Goal: Complete application form

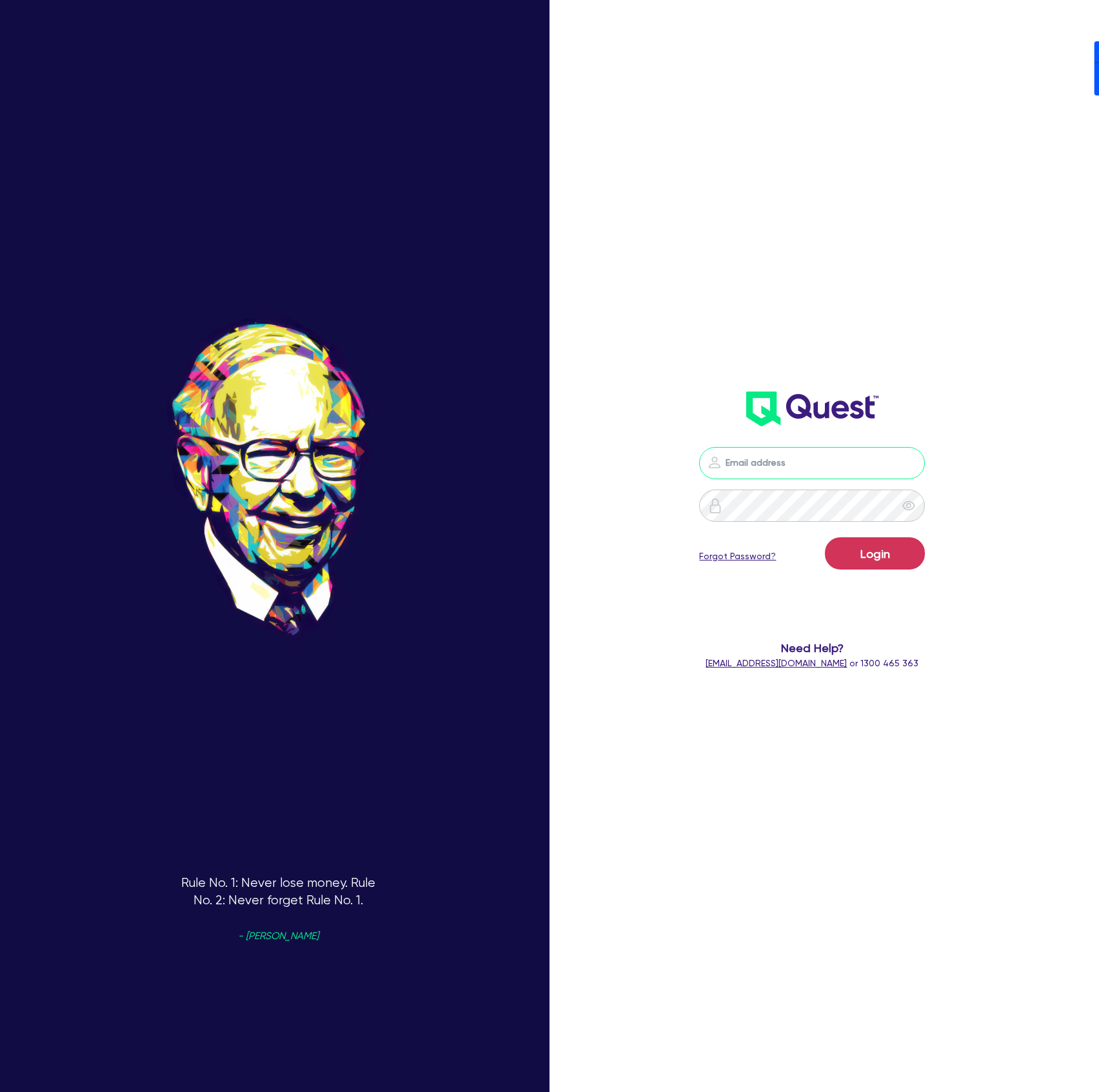
click at [767, 460] on input "email" at bounding box center [811, 463] width 226 height 32
click at [811, 482] on nordpass-icon at bounding box center [811, 482] width 0 height 0
click at [0, 1091] on nordpass-autofill-portal at bounding box center [0, 1092] width 0 height 0
type input "[PERSON_NAME][EMAIL_ADDRESS][DOMAIN_NAME]"
click at [878, 552] on button "Login" at bounding box center [874, 553] width 100 height 32
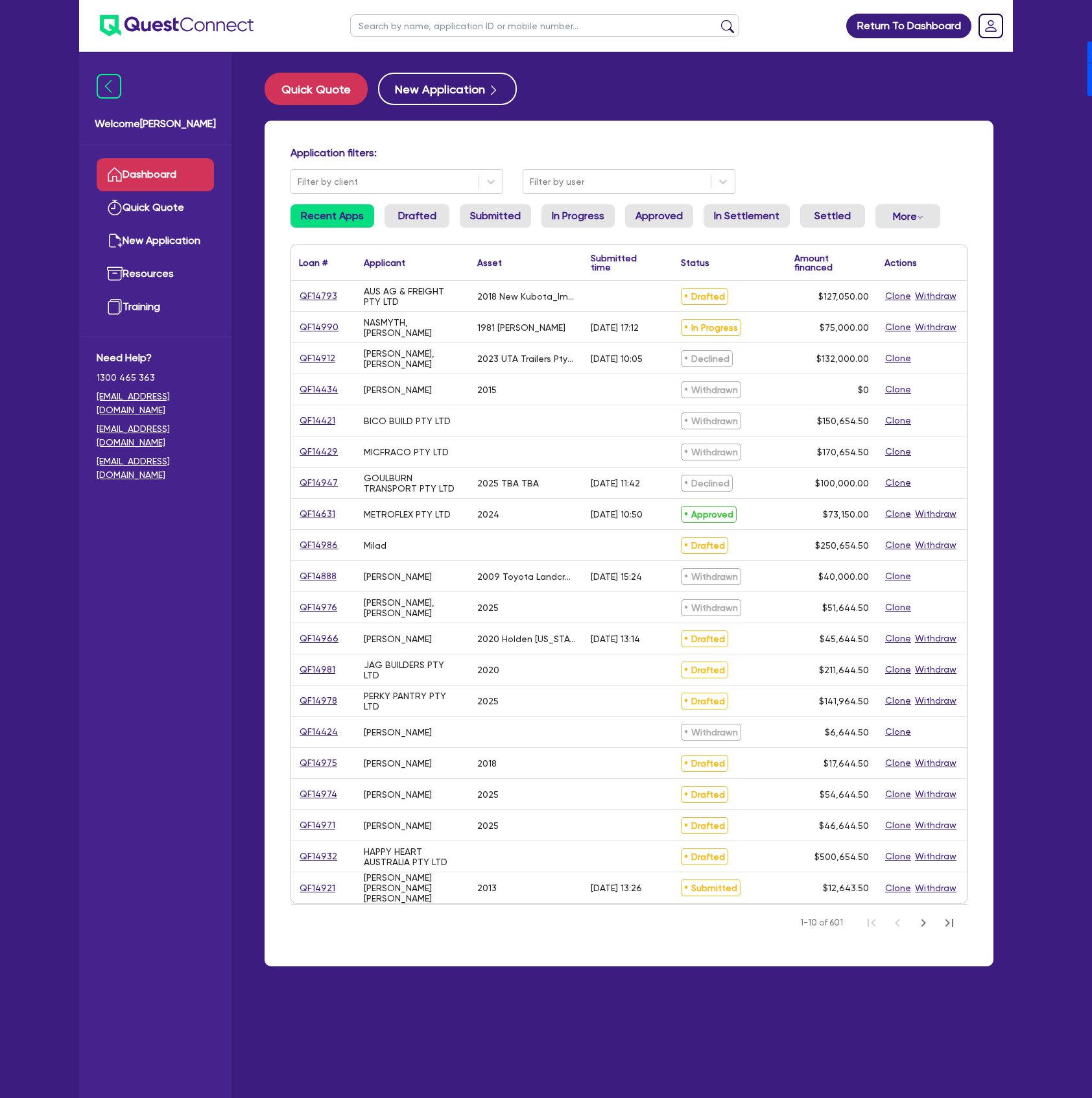
click at [452, 27] on input "text" at bounding box center [545, 26] width 389 height 23
type input "JAG"
click at [717, 20] on button "submit" at bounding box center [727, 29] width 20 height 18
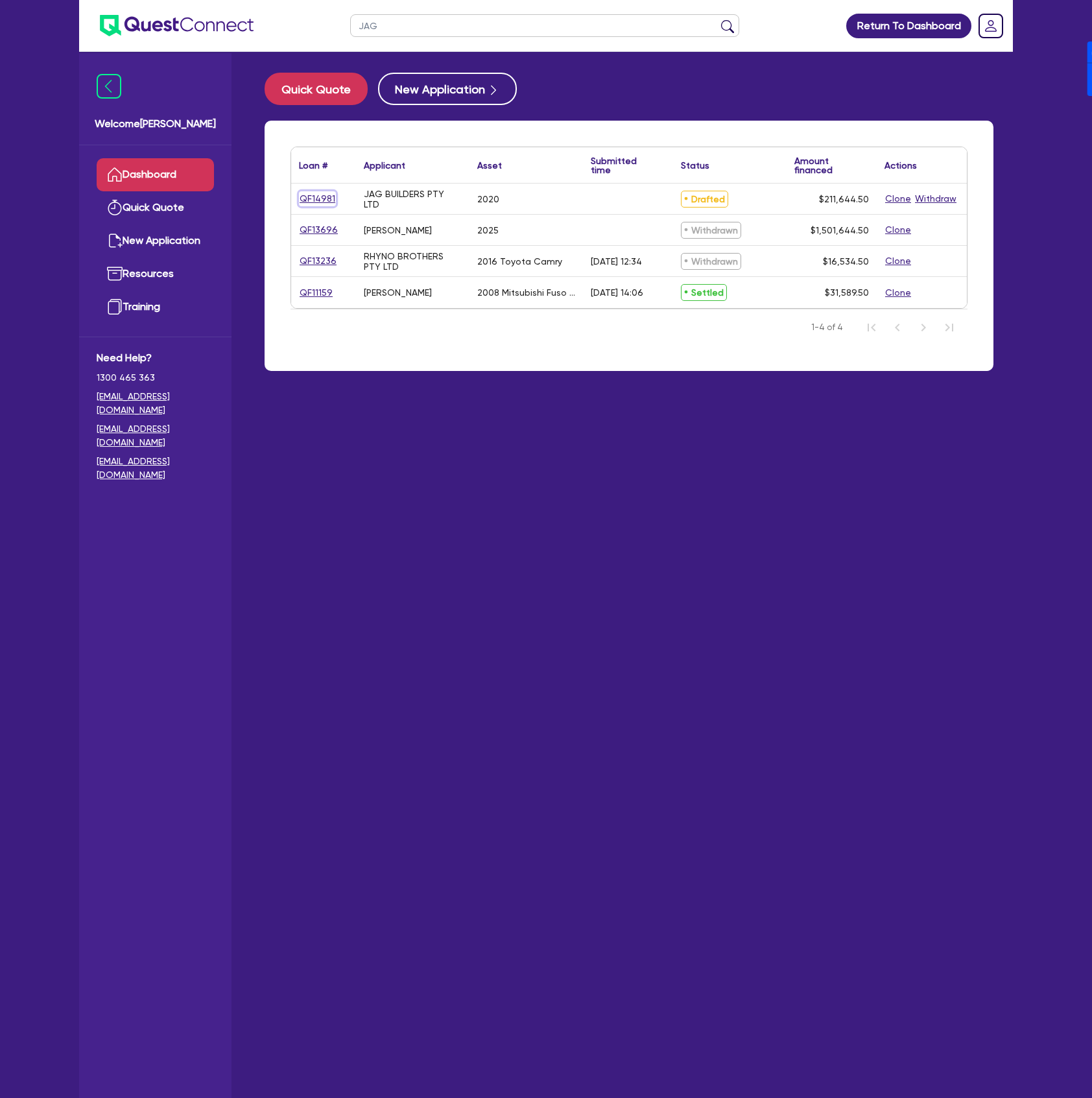
click at [322, 204] on link "QF14981" at bounding box center [317, 199] width 37 height 15
select select "CARS_AND_LIGHT_TRUCKS"
select select "PASSENGER_VEHICLES"
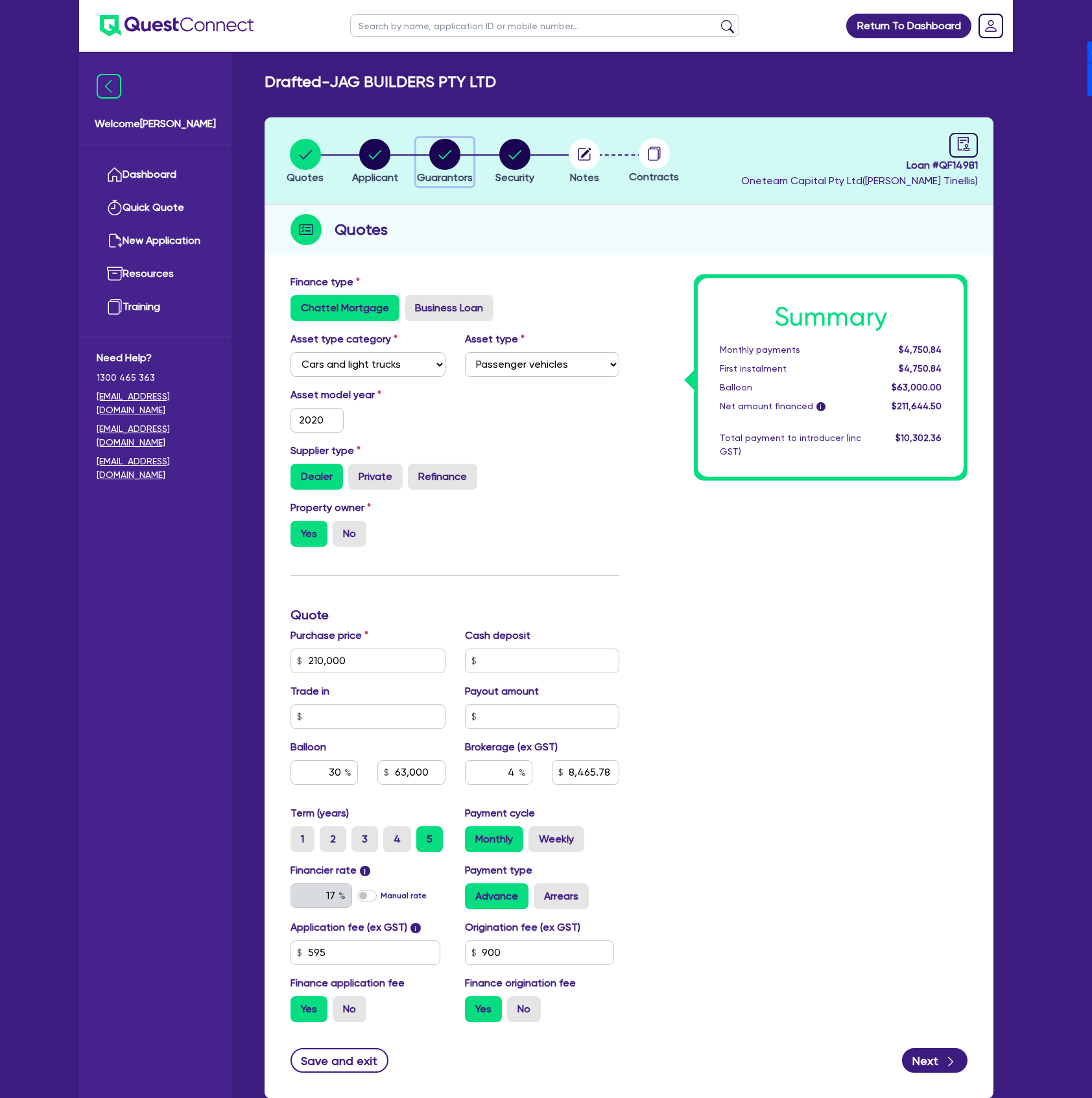
click at [442, 157] on circle "button" at bounding box center [445, 154] width 31 height 31
select select "MR"
select select "[GEOGRAPHIC_DATA]"
select select "MARRIED"
select select "PROPERTY"
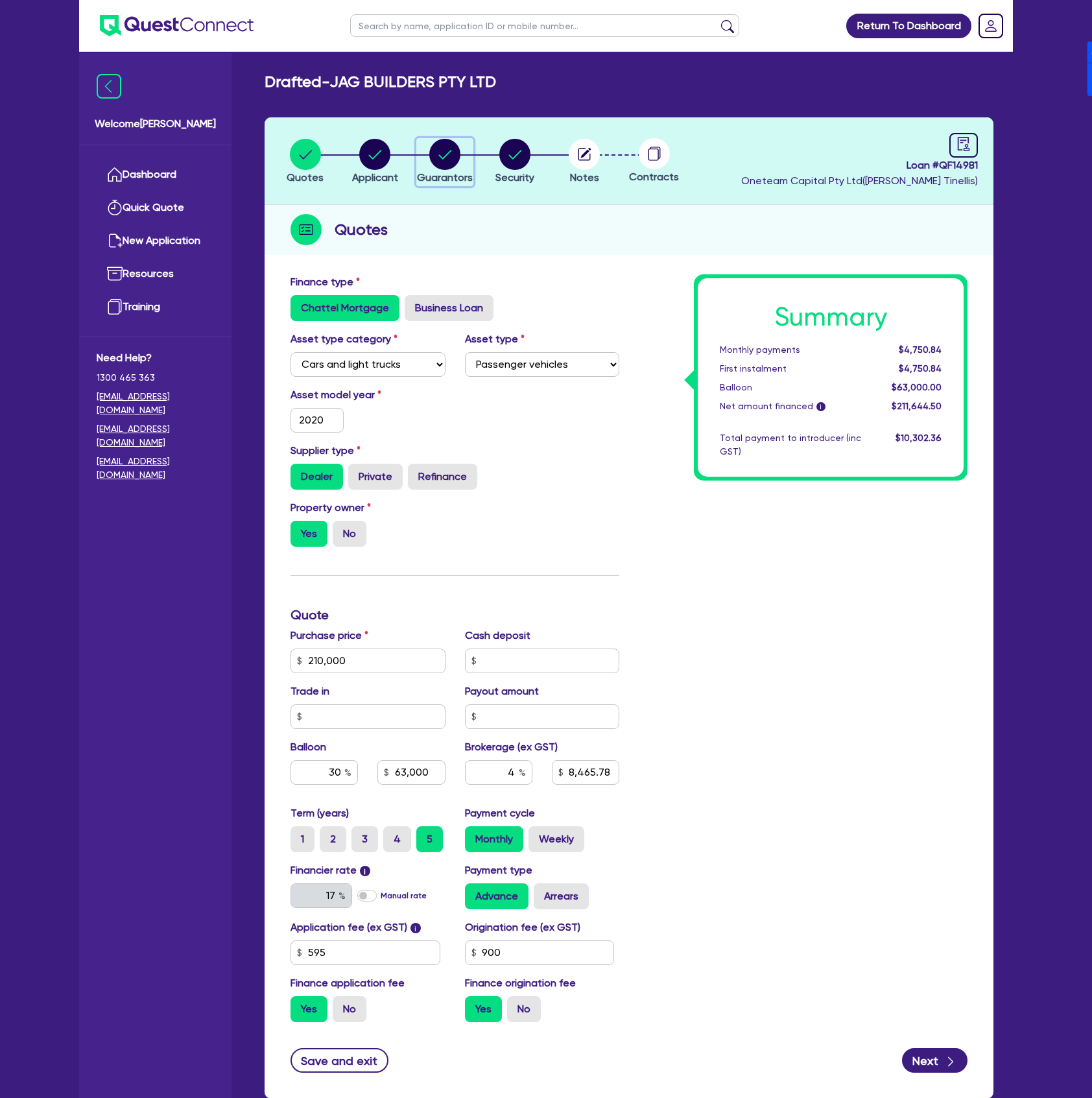
select select "CASH"
select select "HOUSEHOLD_PERSONAL"
select select "VEHICLE"
select select "OTHER"
select select "EQUIPMENT"
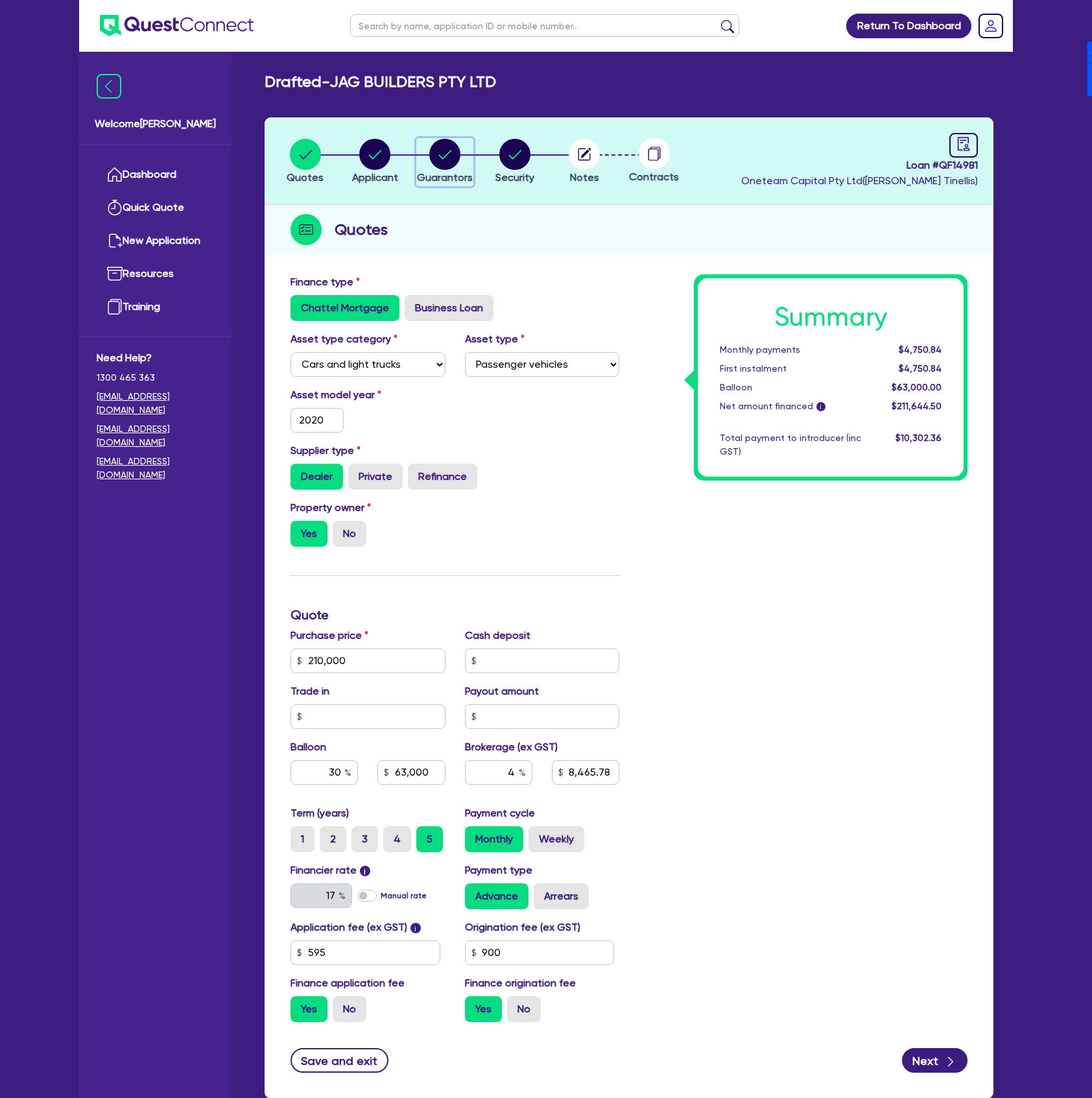
select select "TRUCK"
select select "MORTGAGE"
select select "CREDIT_CARD"
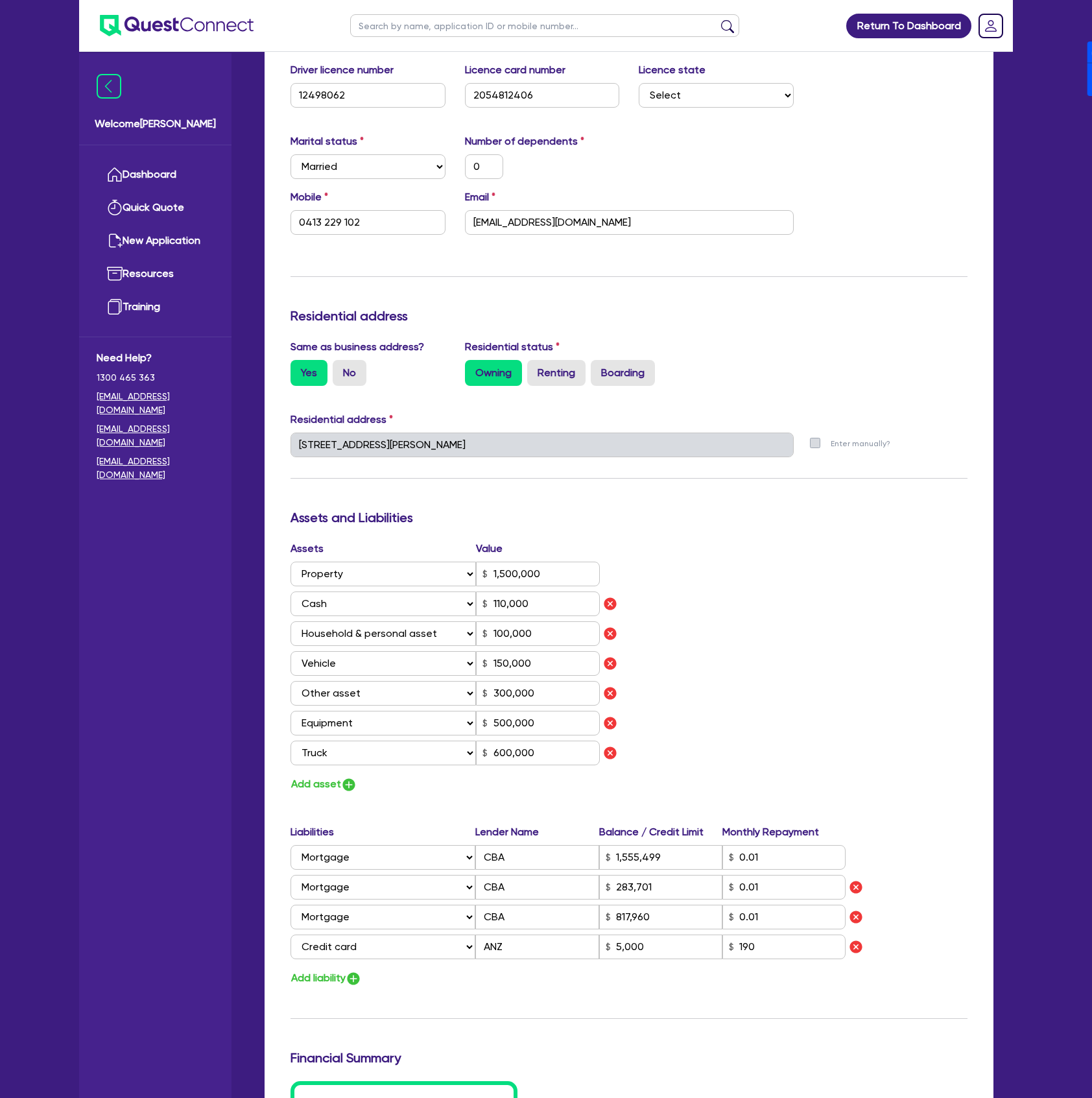
scroll to position [345, 0]
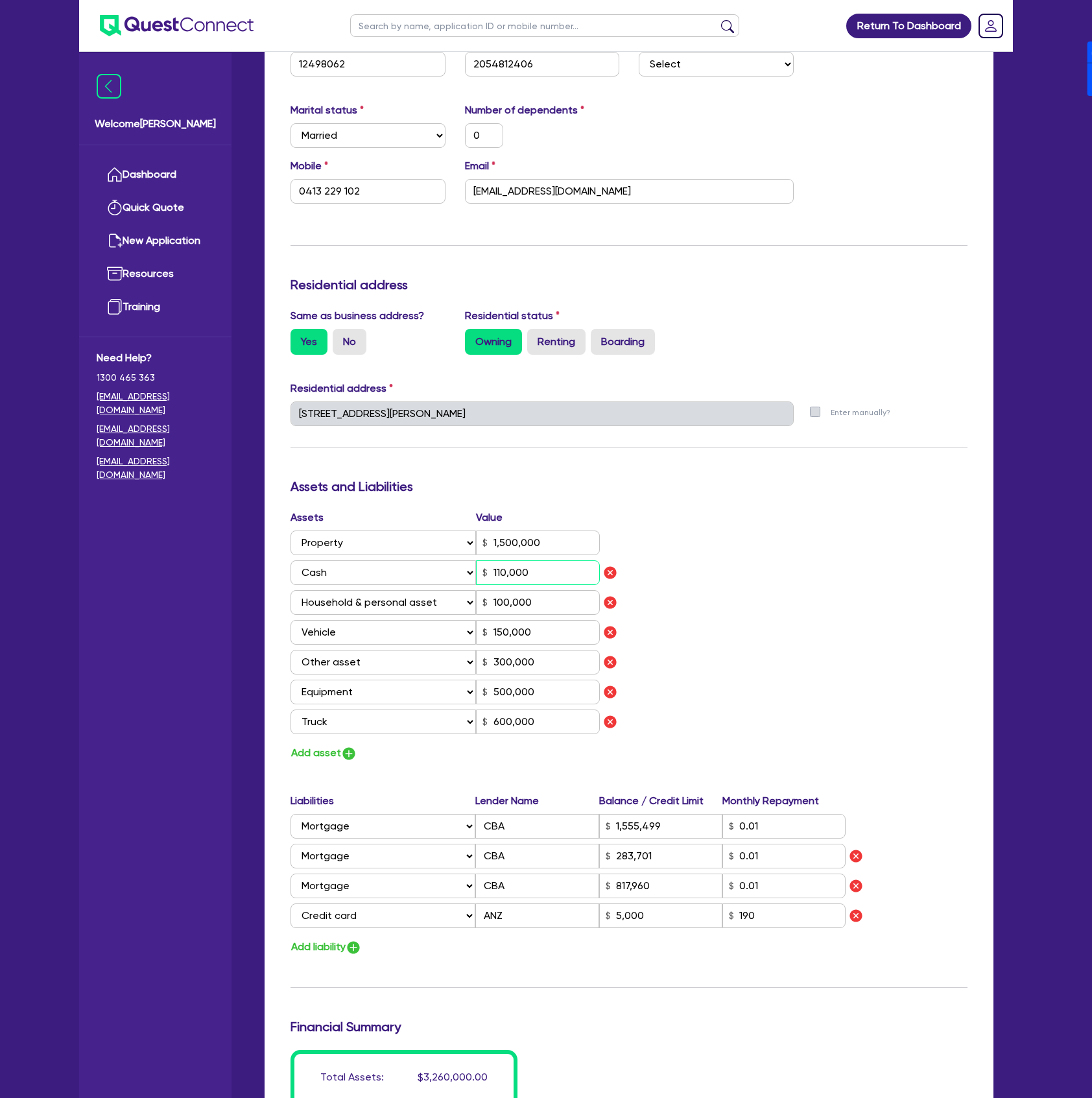
drag, startPoint x: 549, startPoint y: 580, endPoint x: 499, endPoint y: 576, distance: 50.2
click at [499, 576] on input "110,000" at bounding box center [537, 573] width 124 height 24
click at [541, 580] on input "110,000" at bounding box center [537, 573] width 124 height 24
type input "0"
type input "0413 229 102"
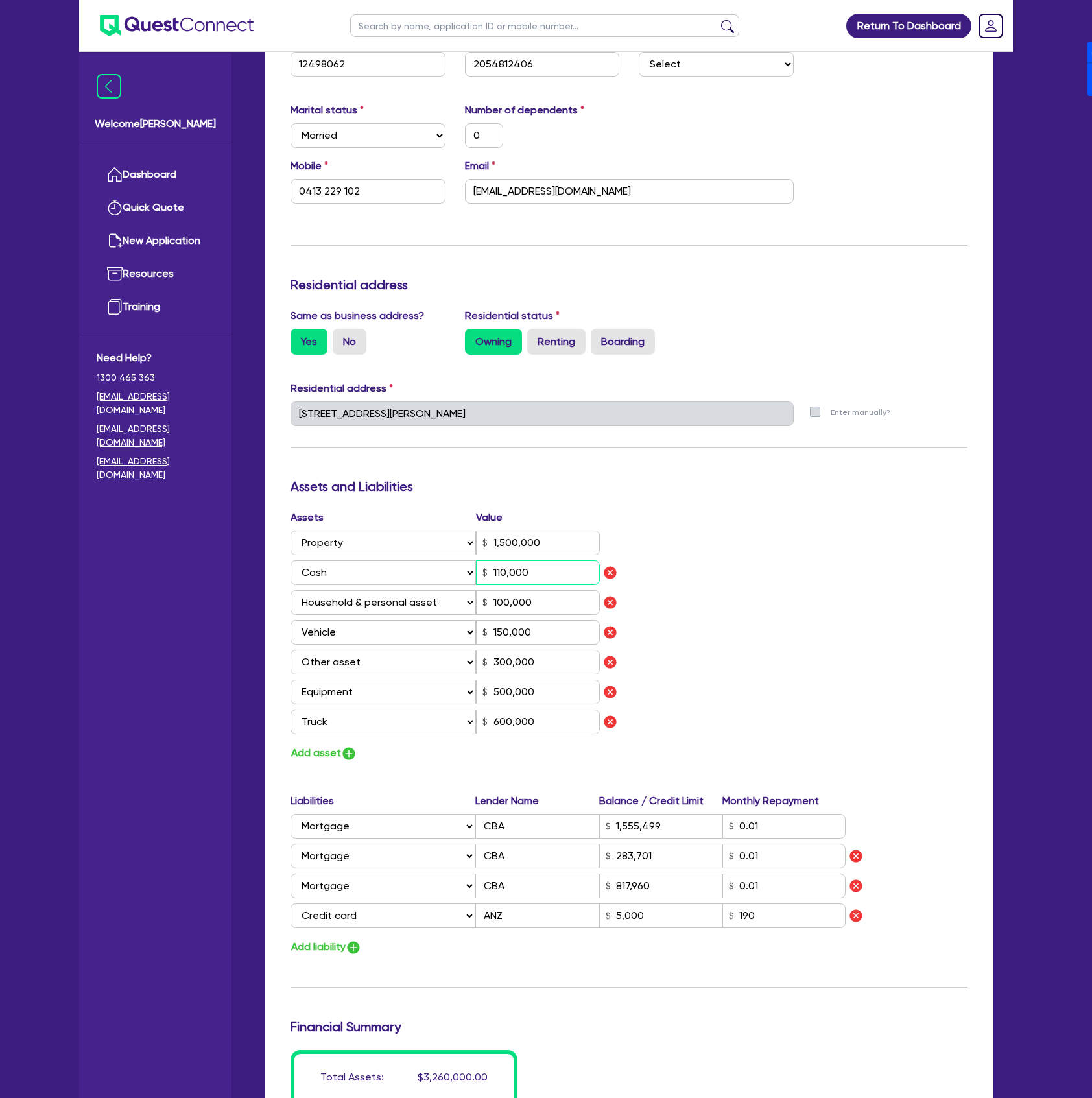
type input "1,500,000"
type input "5"
type input "100,000"
type input "150,000"
type input "300,000"
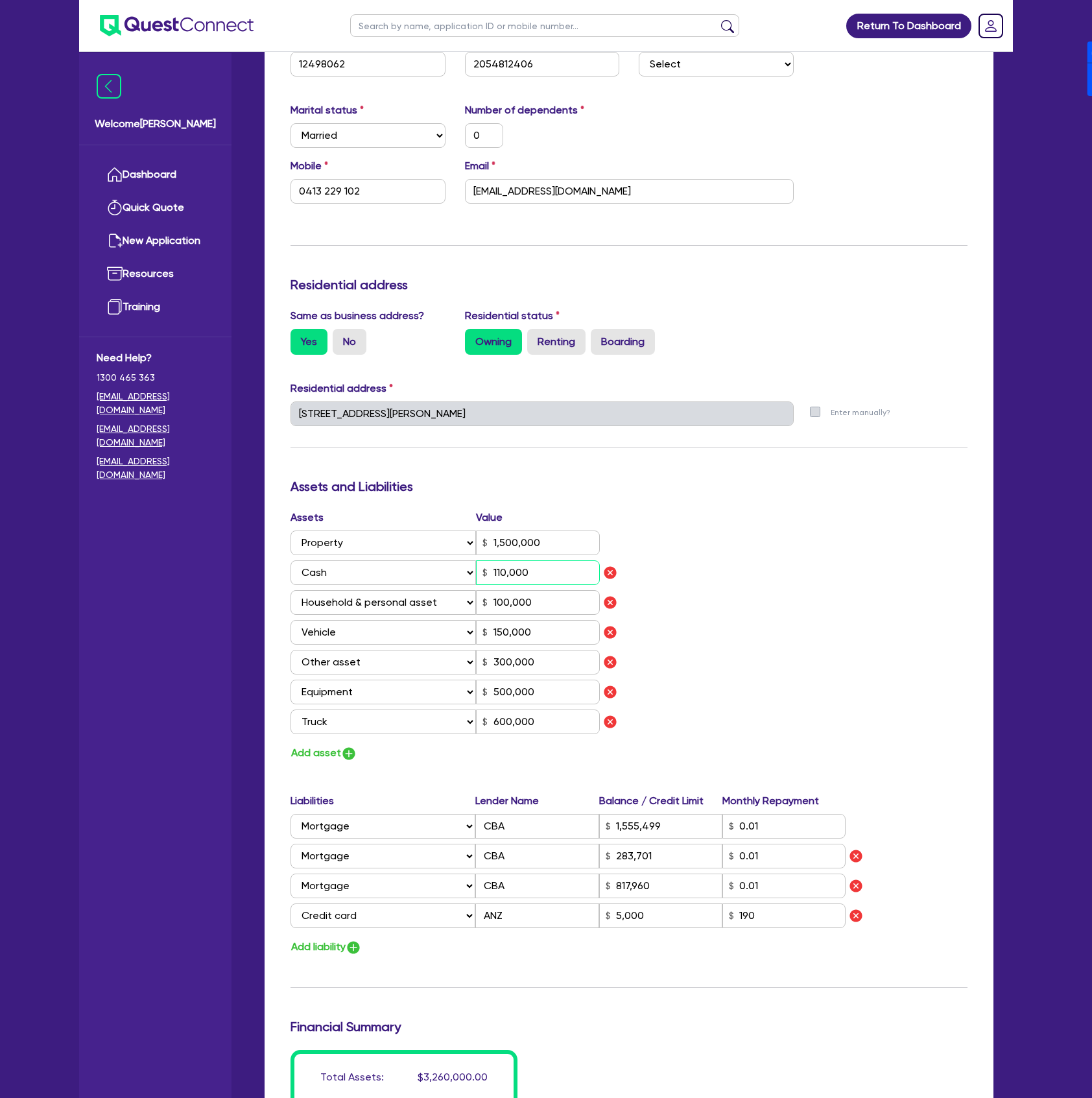
type input "500,000"
type input "600,000"
type input "1,555,499"
type input "283,701"
type input "817,960"
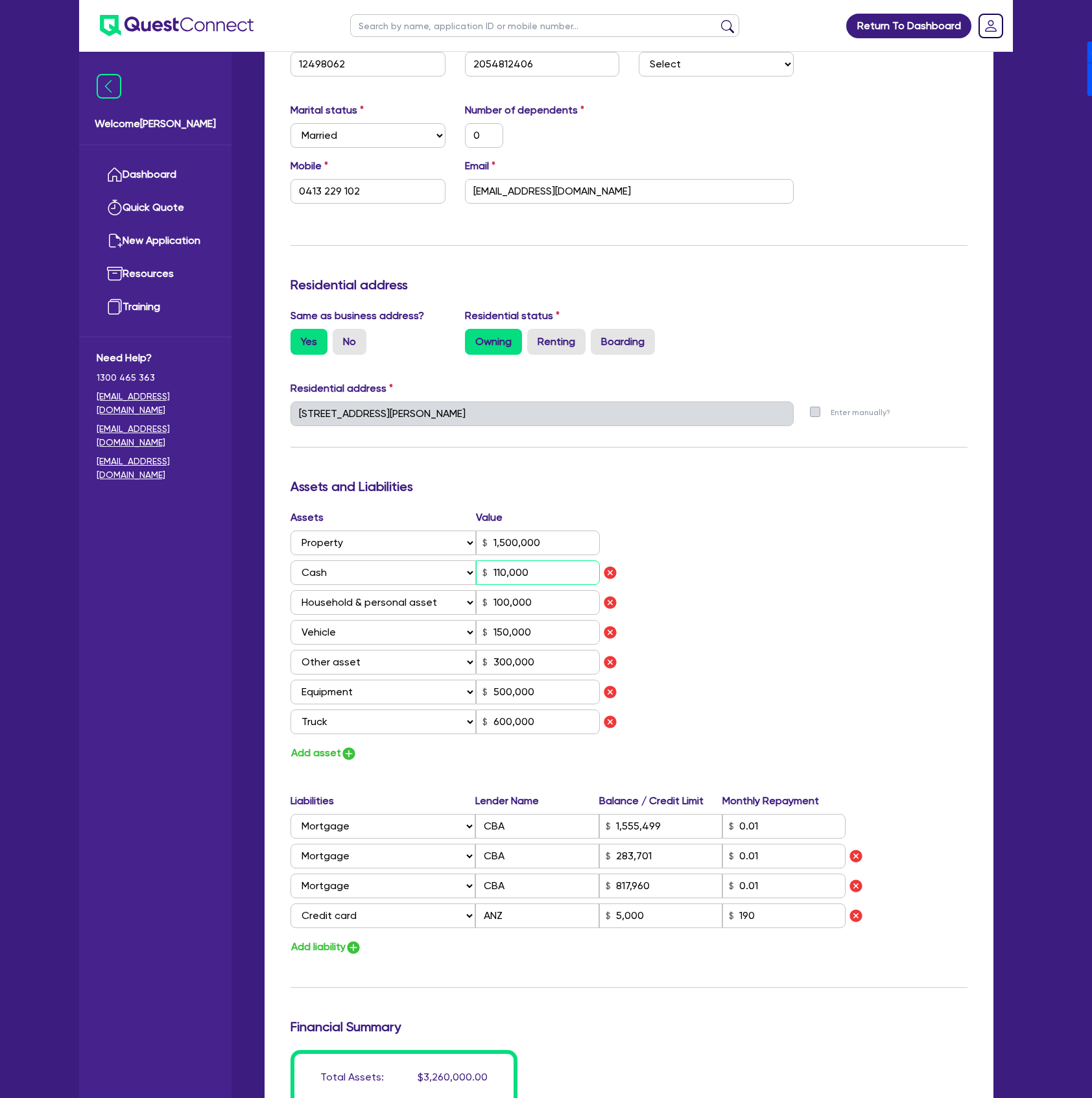
type input "5,000"
type input "0"
type input "0413 229 102"
type input "1,500,000"
type input "50"
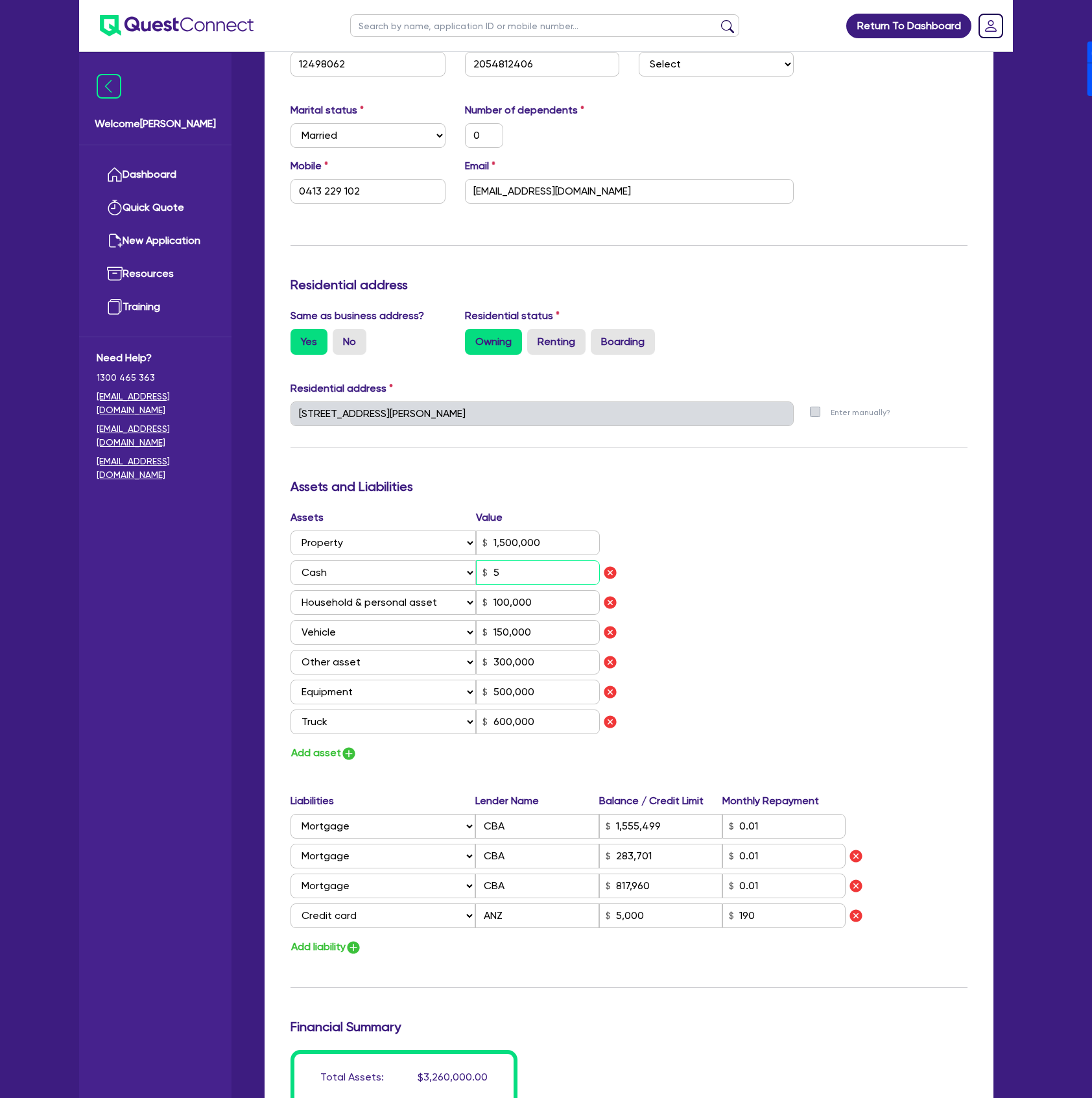
type input "100,000"
type input "150,000"
type input "300,000"
type input "500,000"
type input "600,000"
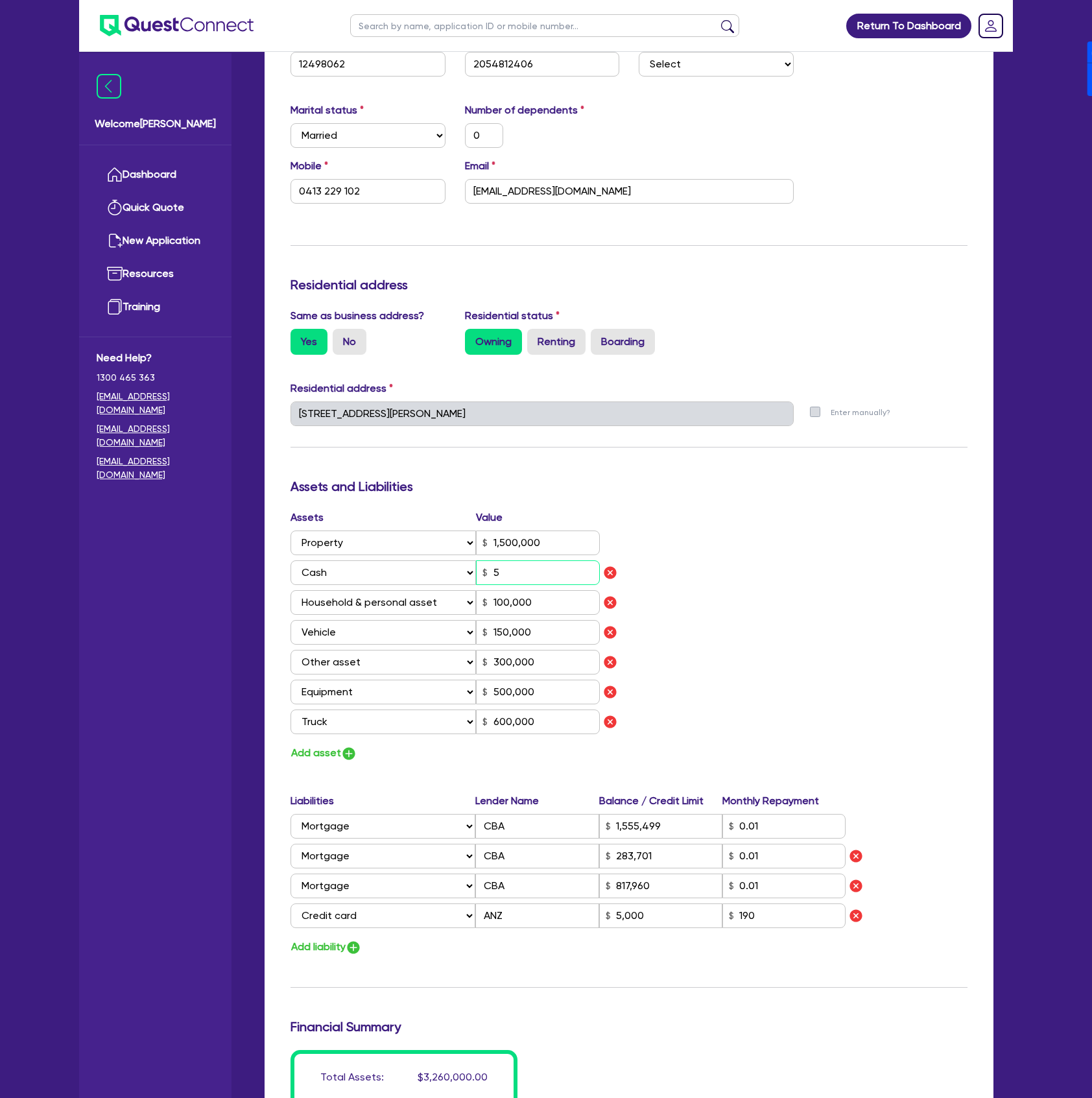
type input "1,555,499"
type input "283,701"
type input "817,960"
type input "5,000"
type input "0"
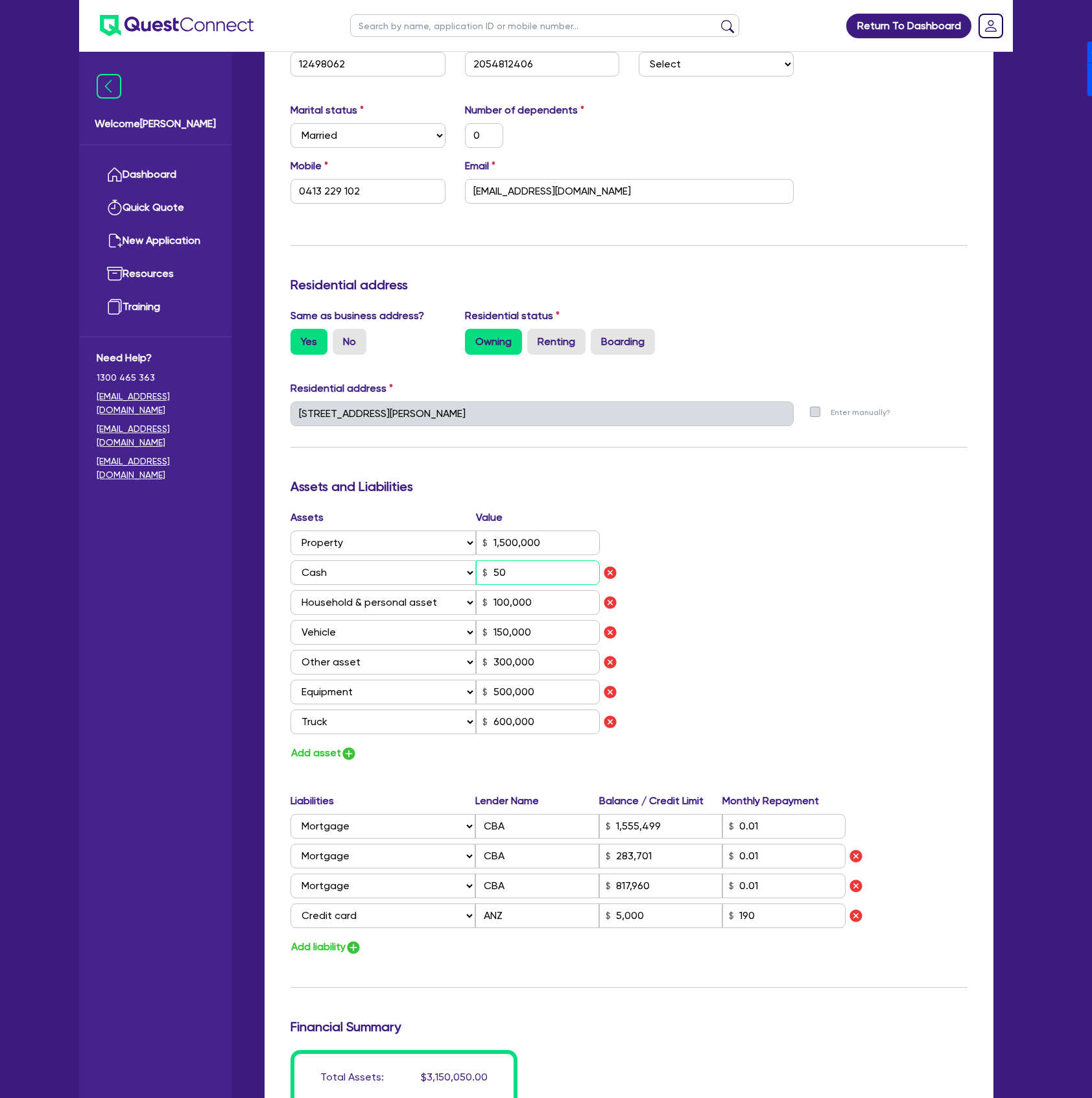
type input "0413 229 102"
type input "1,500,000"
type input "500"
type input "100,000"
type input "150,000"
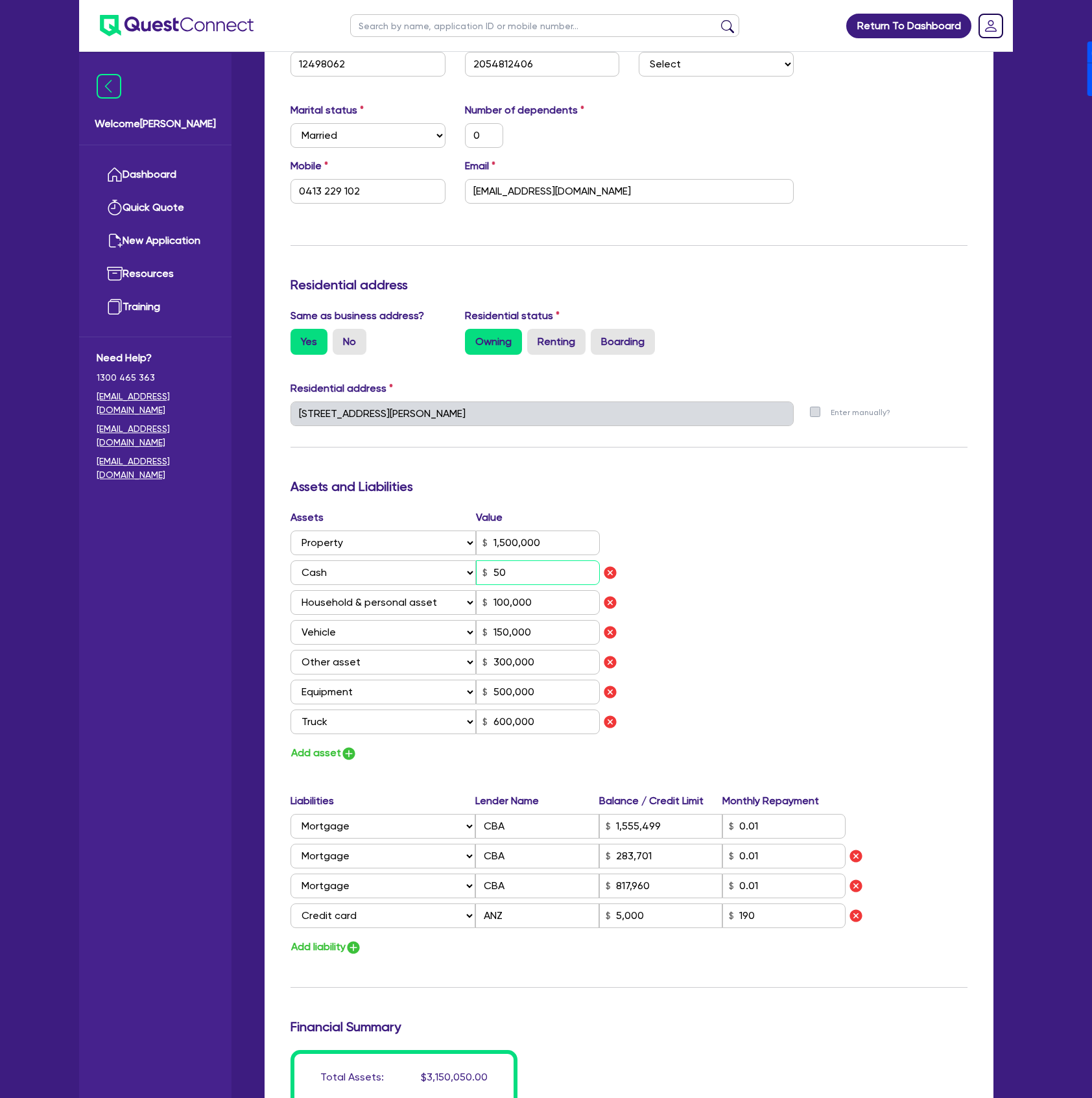
type input "300,000"
type input "500,000"
type input "600,000"
type input "1,555,499"
type input "283,701"
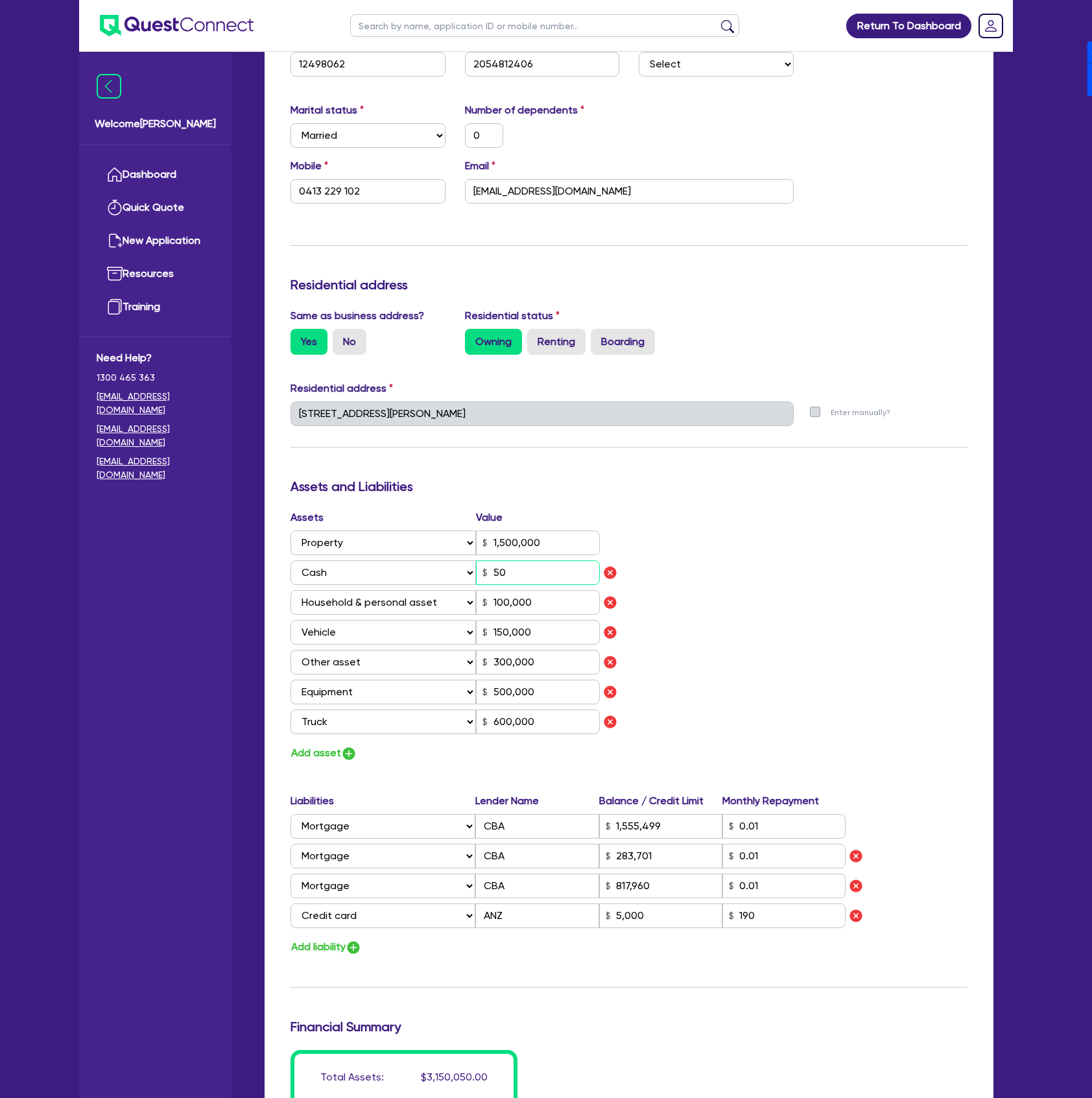
type input "817,960"
type input "5,000"
type input "0"
type input "0413 229 102"
type input "1,500,000"
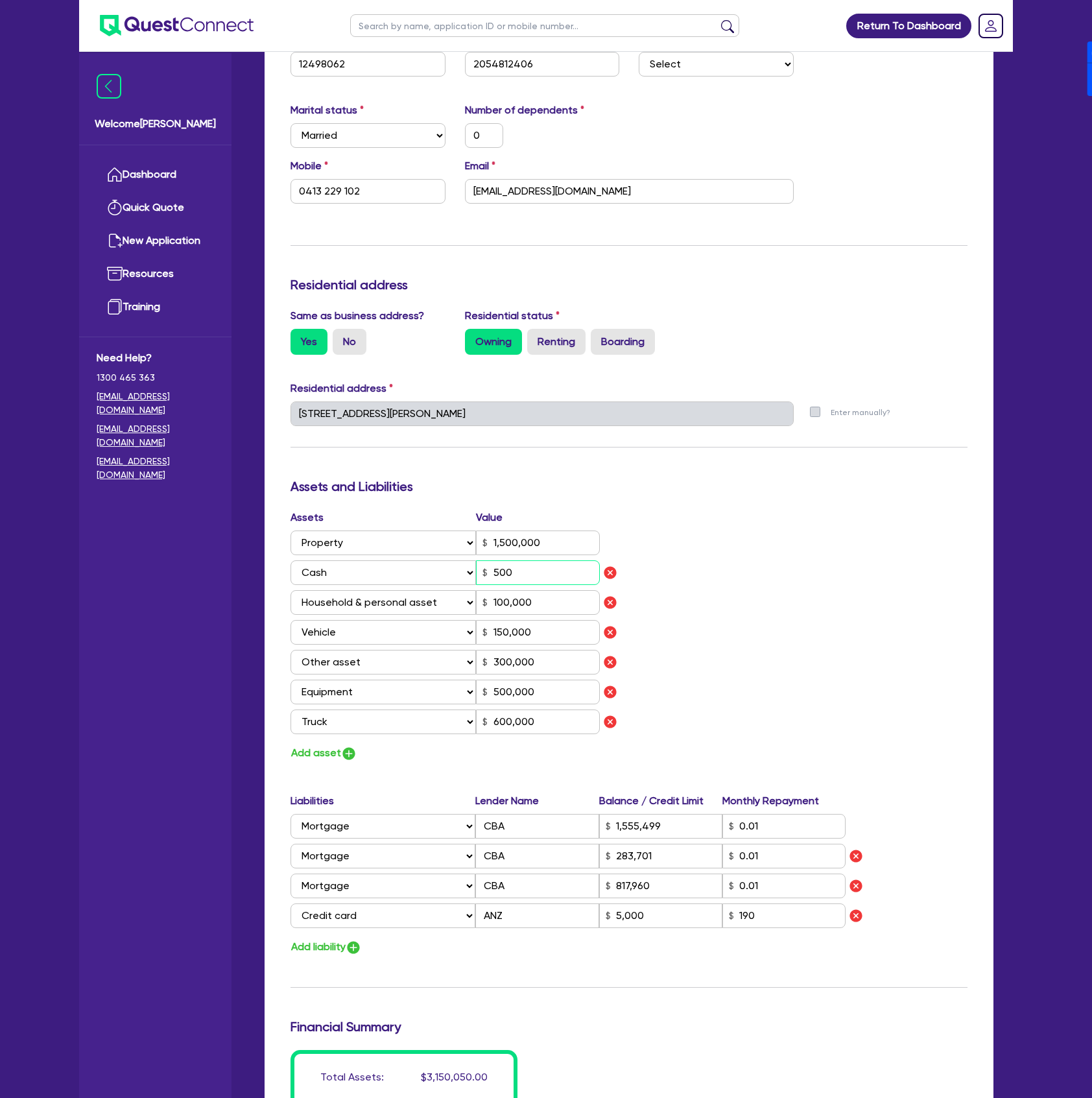
type input "5,000"
type input "100,000"
type input "150,000"
type input "300,000"
type input "500,000"
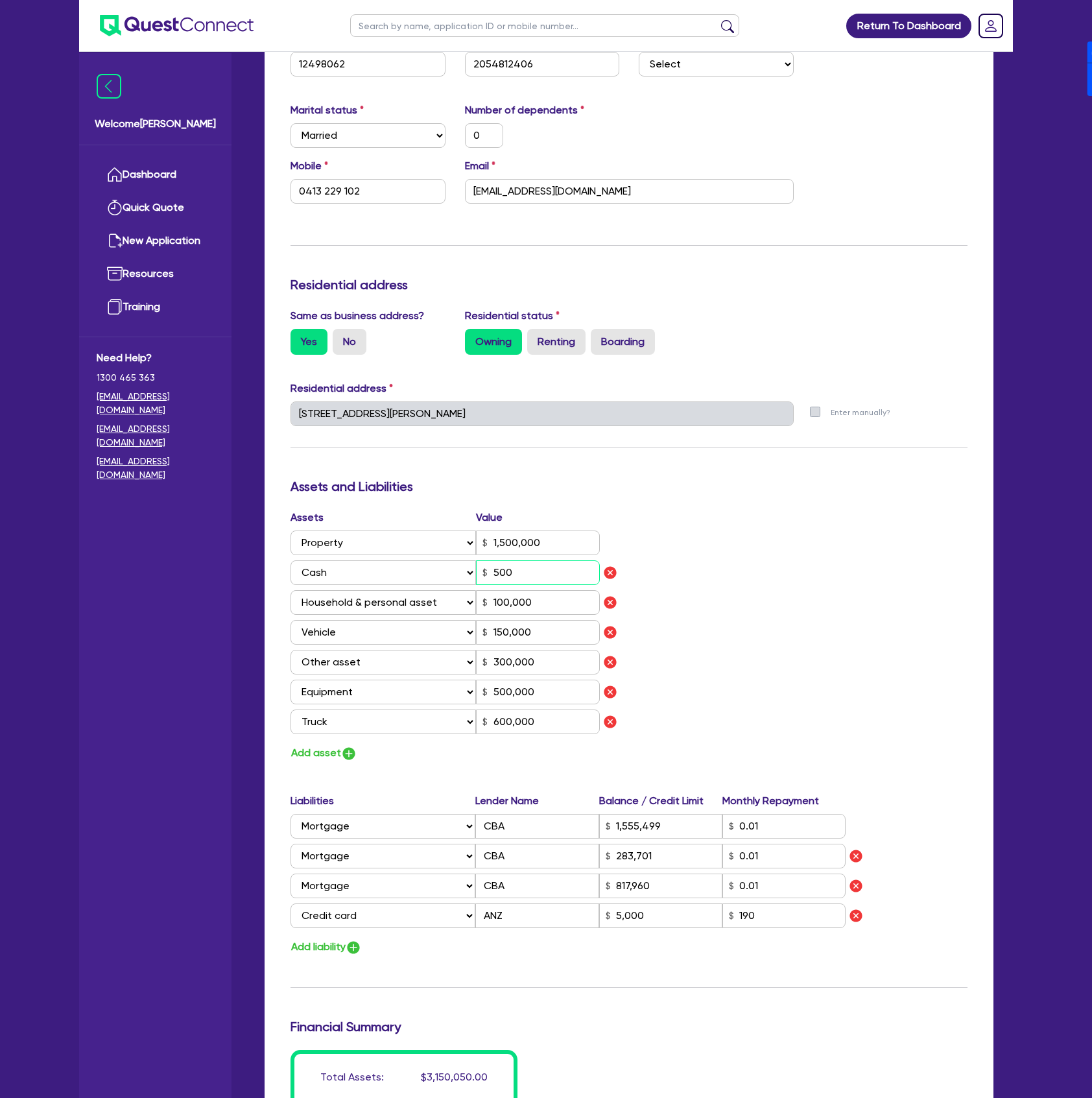
type input "600,000"
type input "1,555,499"
type input "283,701"
type input "817,960"
type input "5,000"
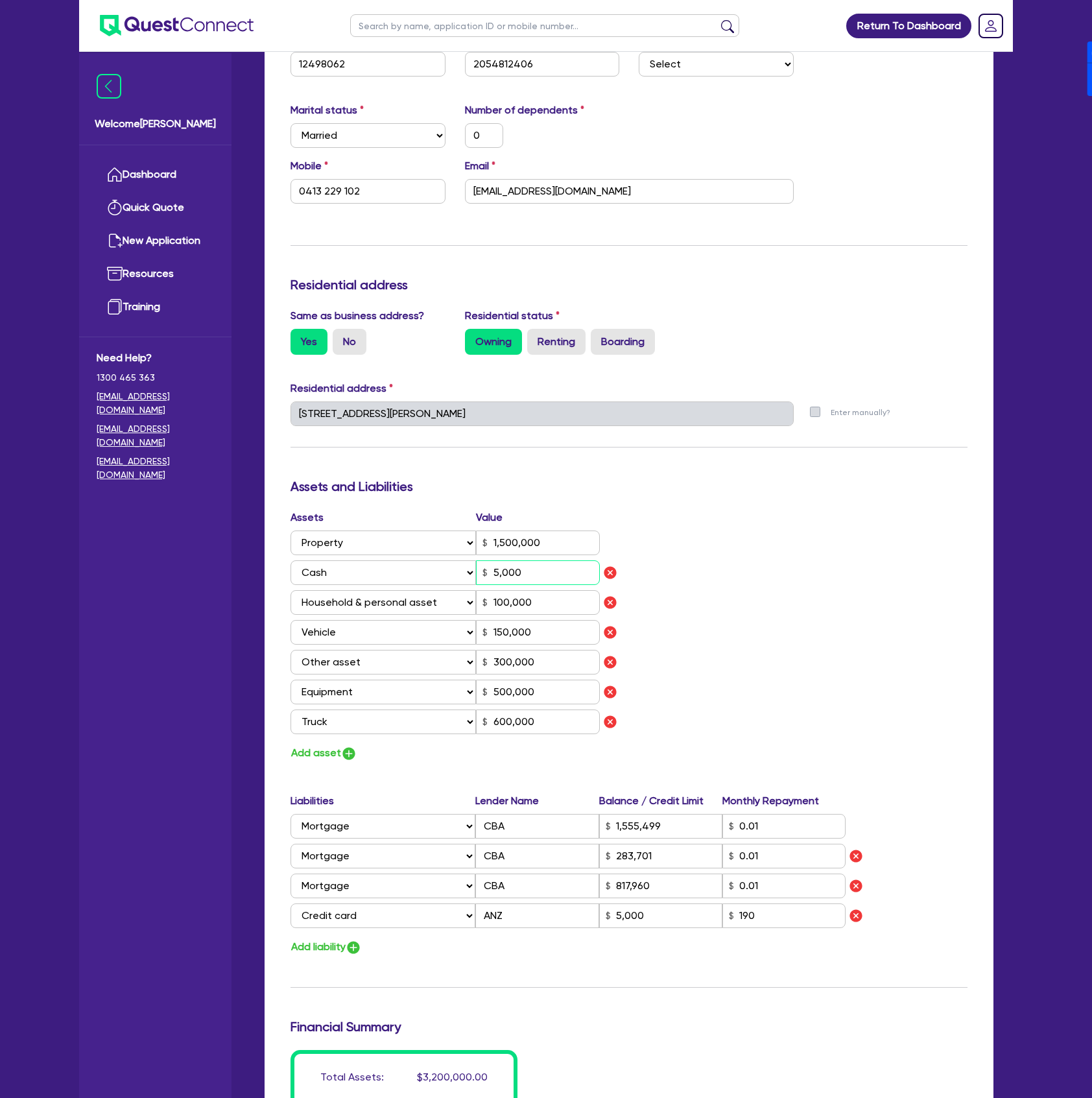
type input "0"
type input "0413 229 102"
type input "1,500,000"
type input "50,000"
type input "100,000"
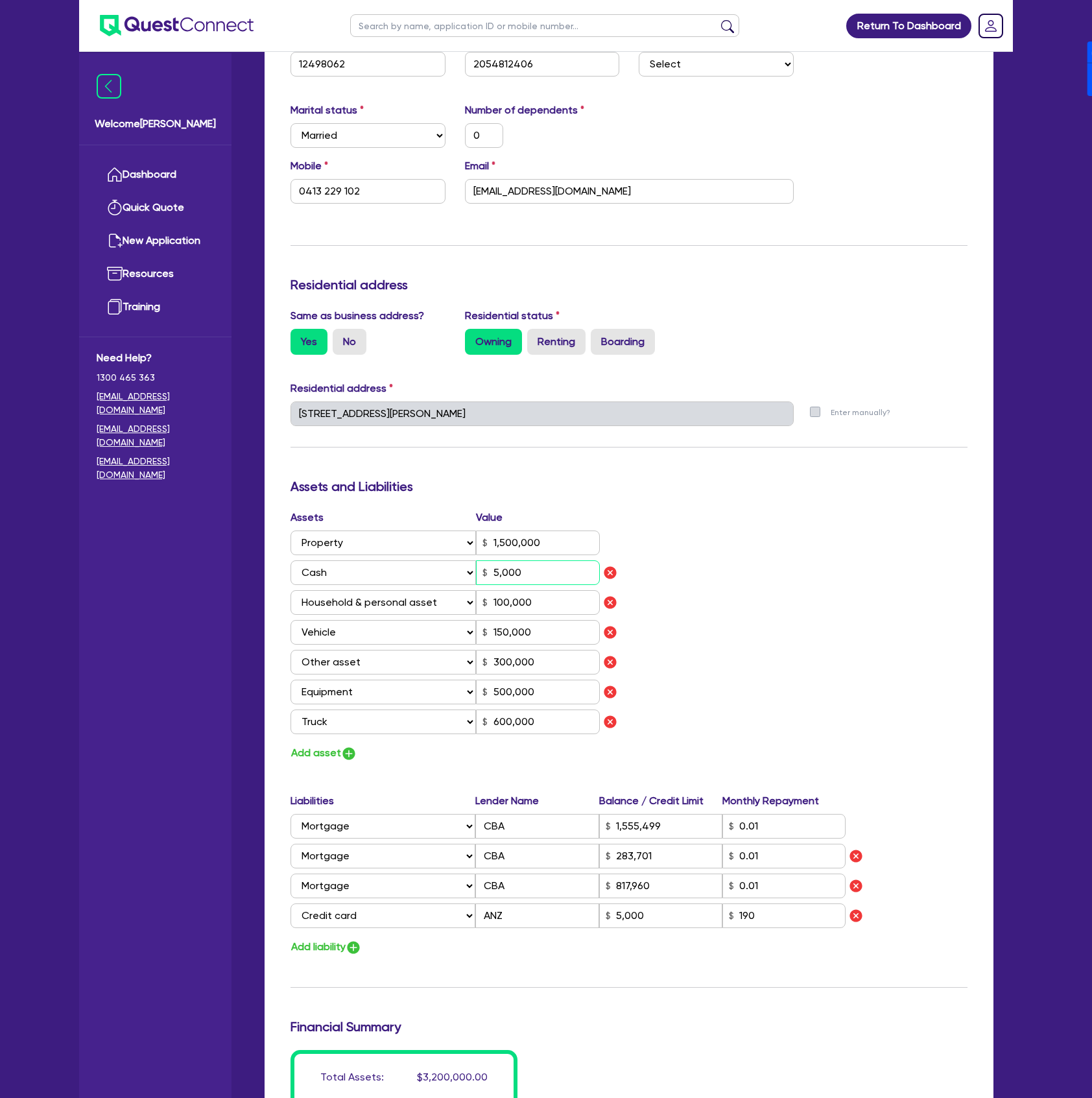
type input "150,000"
type input "300,000"
type input "500,000"
type input "600,000"
type input "1,555,499"
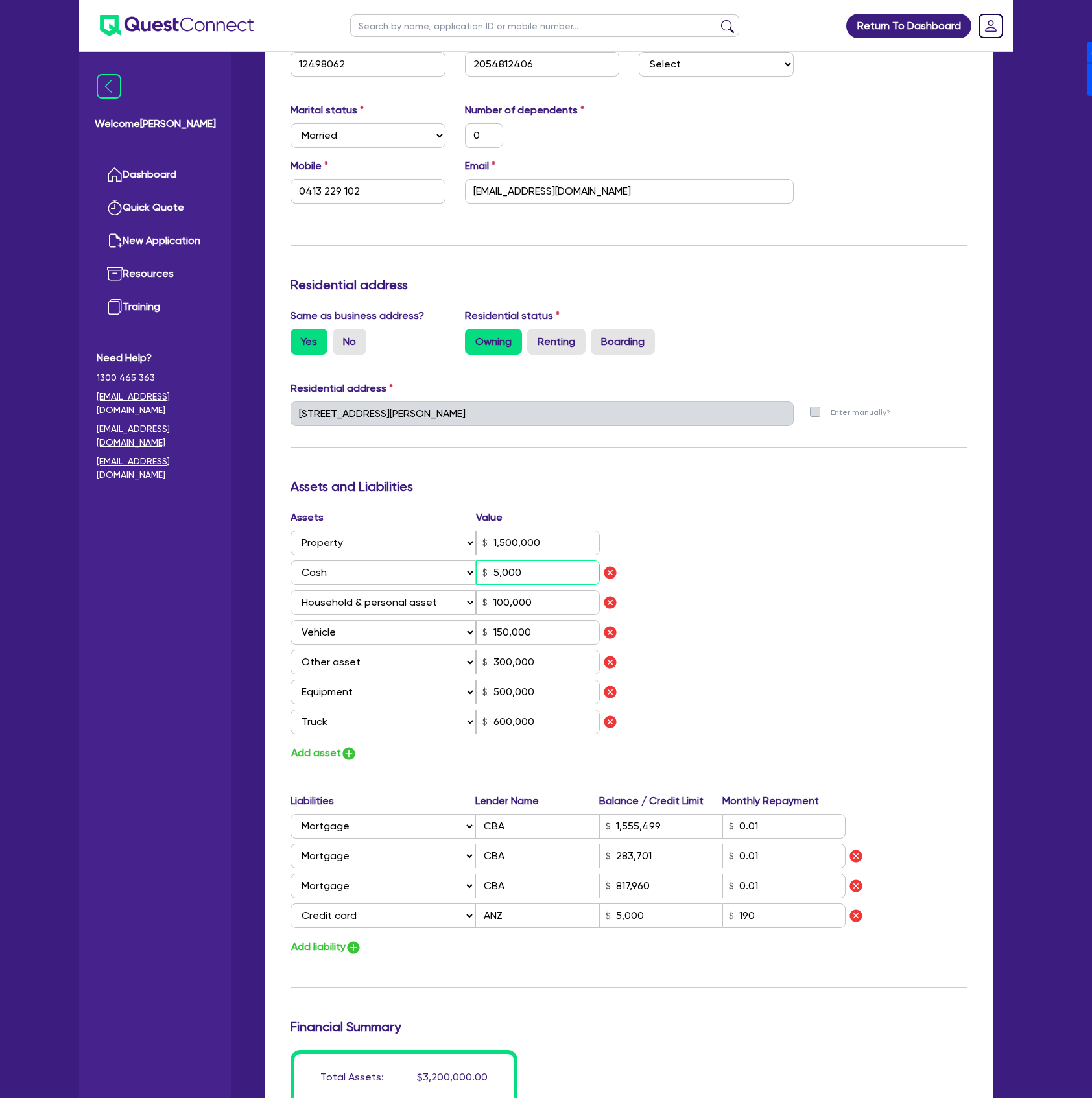
type input "283,701"
type input "817,960"
type input "5,000"
type input "50,000"
drag, startPoint x: 542, startPoint y: 633, endPoint x: 459, endPoint y: 633, distance: 83.0
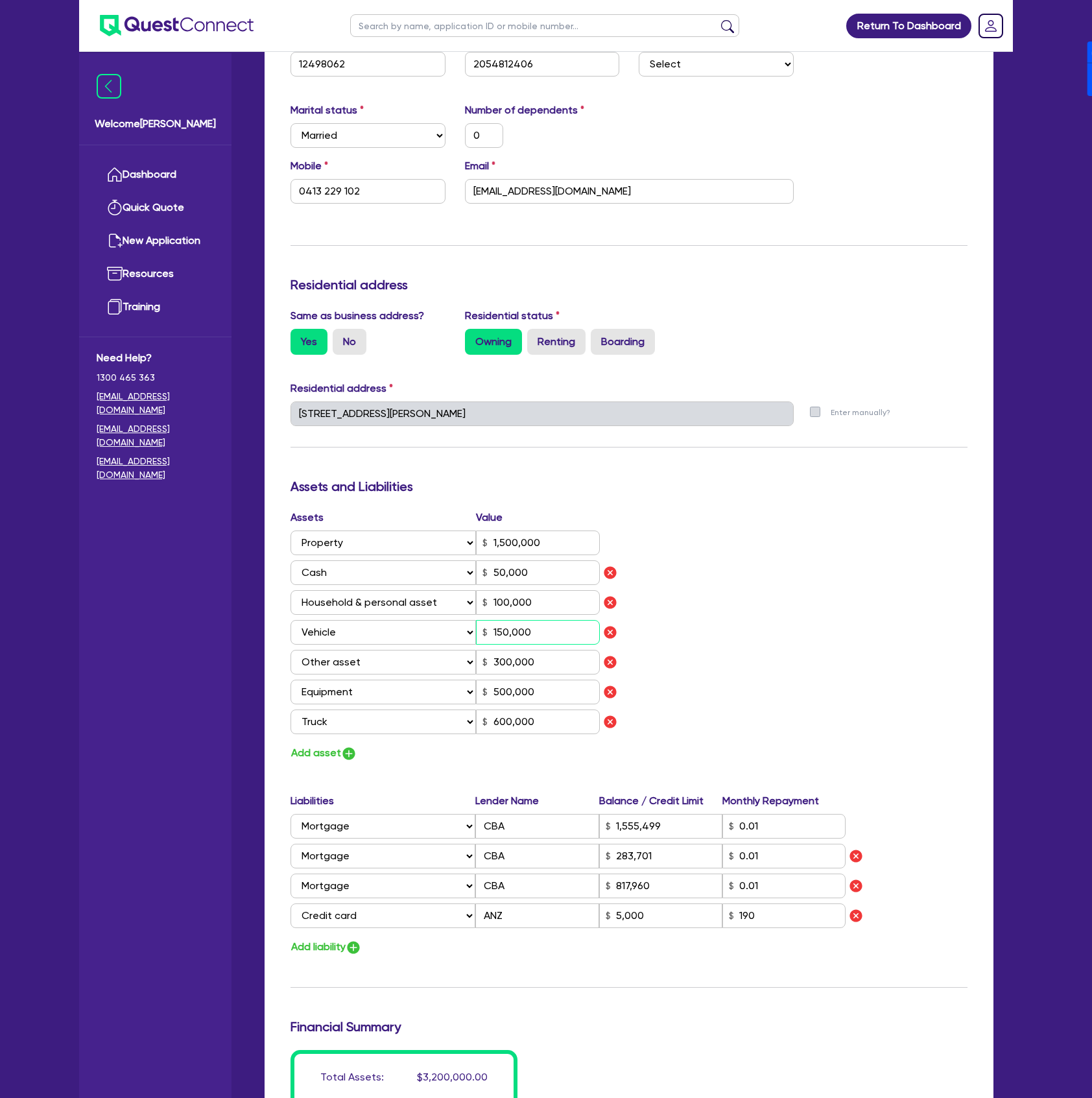
click at [459, 633] on div "Select Asset Cash Property Investment property Vehicle Truck Trailer Equipment …" at bounding box center [445, 632] width 309 height 24
type input "0"
type input "0413 229 102"
type input "1,500,000"
type input "50,000"
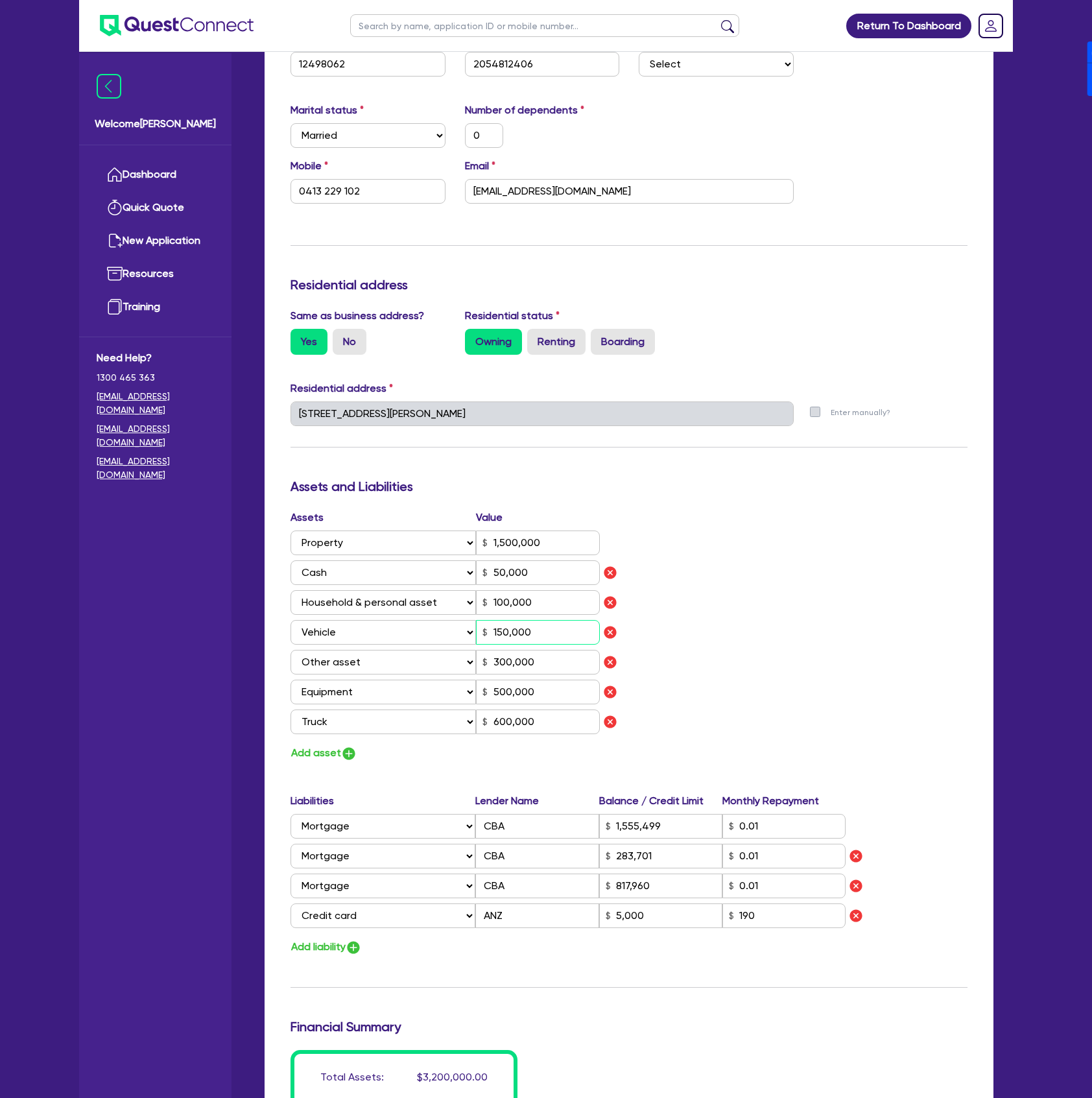
type input "100,000"
type input "6"
type input "300,000"
type input "500,000"
type input "600,000"
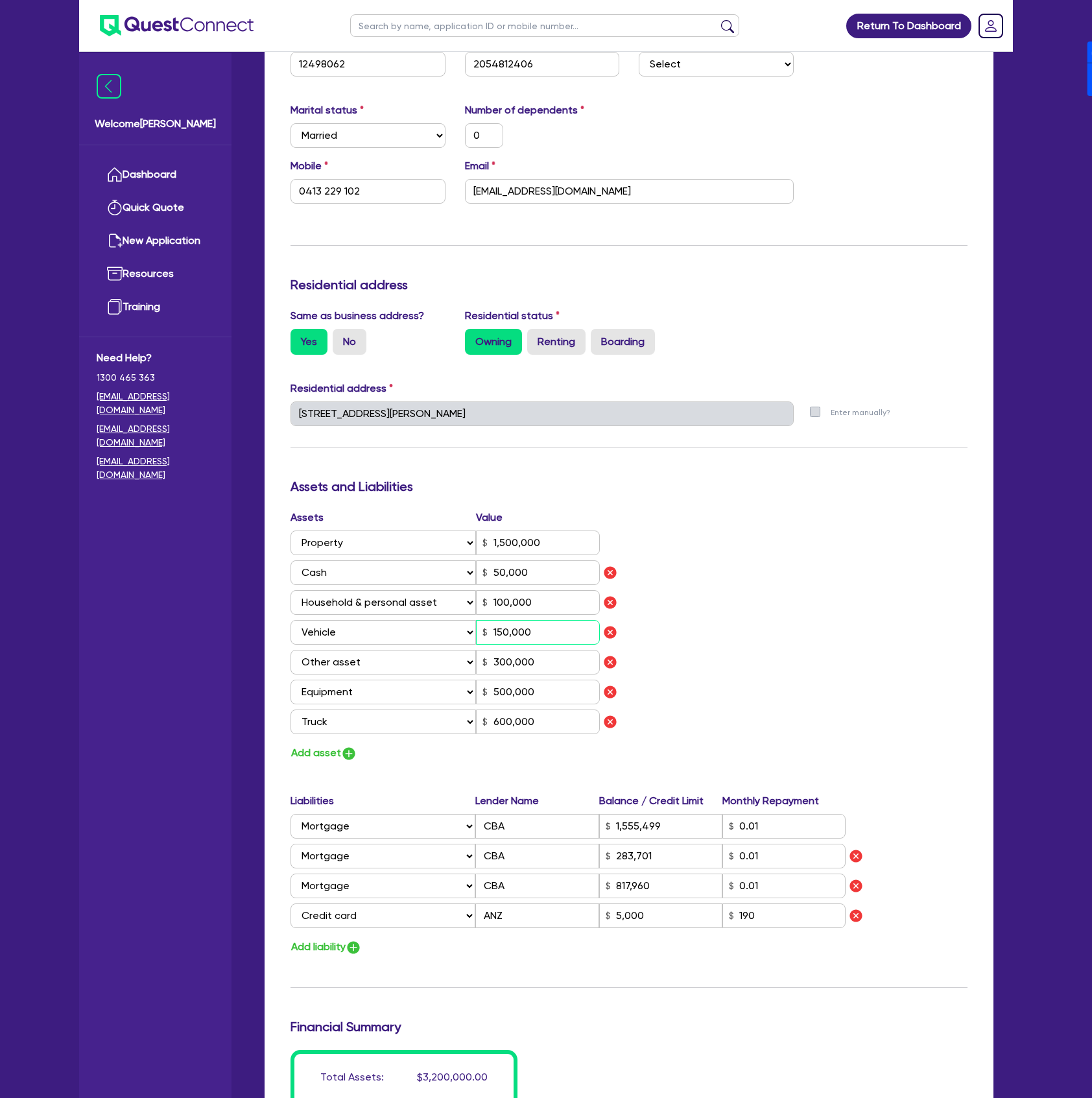
type input "1,555,499"
type input "283,701"
type input "817,960"
type input "5,000"
type input "0"
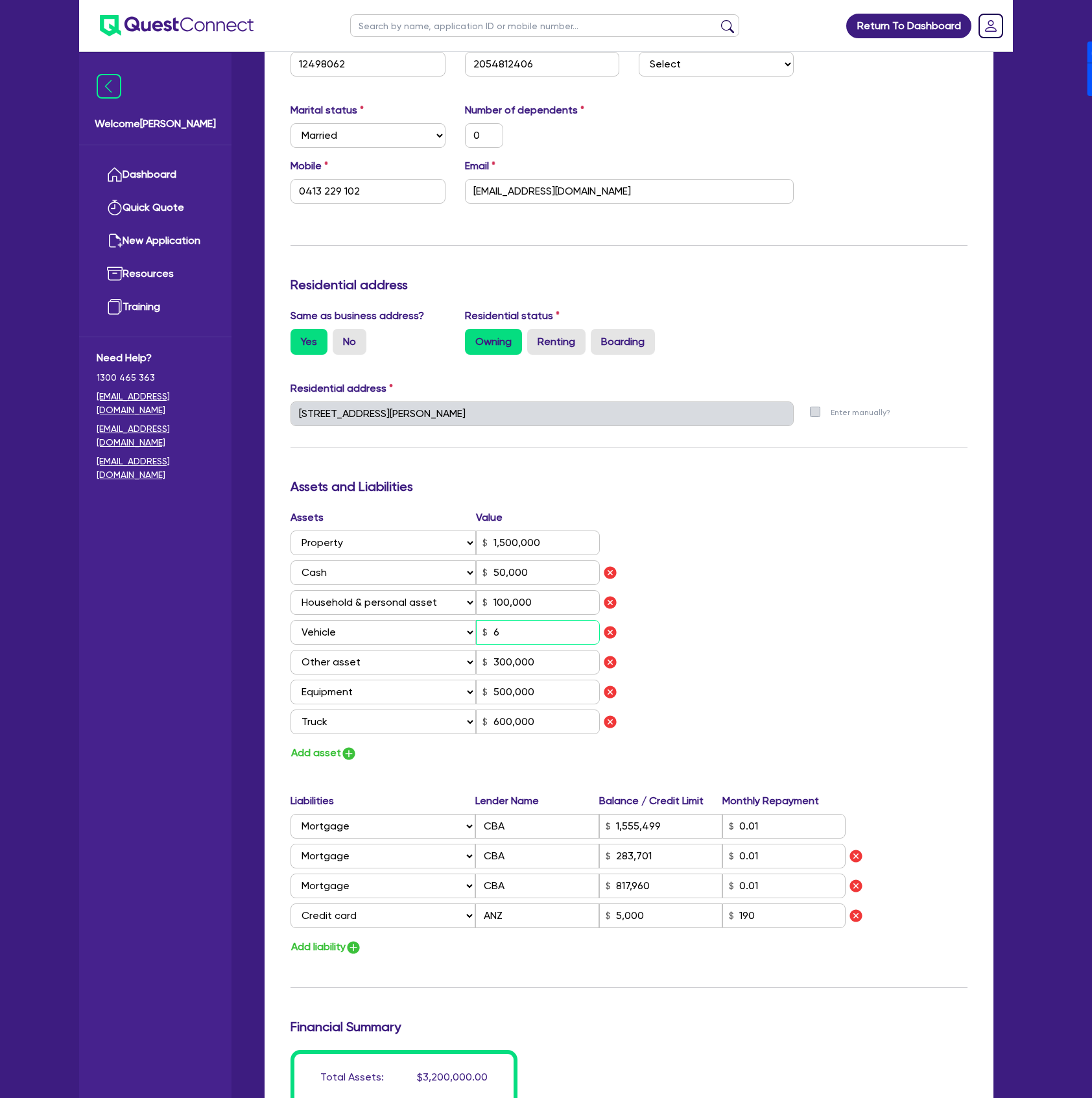
type input "0413 229 102"
type input "1,500,000"
type input "50,000"
type input "100,000"
type input "60"
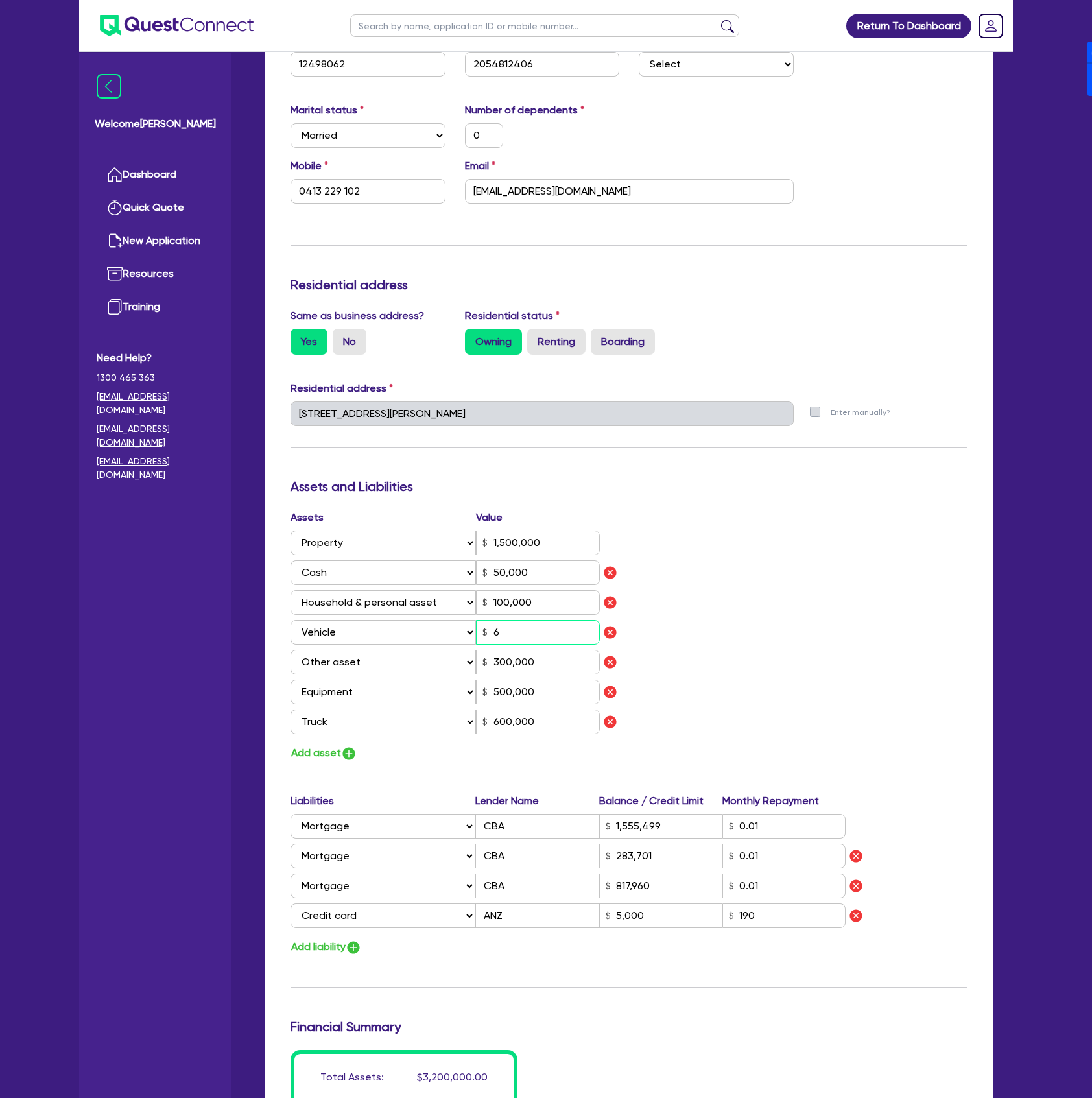
type input "300,000"
type input "500,000"
type input "600,000"
type input "1,555,499"
type input "283,701"
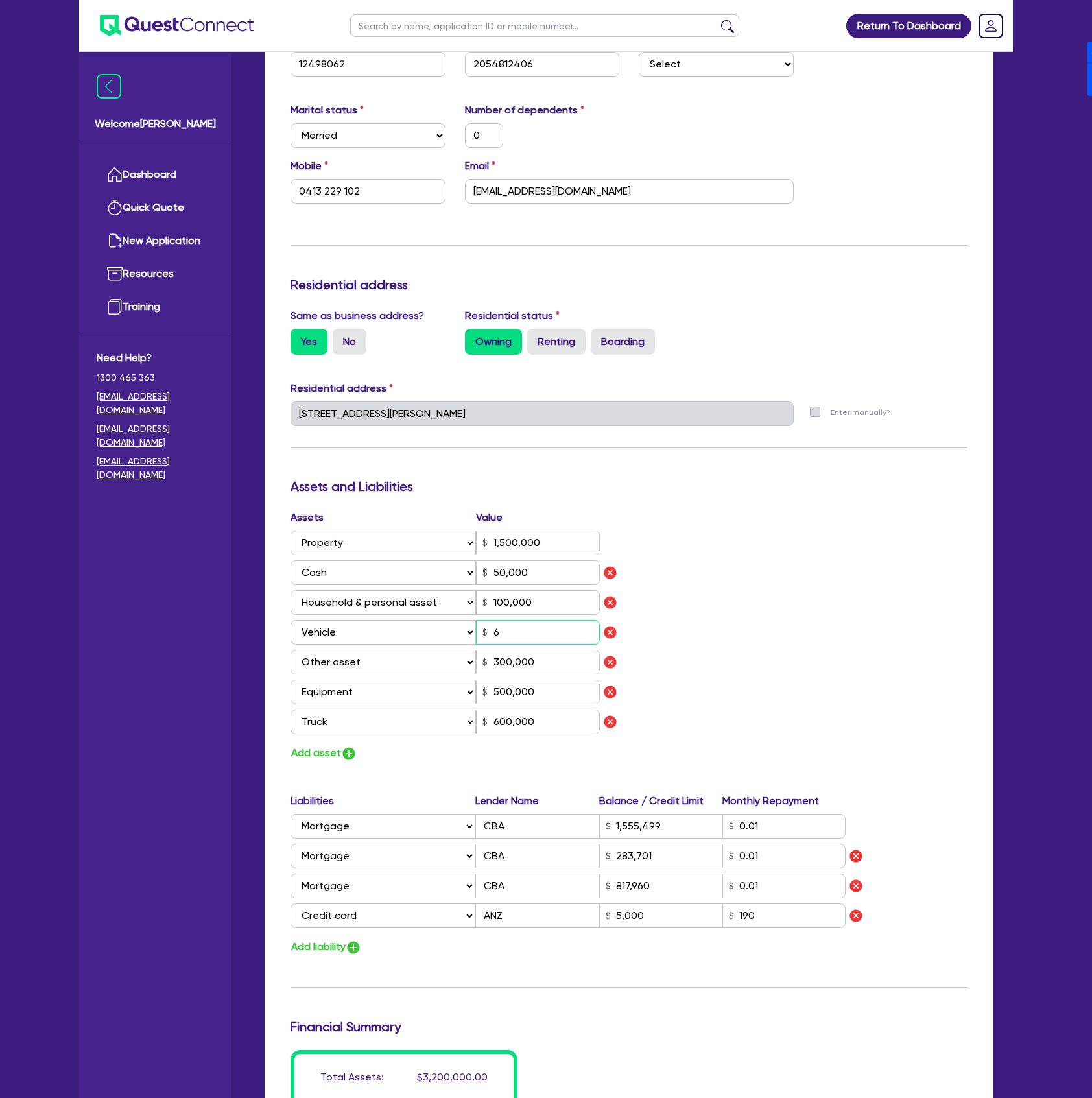
type input "817,960"
type input "5,000"
type input "0"
type input "0413 229 102"
type input "1,500,000"
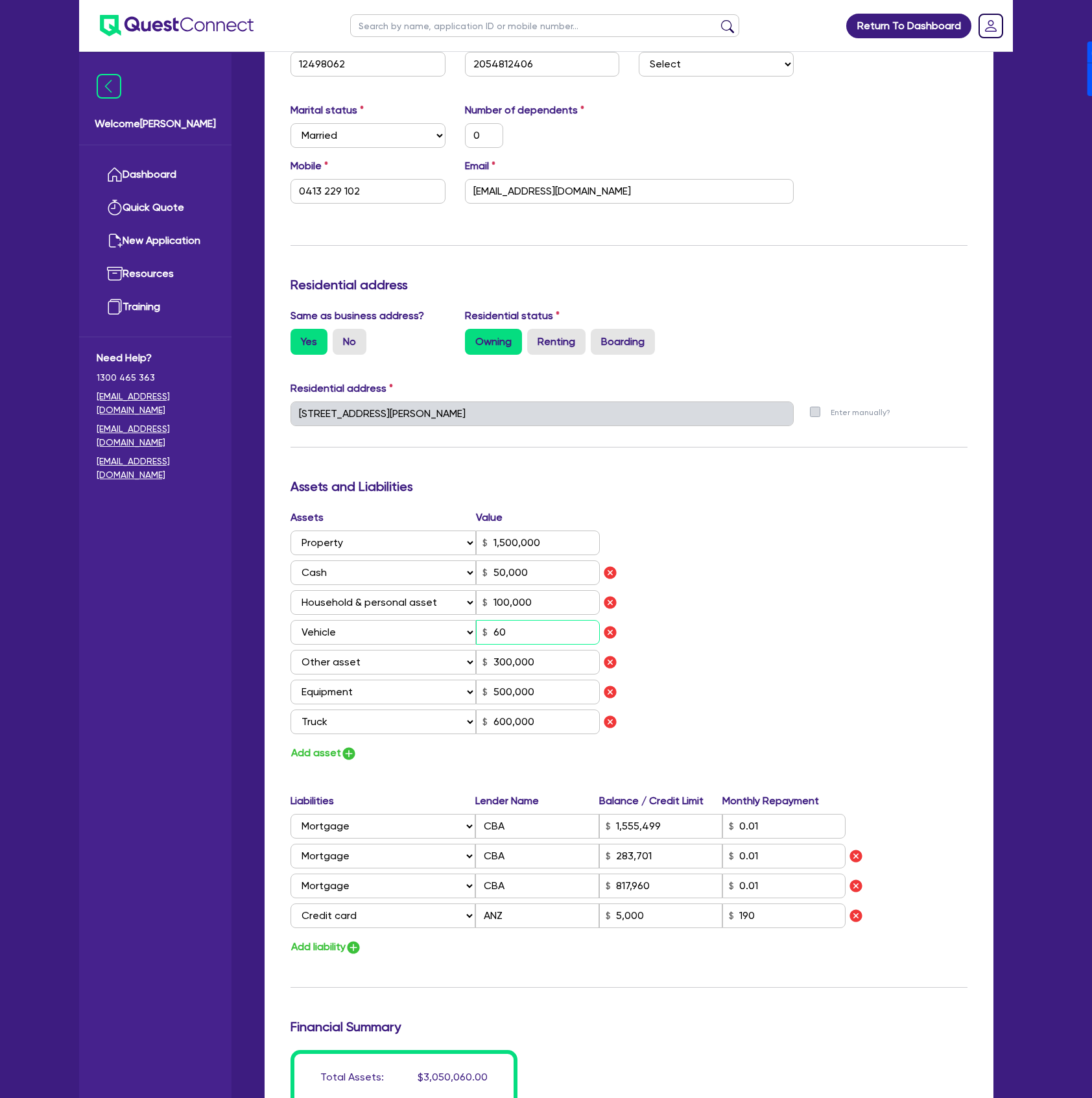
type input "50,000"
type input "100,000"
type input "600"
type input "300,000"
type input "500,000"
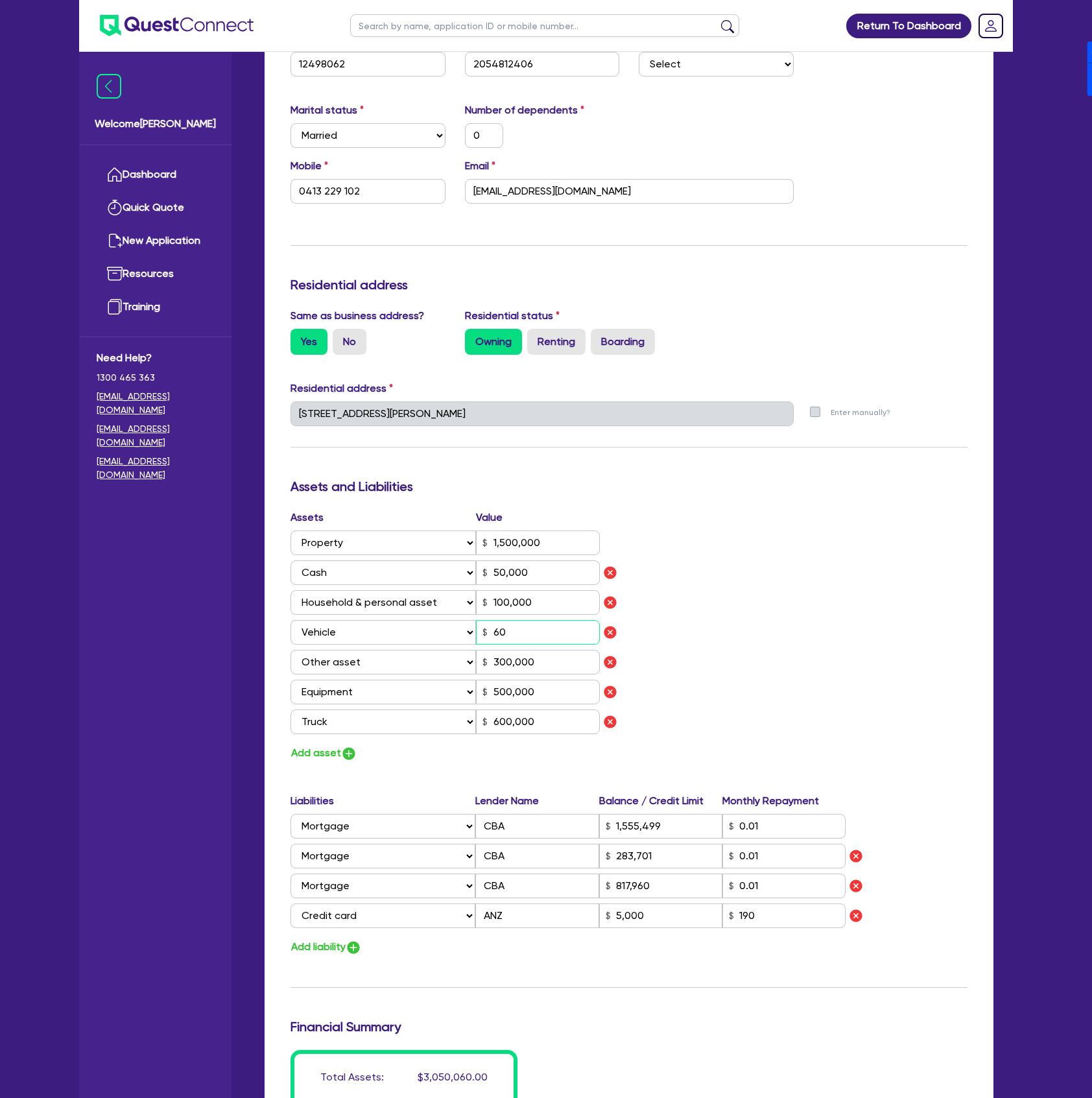
type input "600,000"
type input "1,555,499"
type input "283,701"
type input "817,960"
type input "5,000"
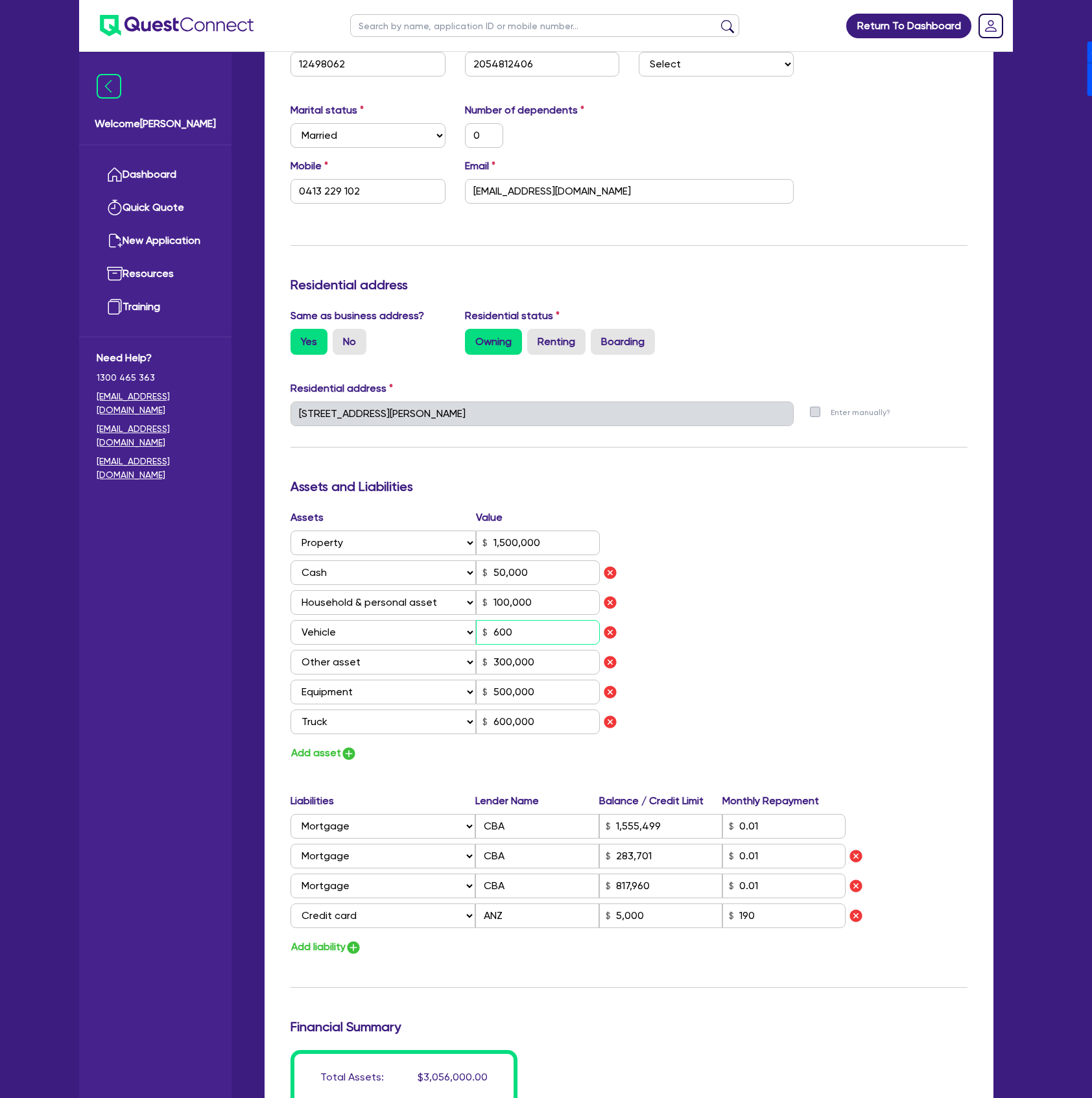
type input "0"
type input "0413 229 102"
type input "1,500,000"
type input "50,000"
type input "100,000"
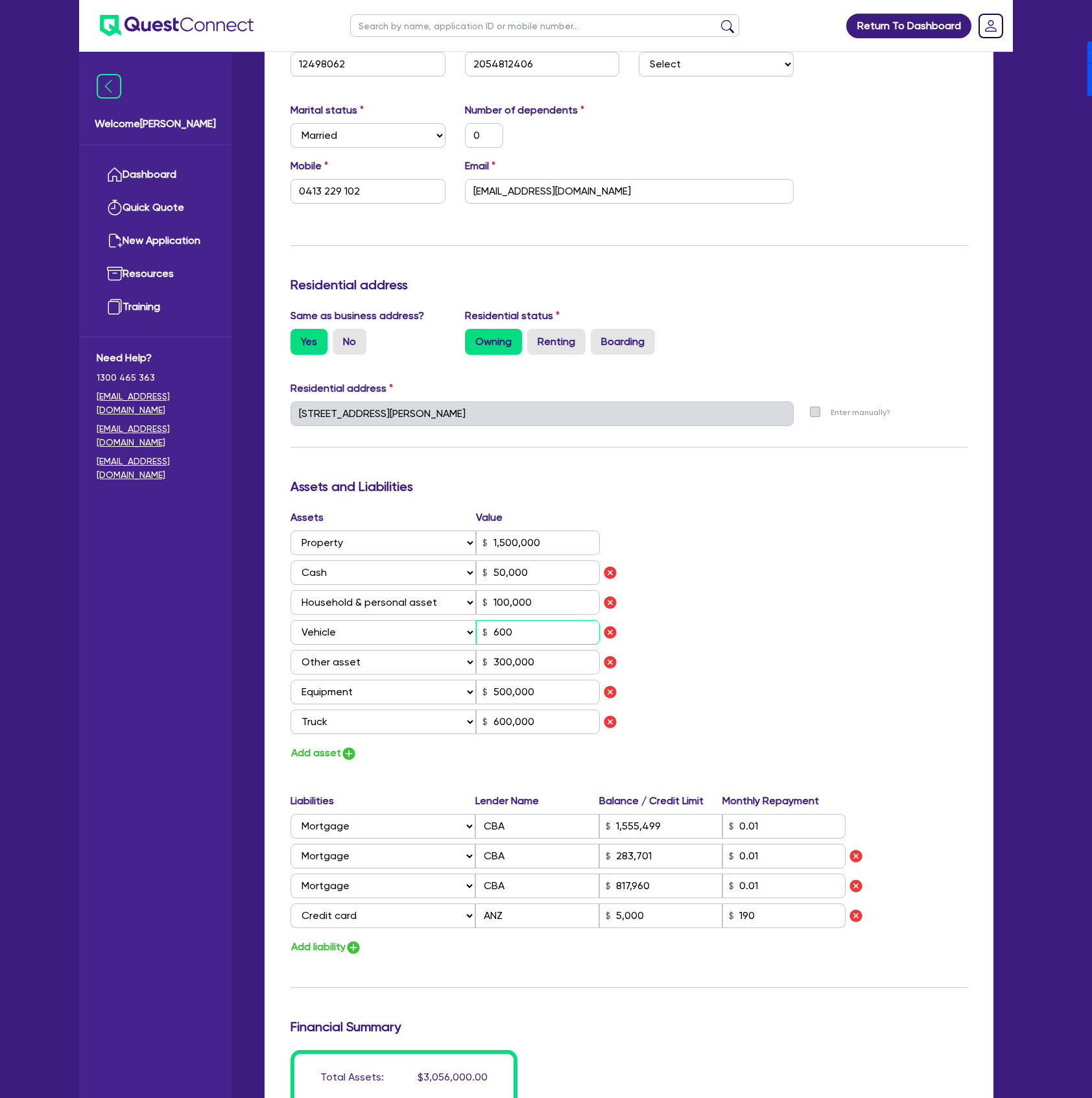
type input "6,000"
type input "300,000"
type input "500,000"
type input "600,000"
type input "1,555,499"
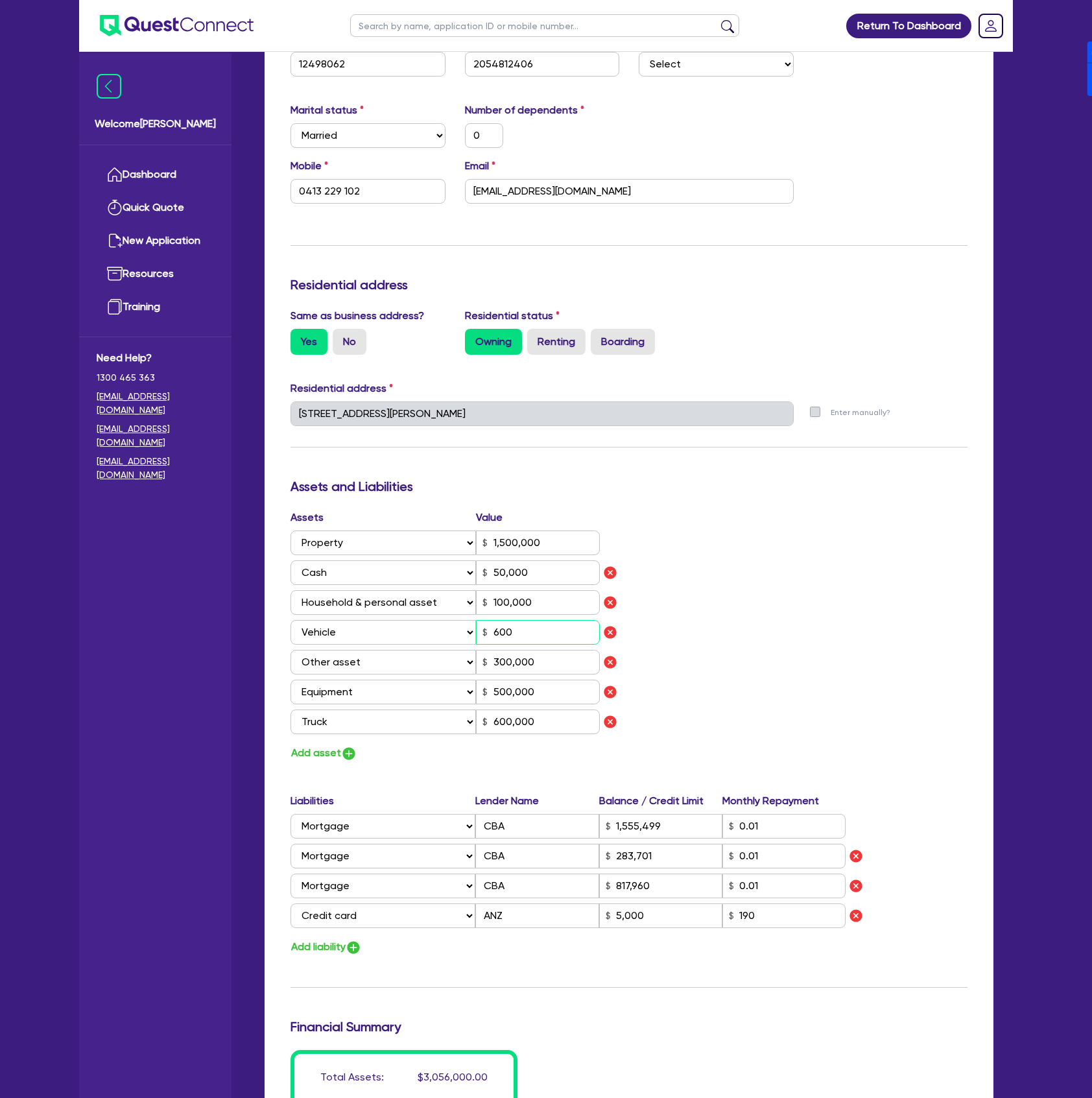
type input "283,701"
type input "817,960"
type input "5,000"
type input "0"
type input "0413 229 102"
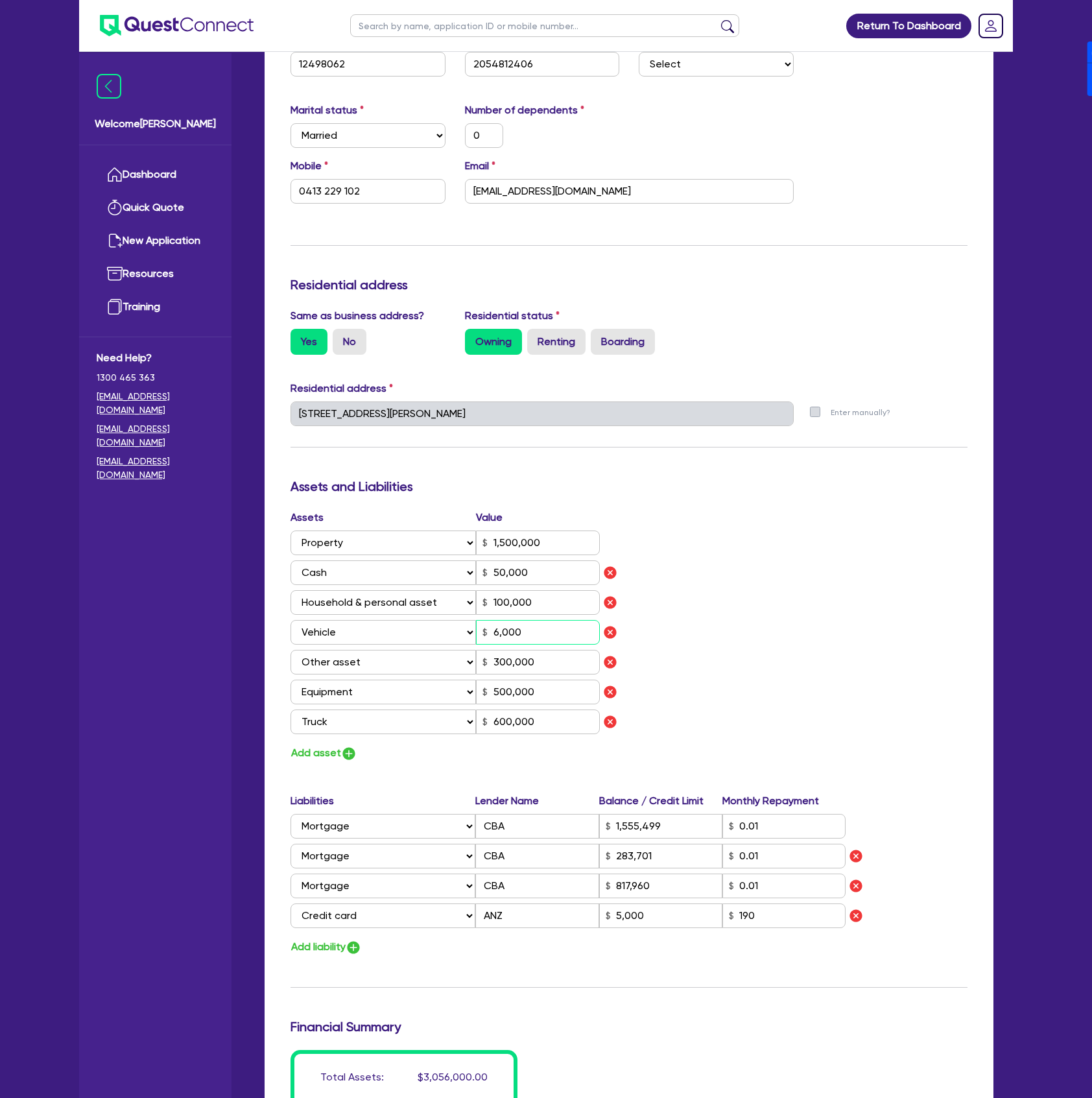
type input "1,500,000"
type input "50,000"
type input "100,000"
type input "60,000"
type input "300,000"
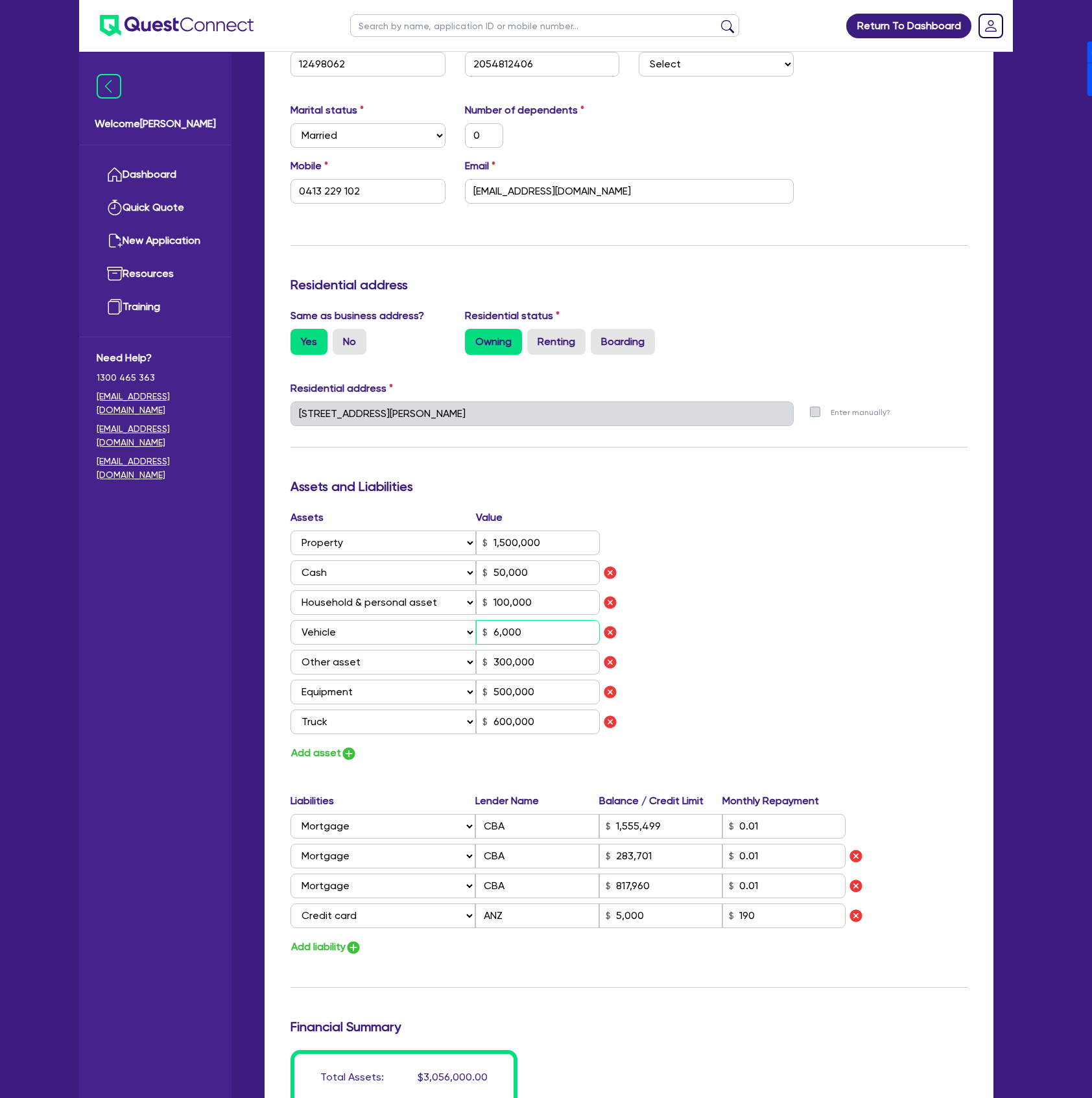
type input "500,000"
type input "600,000"
type input "1,555,499"
type input "283,701"
type input "817,960"
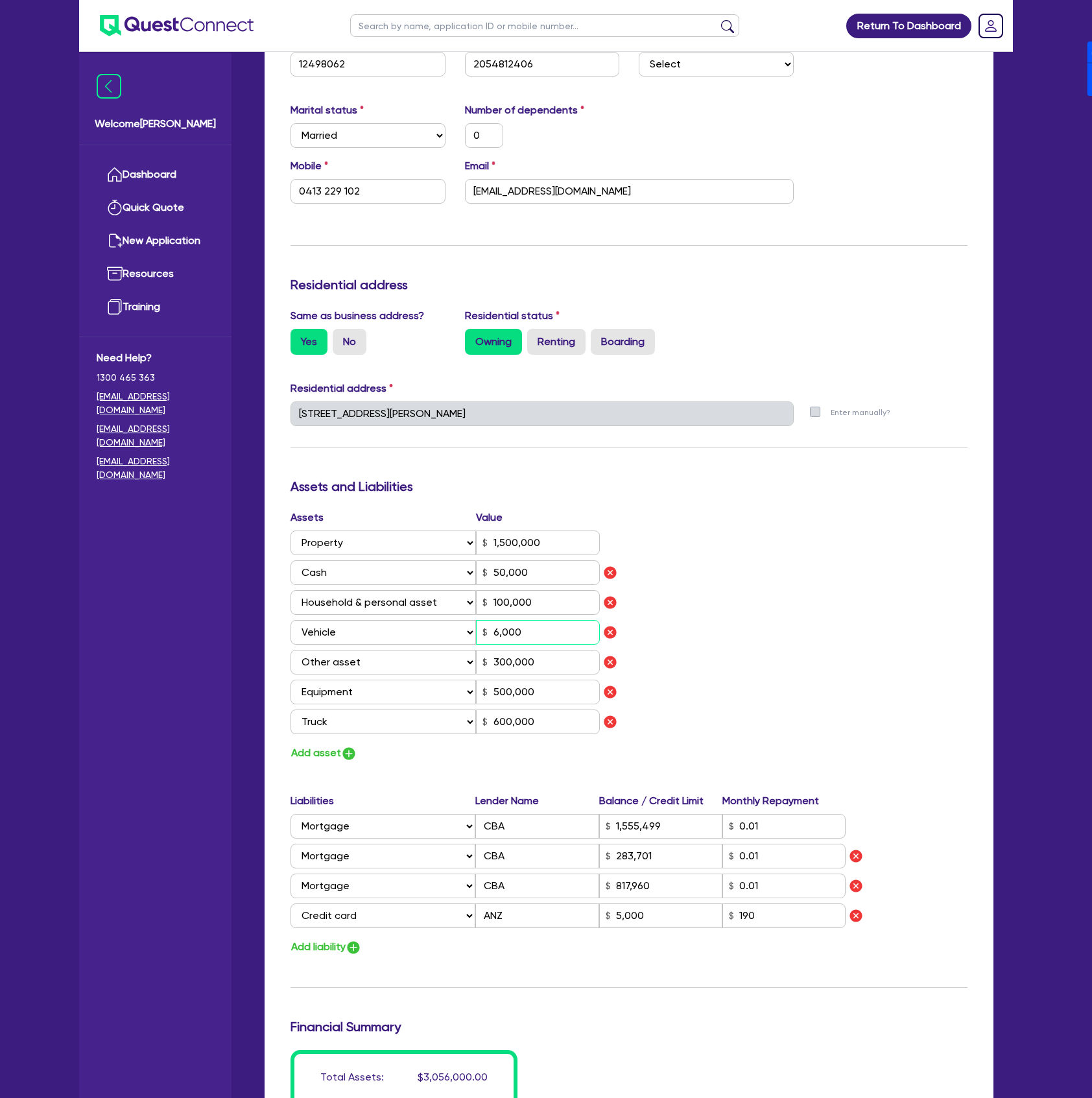
type input "5,000"
type input "60,000"
click at [800, 686] on div "Assets Value Select Asset Cash Property Investment property Vehicle Truck Trail…" at bounding box center [629, 636] width 696 height 253
click at [338, 758] on button "Add asset" at bounding box center [324, 753] width 67 height 17
type input "0"
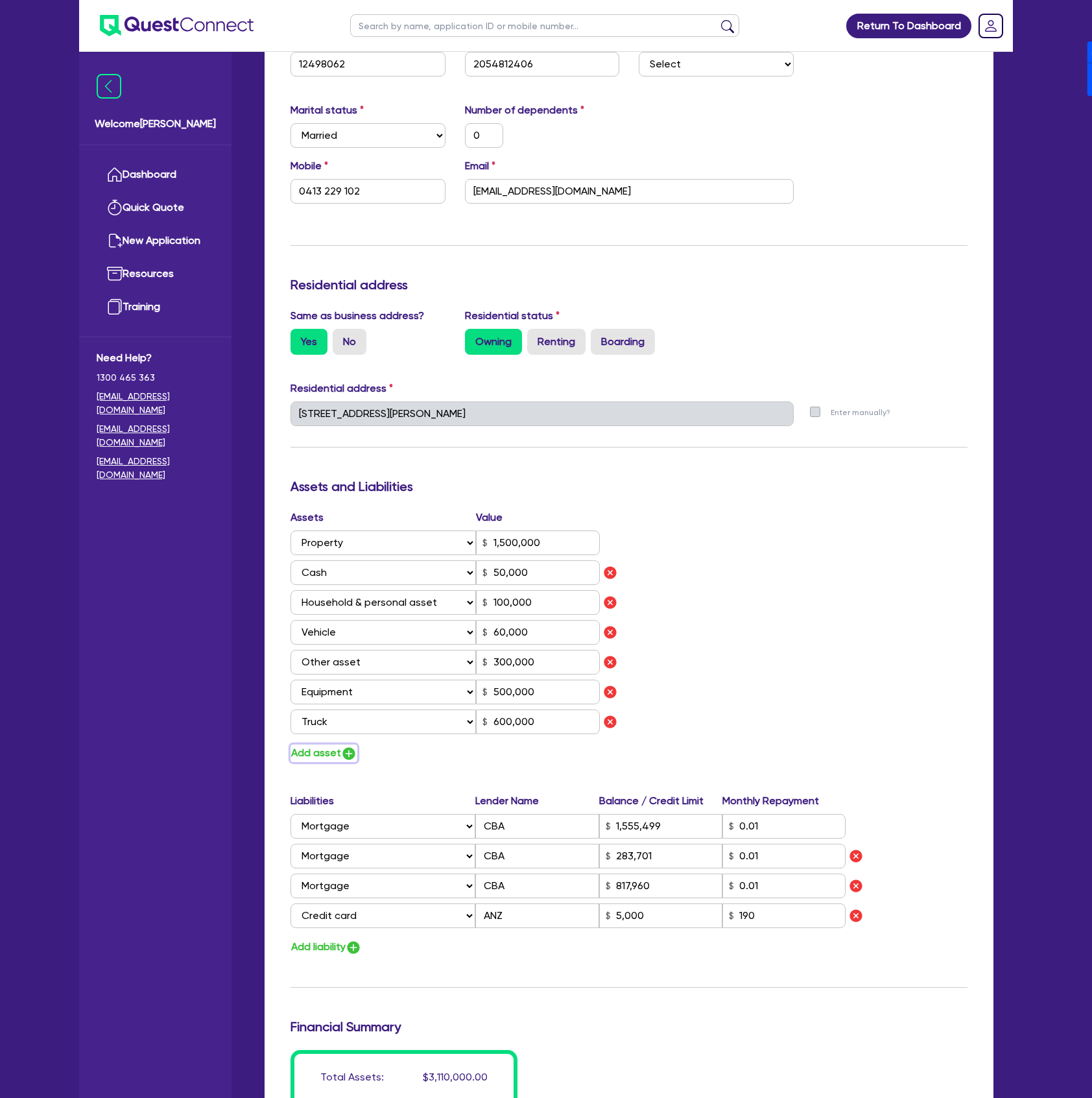
type input "0413 229 102"
type input "1,500,000"
type input "50,000"
type input "100,000"
type input "60,000"
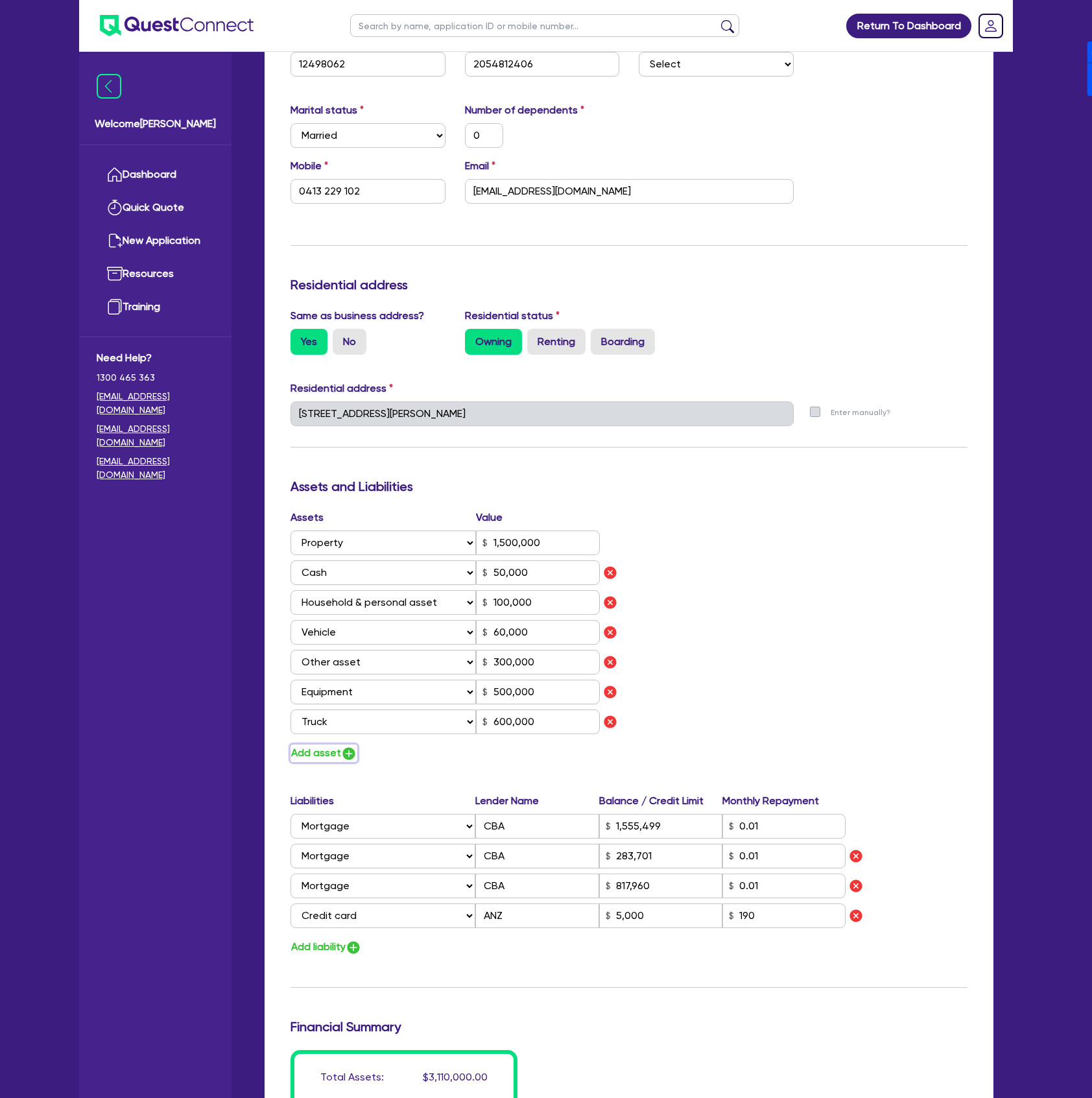
type input "300,000"
type input "500,000"
type input "600,000"
type input "1,555,499"
type input "283,701"
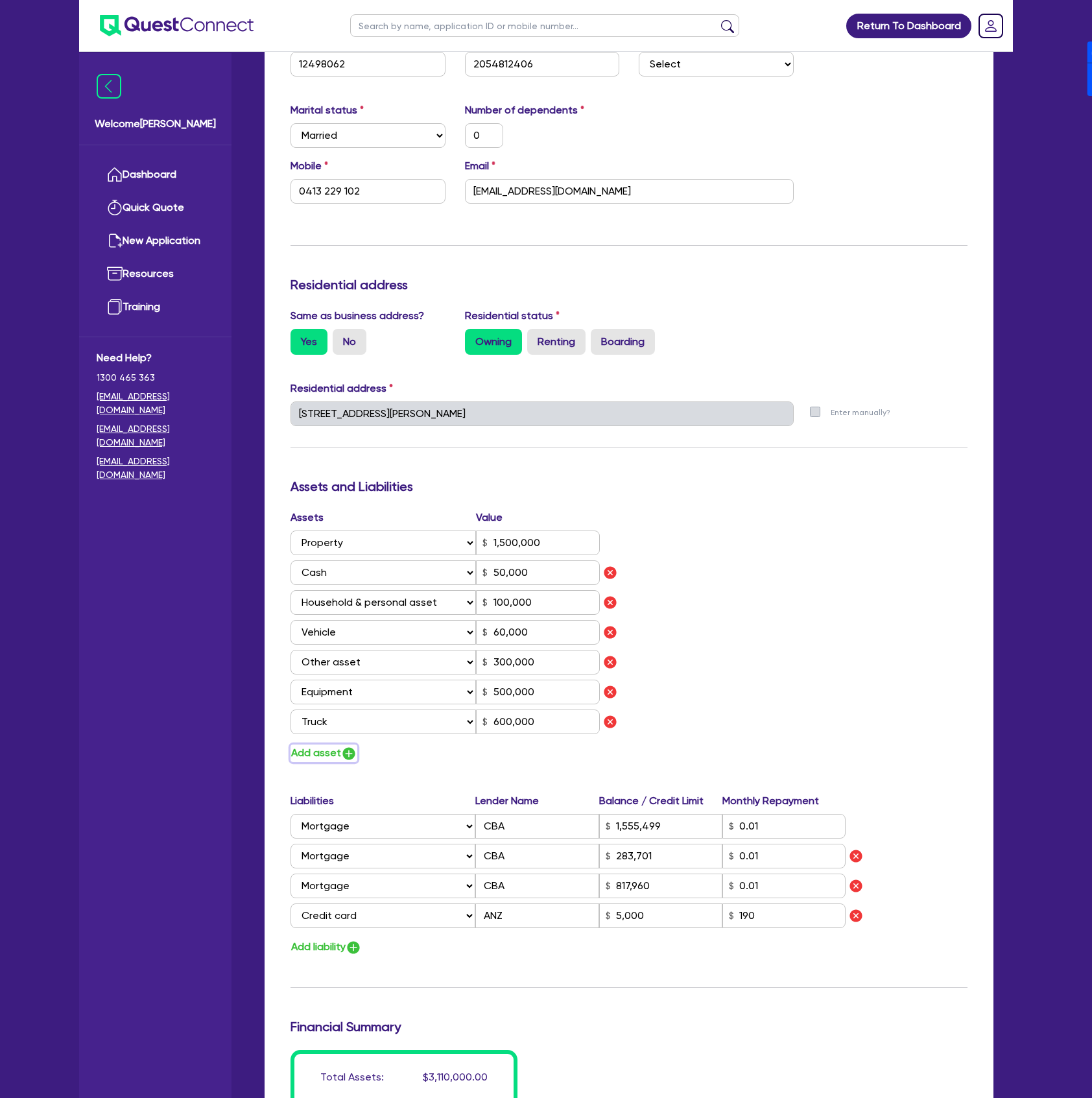
type input "817,960"
type input "5,000"
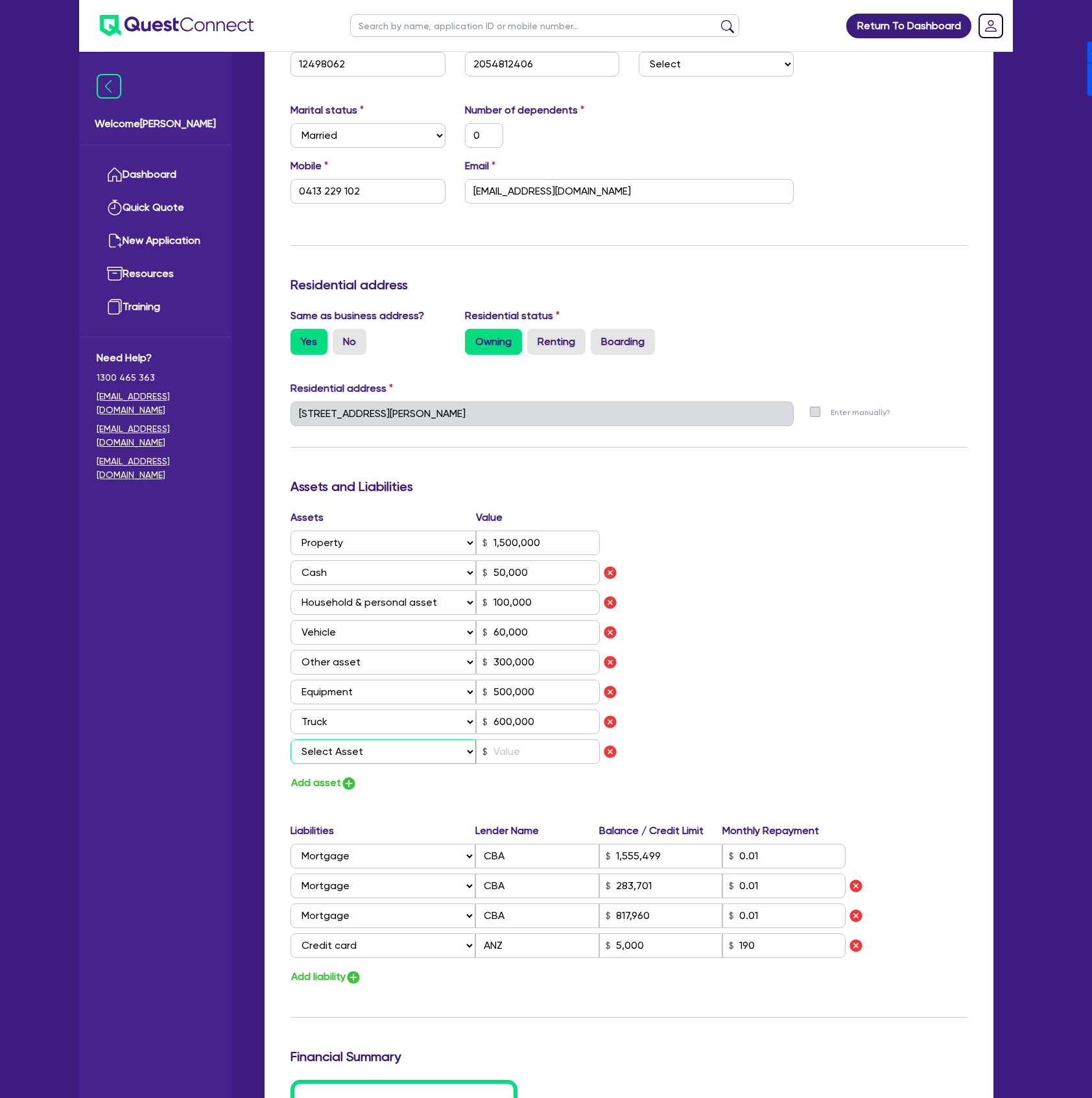
click at [354, 751] on select "Select Asset Cash Property Investment property Vehicle Truck Trailer Equipment …" at bounding box center [384, 752] width 186 height 24
select select "VEHICLE"
click at [291, 740] on select "Select Asset Cash Property Investment property Vehicle Truck Trailer Equipment …" at bounding box center [384, 752] width 186 height 24
type input "0"
type input "0413 229 102"
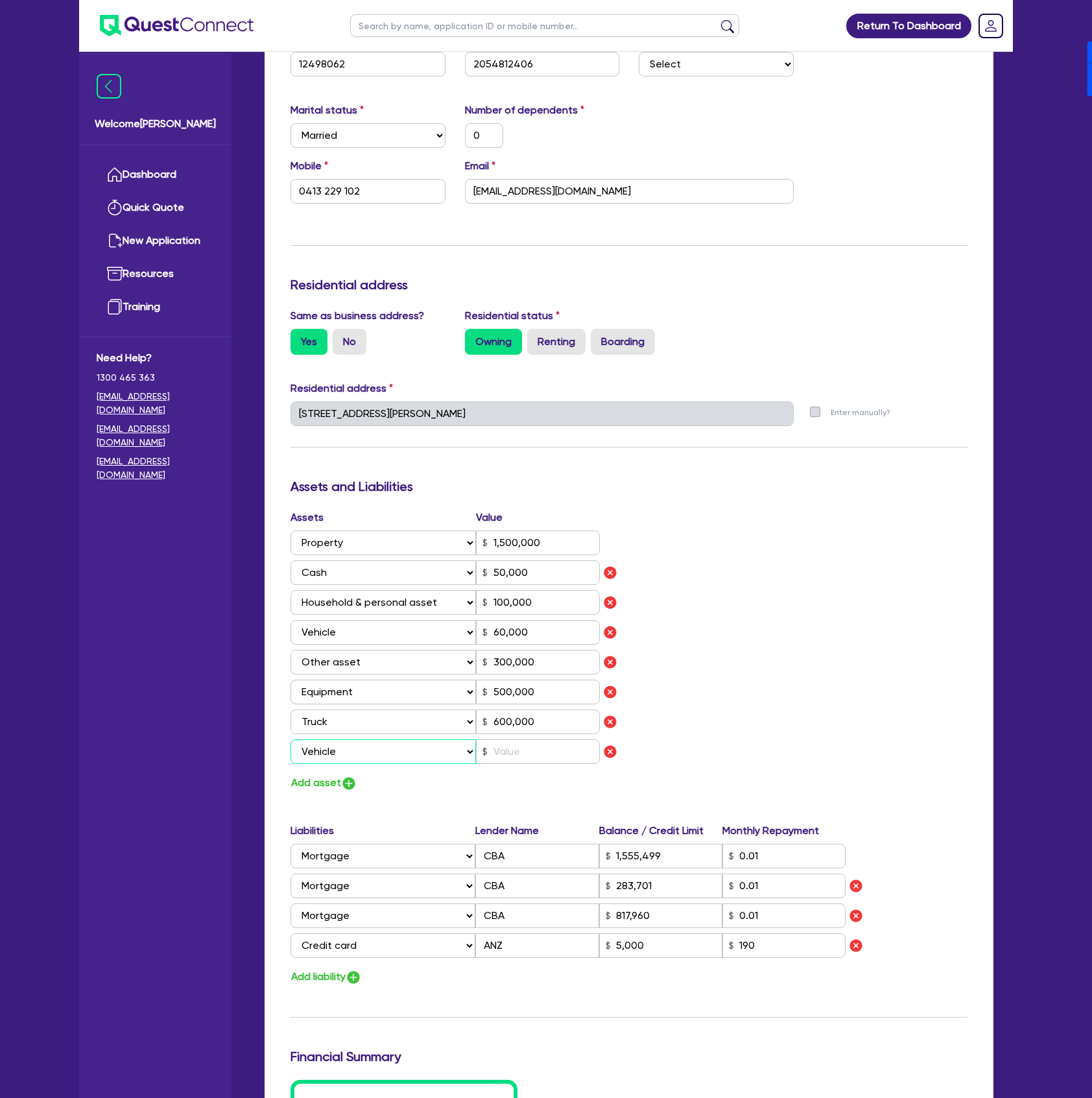
type input "1,500,000"
type input "50,000"
type input "100,000"
type input "60,000"
type input "300,000"
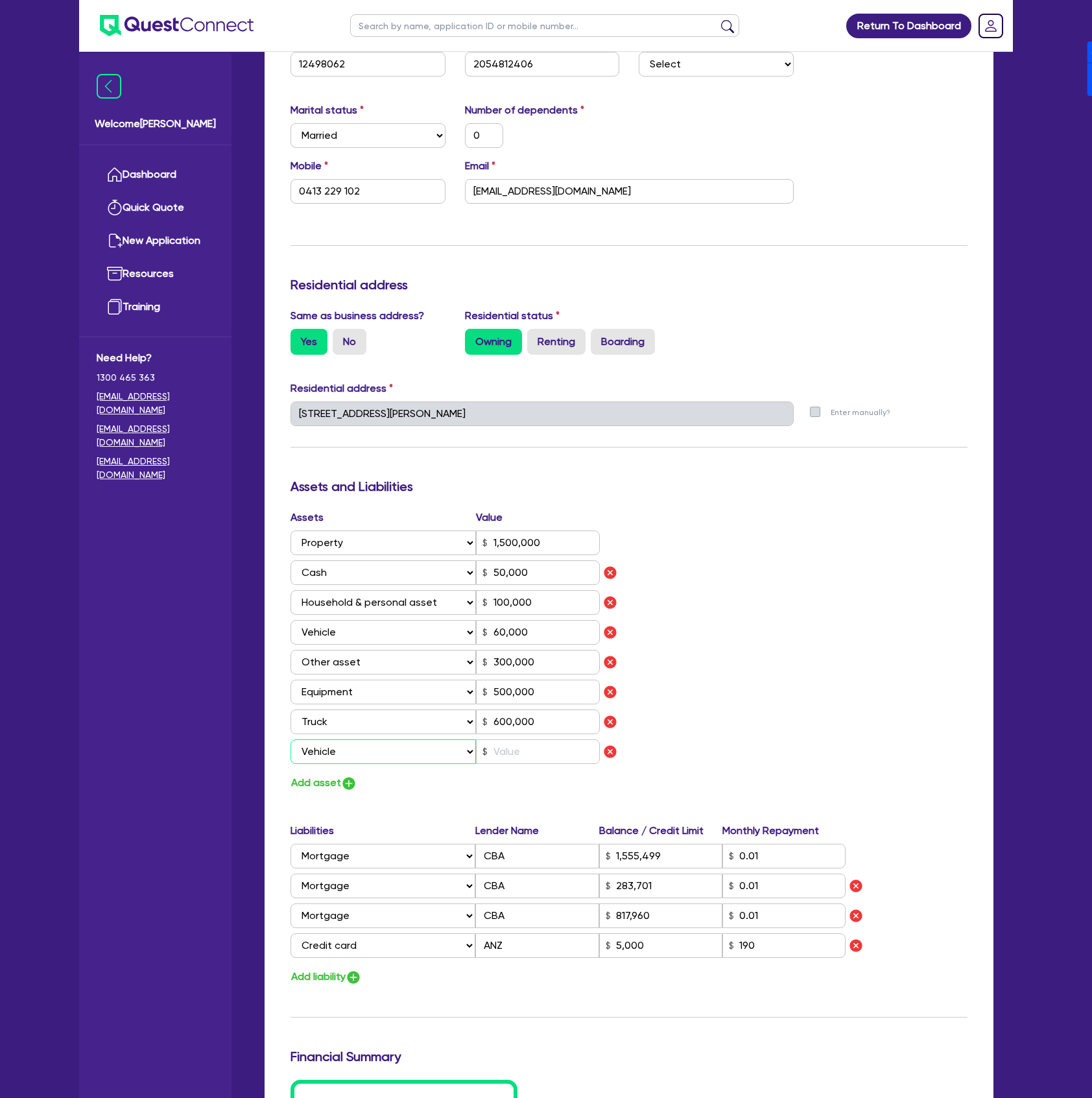
type input "500,000"
type input "600,000"
type input "1,555,499"
type input "283,701"
type input "817,960"
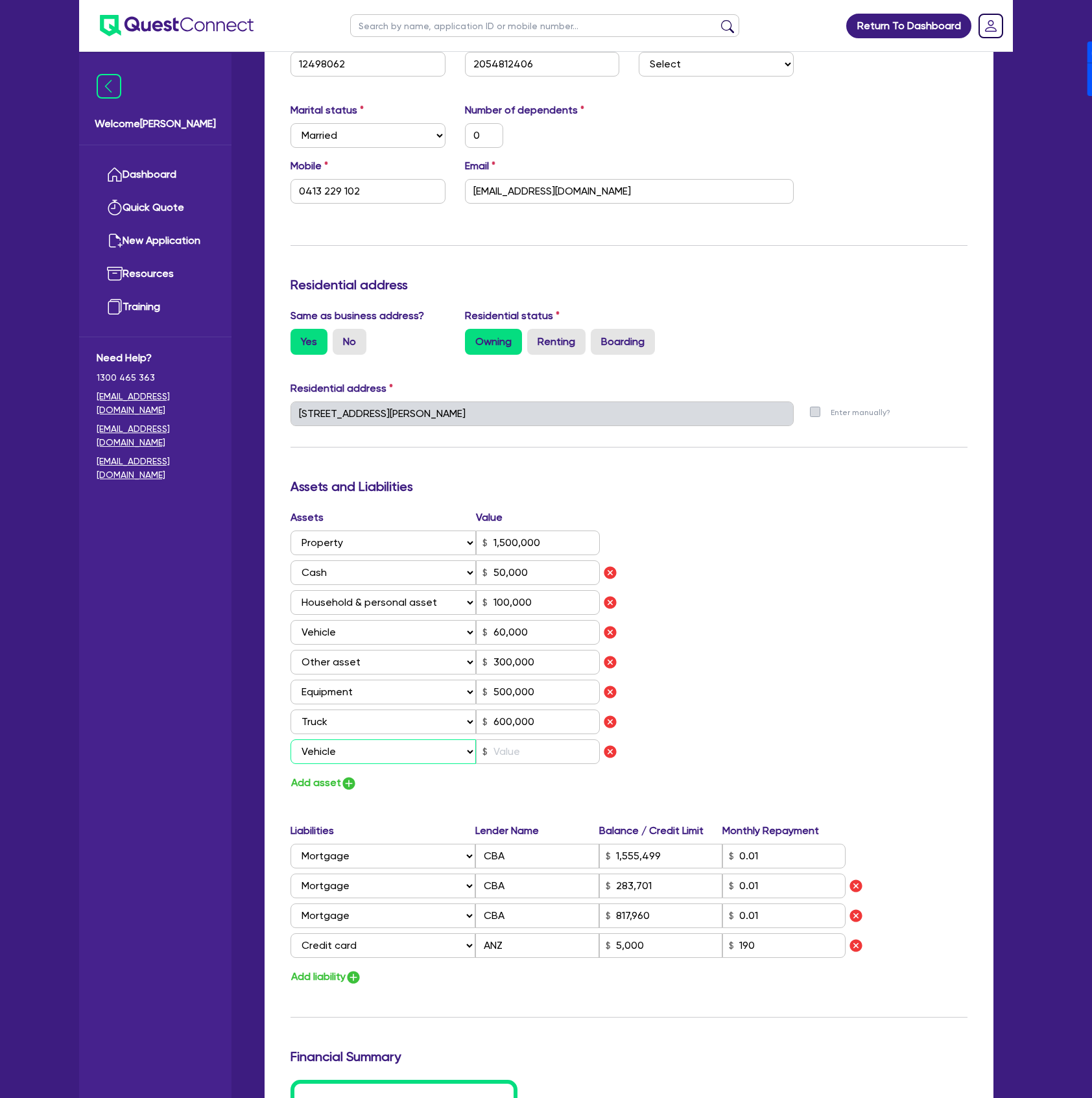
type input "5,000"
click at [517, 750] on input "text" at bounding box center [537, 752] width 124 height 24
type input "0"
type input "0413 229 102"
type input "1,500,000"
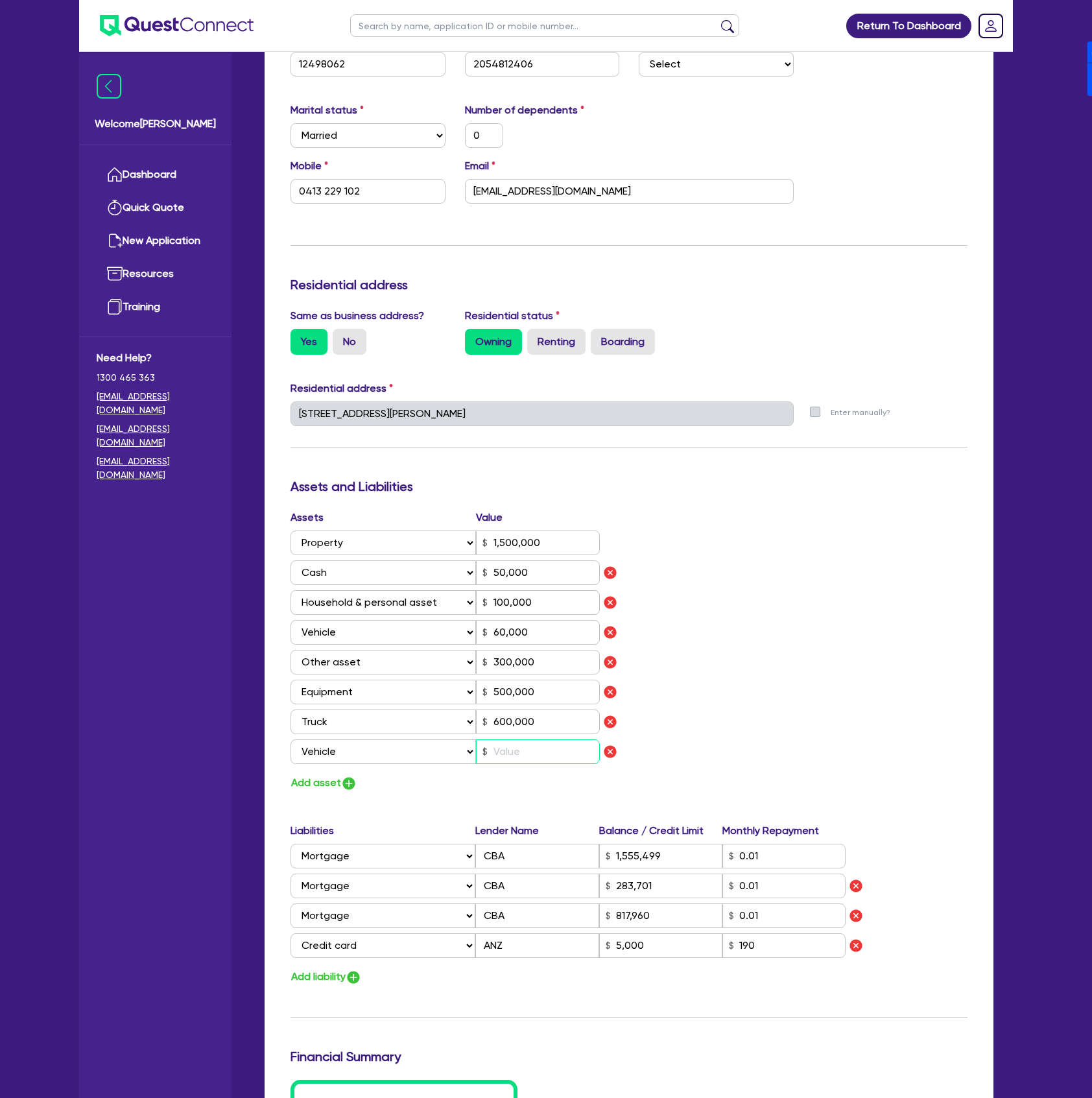
type input "50,000"
type input "100,000"
type input "60,000"
type input "300,000"
type input "500,000"
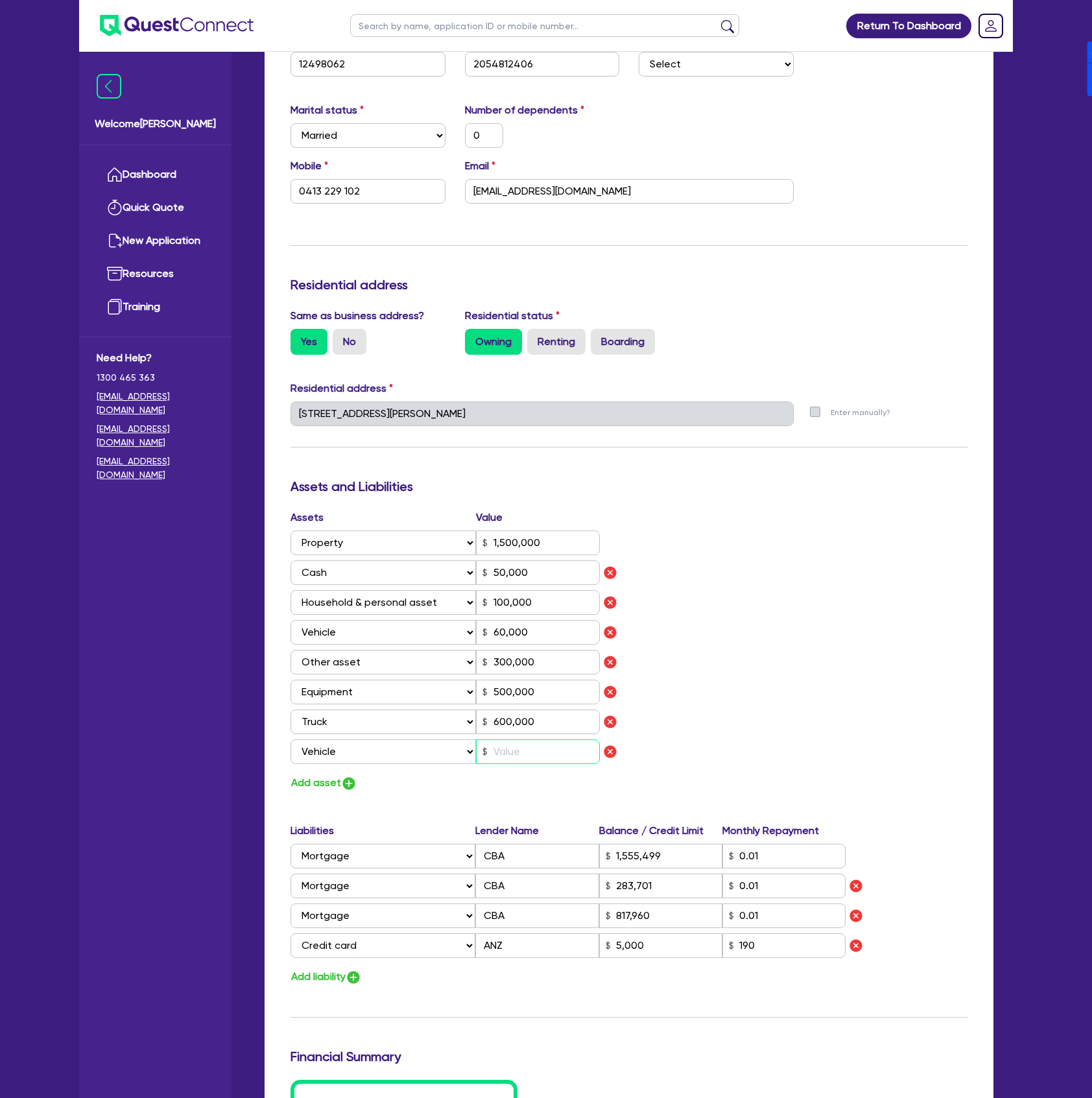
type input "600,000"
type input "1,555,499"
type input "283,701"
type input "817,960"
type input "5,000"
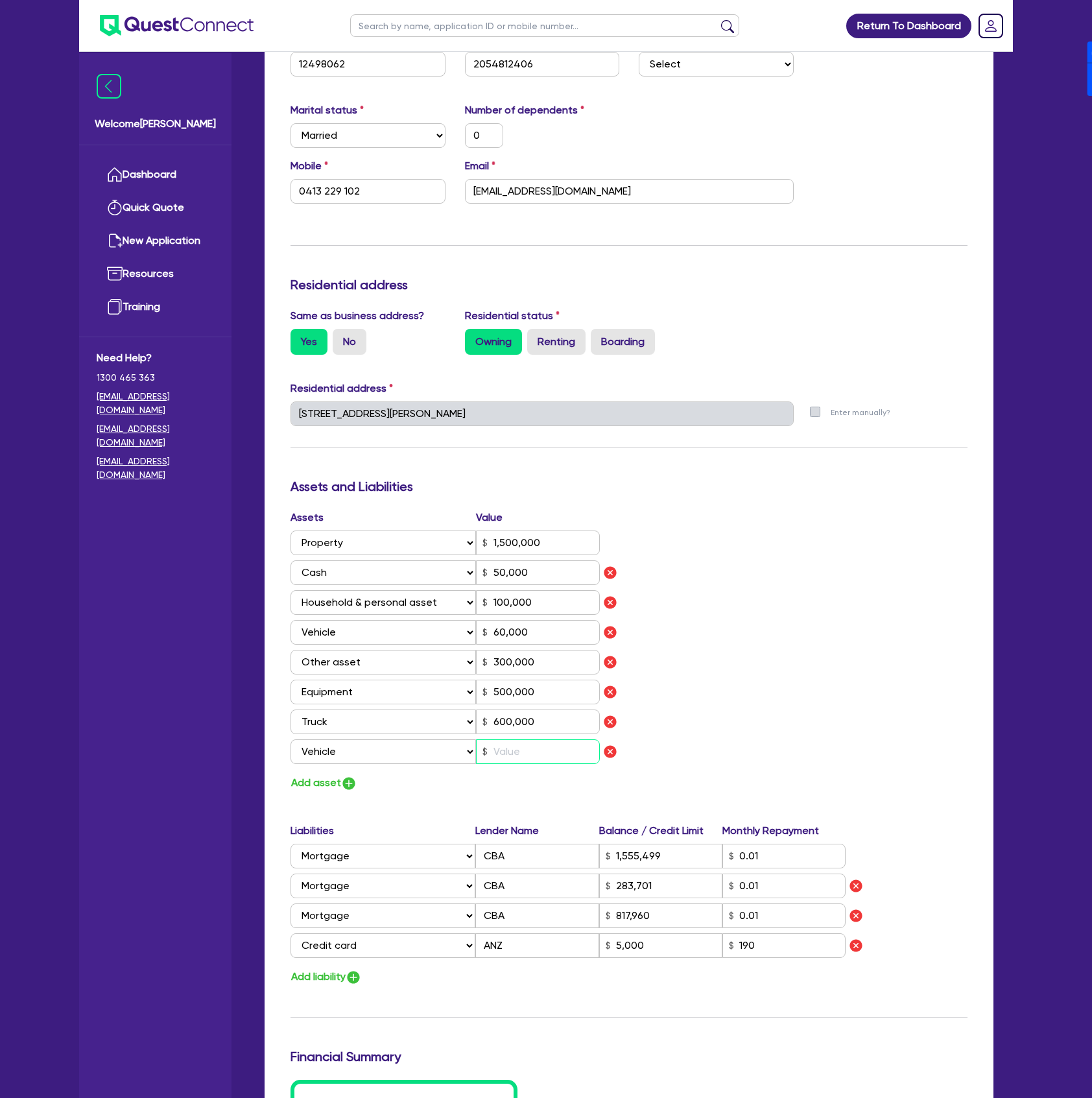
type input "2"
type input "0"
type input "0413 229 102"
type input "1,500,000"
type input "50,000"
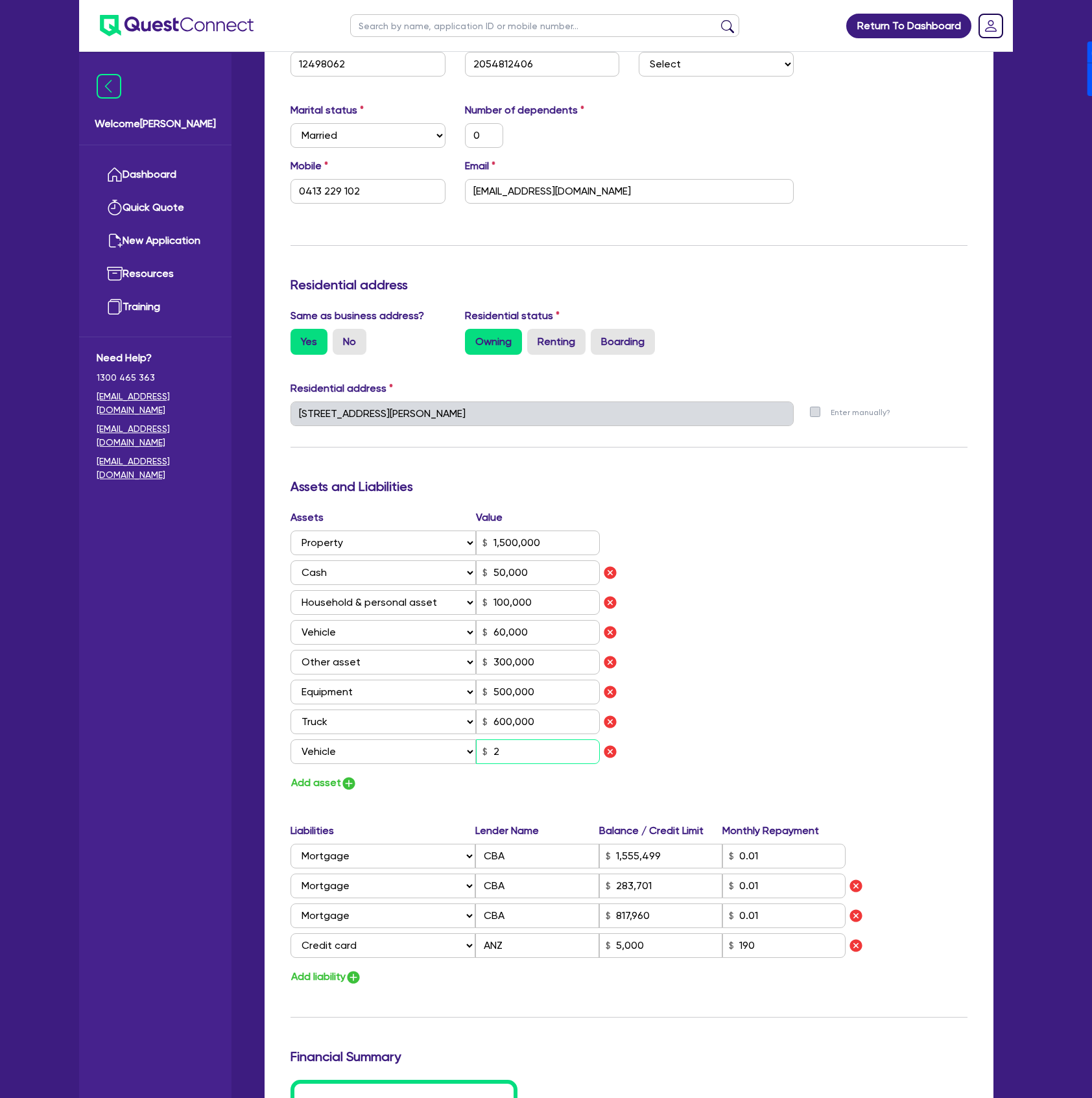
type input "100,000"
type input "60,000"
type input "300,000"
type input "500,000"
type input "600,000"
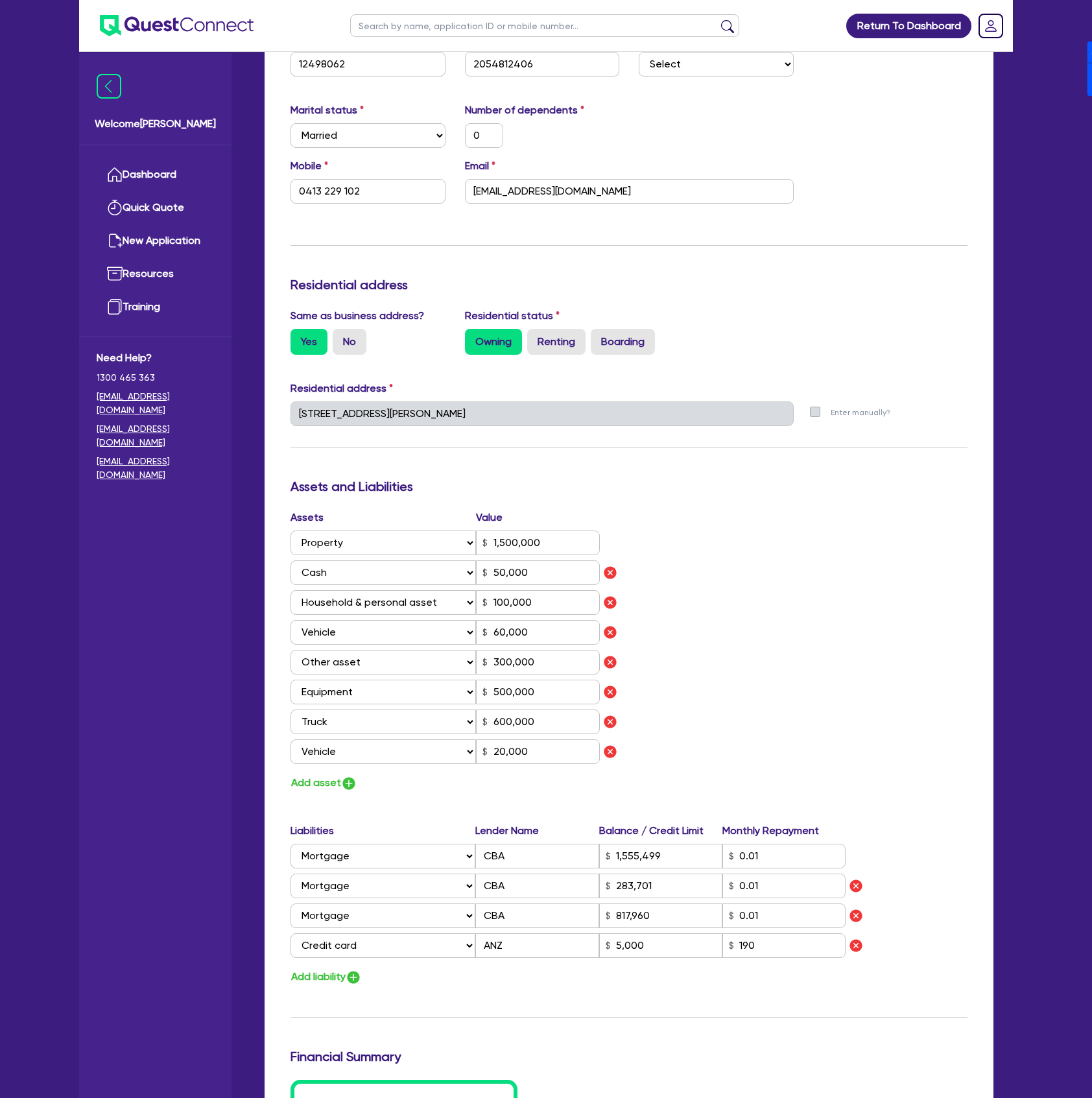
click at [849, 569] on div "Assets Value Select Asset Cash Property Investment property Vehicle Truck Trail…" at bounding box center [629, 651] width 696 height 282
drag, startPoint x: 542, startPoint y: 665, endPoint x: 468, endPoint y: 668, distance: 74.1
click at [468, 668] on div "Select Asset Cash Property Investment property Vehicle Truck Trailer Equipment …" at bounding box center [445, 662] width 309 height 24
click at [965, 679] on div "Assets Value Select Asset Cash Property Investment property Vehicle Truck Trail…" at bounding box center [629, 651] width 696 height 282
drag, startPoint x: 542, startPoint y: 692, endPoint x: 480, endPoint y: 685, distance: 62.4
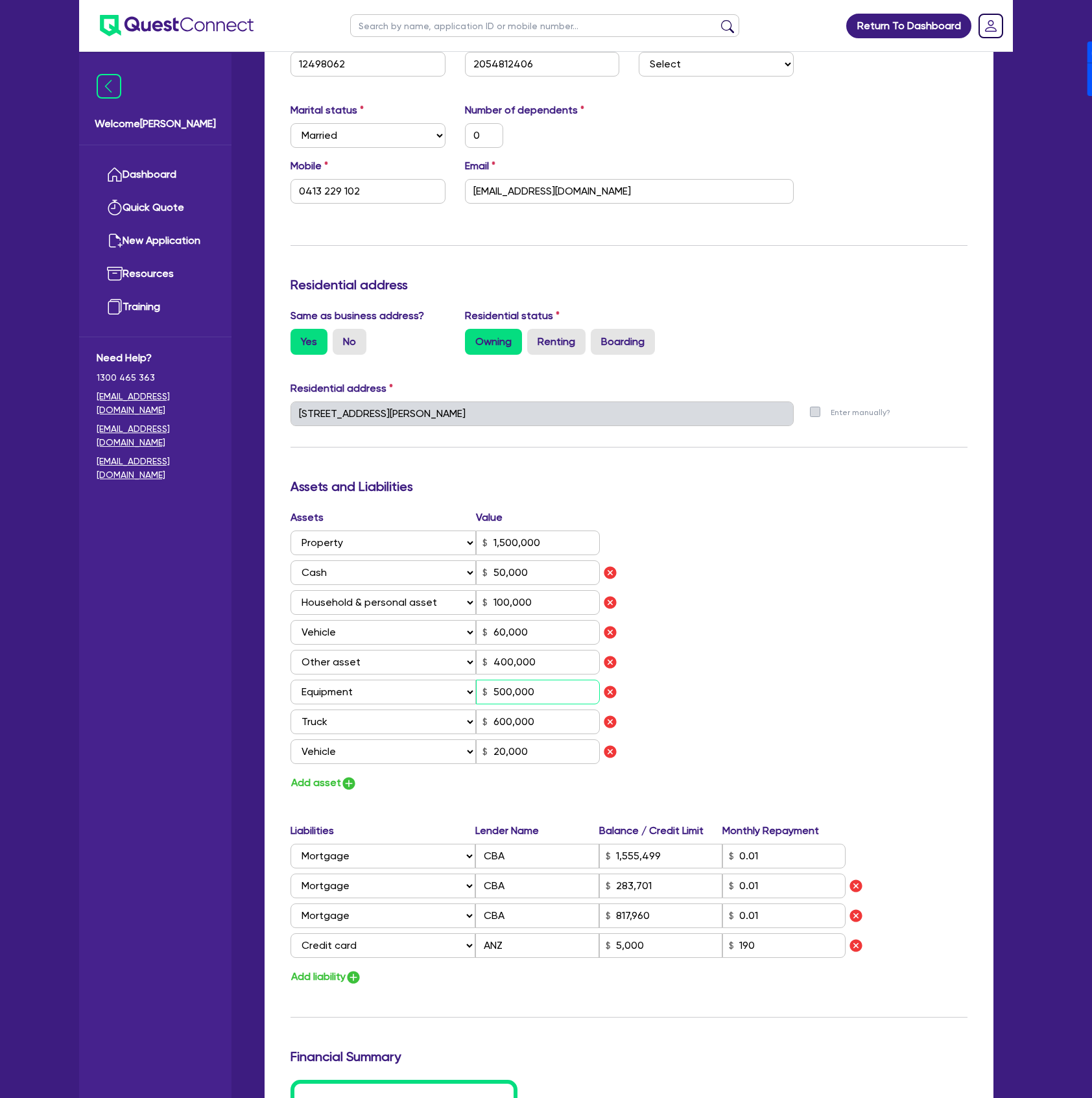
click at [480, 685] on input "500,000" at bounding box center [537, 692] width 124 height 24
click at [797, 703] on div "Assets Value Select Asset Cash Property Investment property Vehicle Truck Trail…" at bounding box center [629, 651] width 696 height 282
drag, startPoint x: 550, startPoint y: 727, endPoint x: 455, endPoint y: 727, distance: 95.0
click at [455, 727] on div "Select Asset Cash Property Investment property Vehicle Truck Trailer Equipment …" at bounding box center [445, 722] width 309 height 24
drag, startPoint x: 445, startPoint y: 718, endPoint x: 439, endPoint y: 723, distance: 7.8
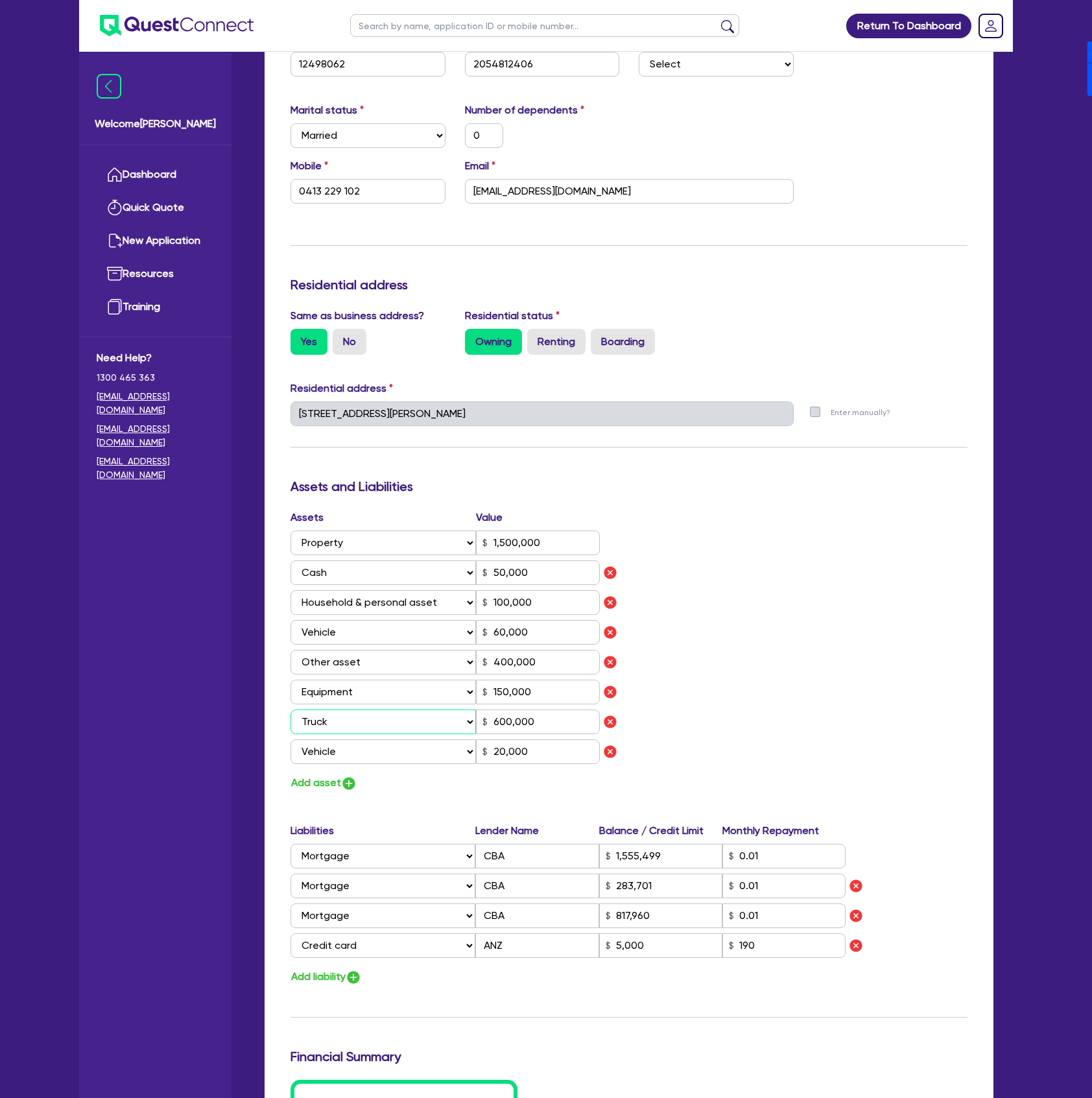
click at [445, 718] on select "Select Asset Cash Property Investment property Vehicle Truck Trailer Equipment …" at bounding box center [384, 722] width 186 height 24
click at [291, 709] on select "Select Asset Cash Property Investment property Vehicle Truck Trailer Equipment …" at bounding box center [384, 722] width 186 height 24
drag, startPoint x: 550, startPoint y: 717, endPoint x: 441, endPoint y: 712, distance: 109.1
click at [441, 712] on div "Select Asset Cash Property Investment property Vehicle Truck Trailer Equipment …" at bounding box center [445, 722] width 309 height 24
click at [357, 777] on img "button" at bounding box center [349, 783] width 15 height 15
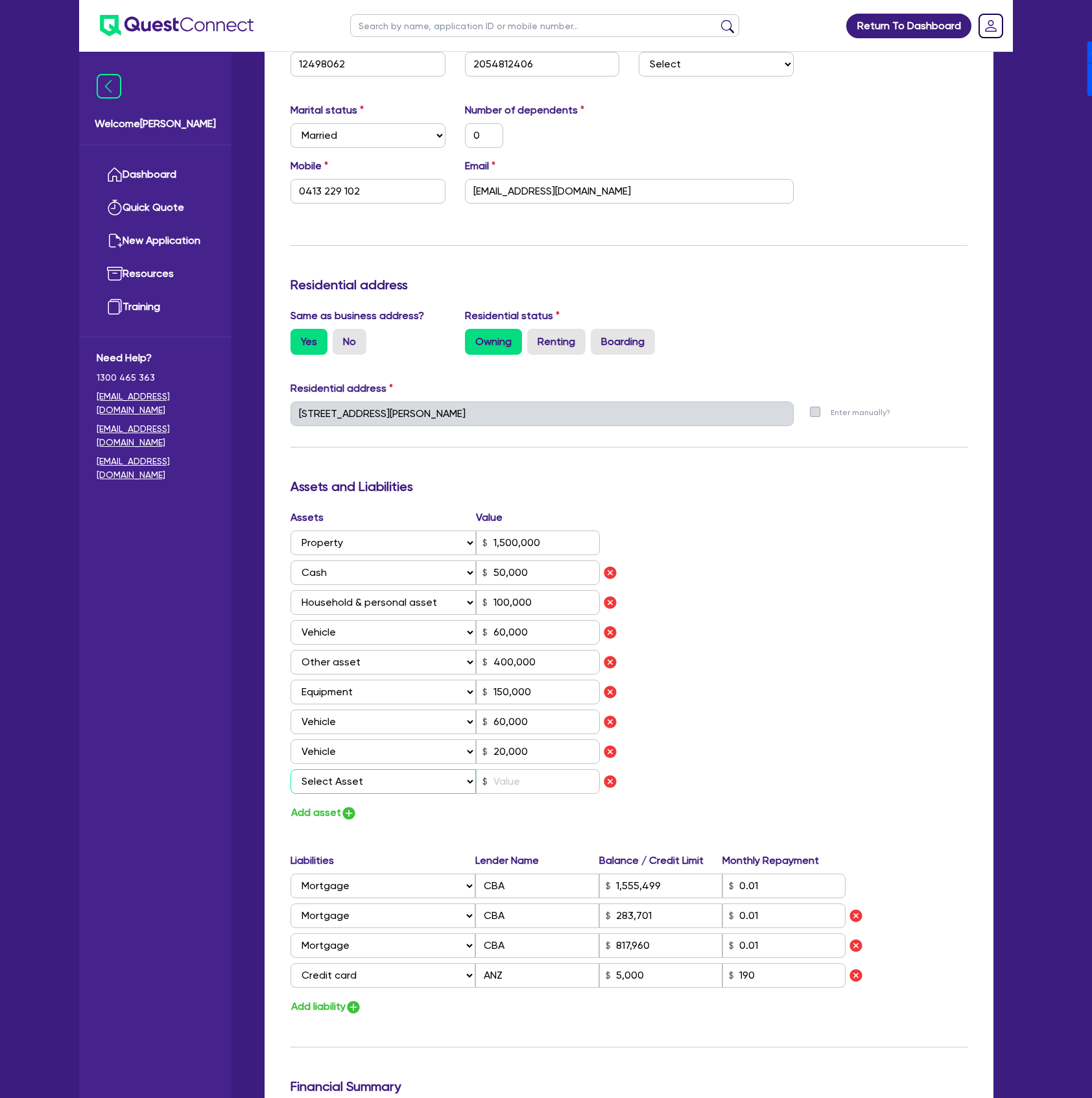
click at [368, 779] on select "Select Asset Cash Property Investment property Vehicle Truck Trailer Equipment …" at bounding box center [384, 781] width 186 height 24
click at [291, 769] on select "Select Asset Cash Property Investment property Vehicle Truck Trailer Equipment …" at bounding box center [384, 781] width 186 height 24
click at [616, 787] on img "button" at bounding box center [610, 781] width 15 height 15
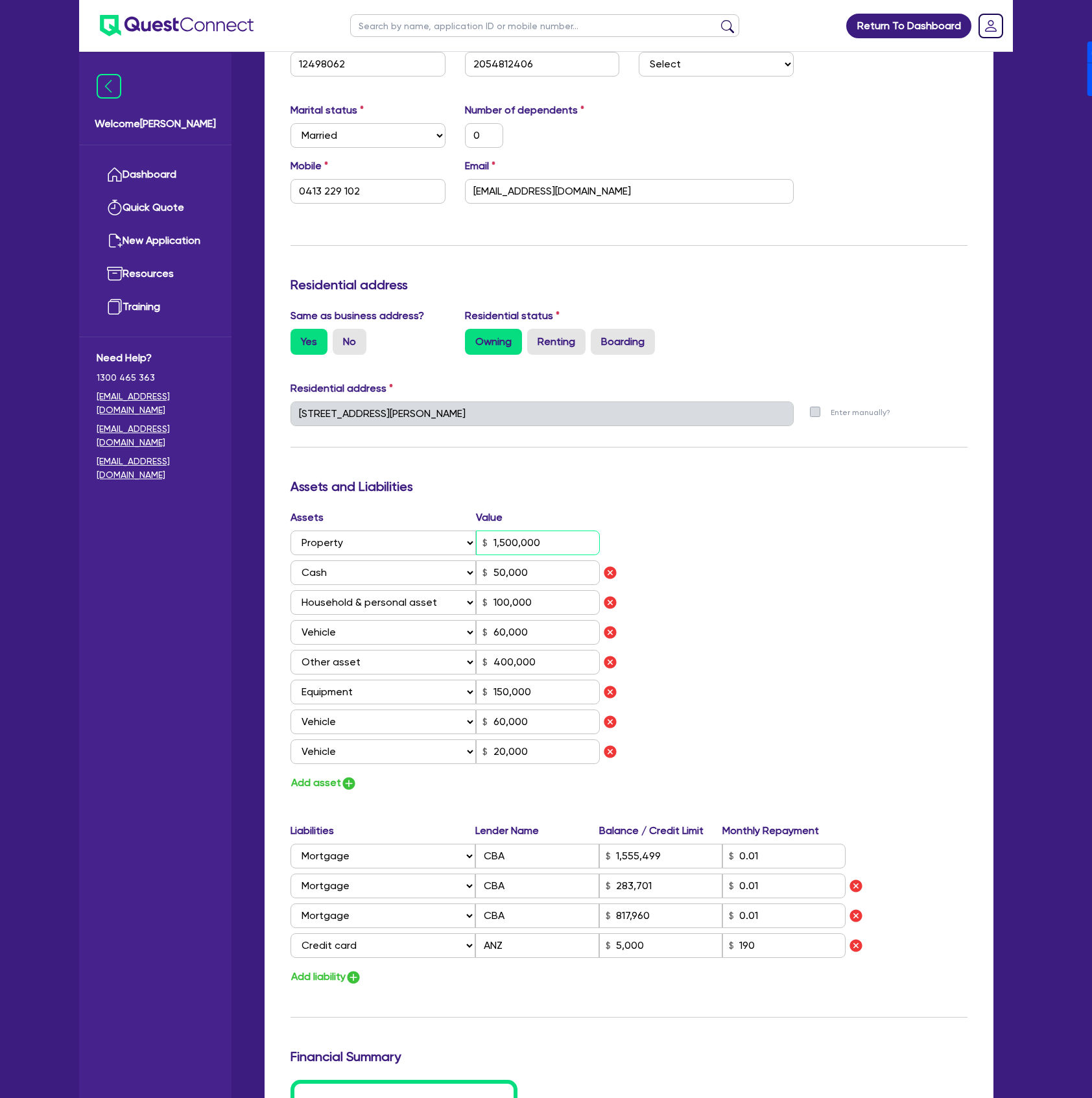
drag, startPoint x: 558, startPoint y: 538, endPoint x: 450, endPoint y: 524, distance: 108.9
click at [450, 525] on div "Assets Value Select Asset Cash Property Investment property Vehicle Truck Trail…" at bounding box center [455, 639] width 349 height 259
click at [809, 711] on div "Assets Value Select Asset Cash Property Investment property Vehicle Truck Trail…" at bounding box center [629, 651] width 696 height 282
click at [692, 606] on div "Assets Value Select Asset Cash Property Investment property Vehicle Truck Trail…" at bounding box center [629, 651] width 696 height 282
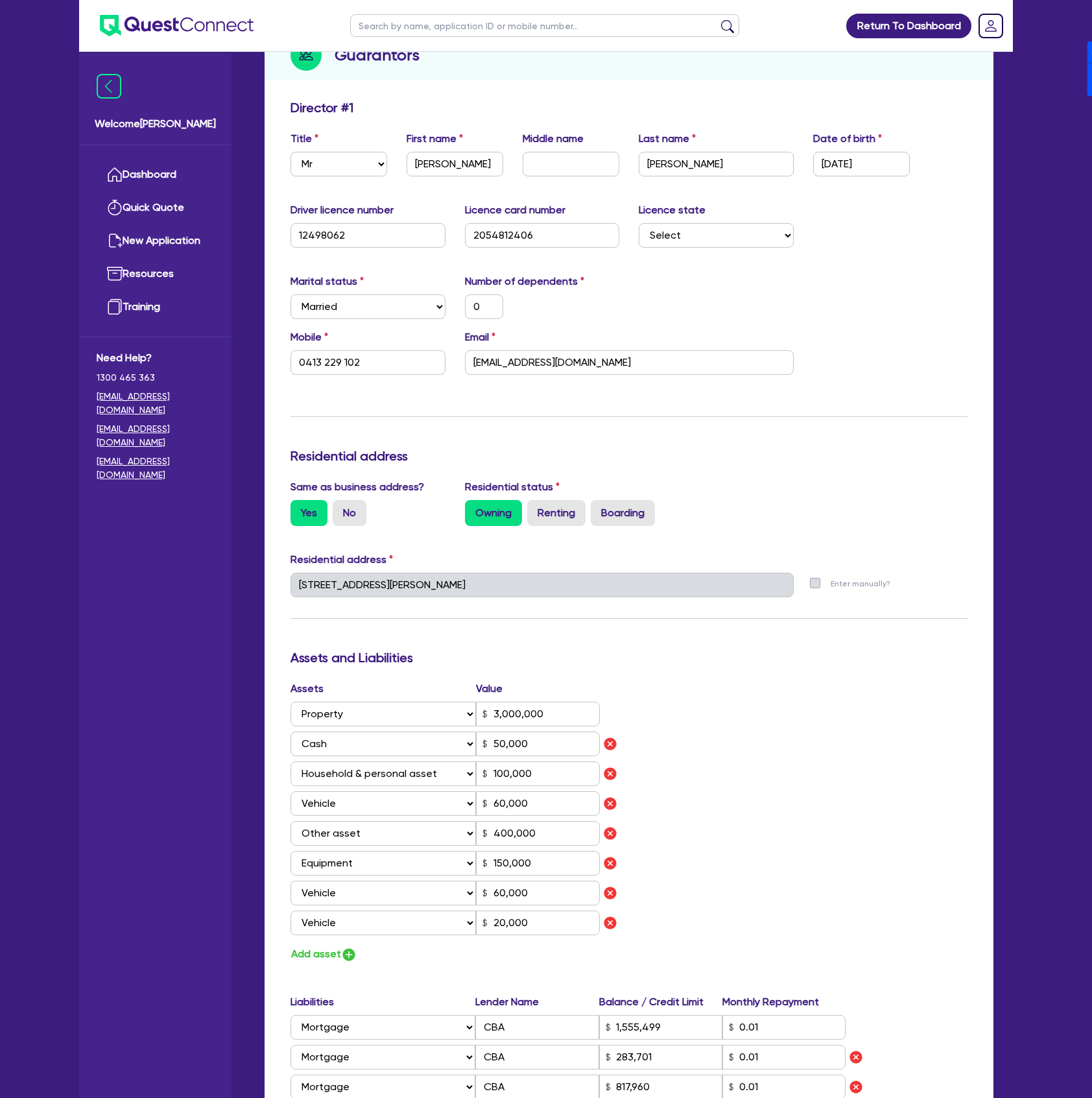
scroll to position [432, 0]
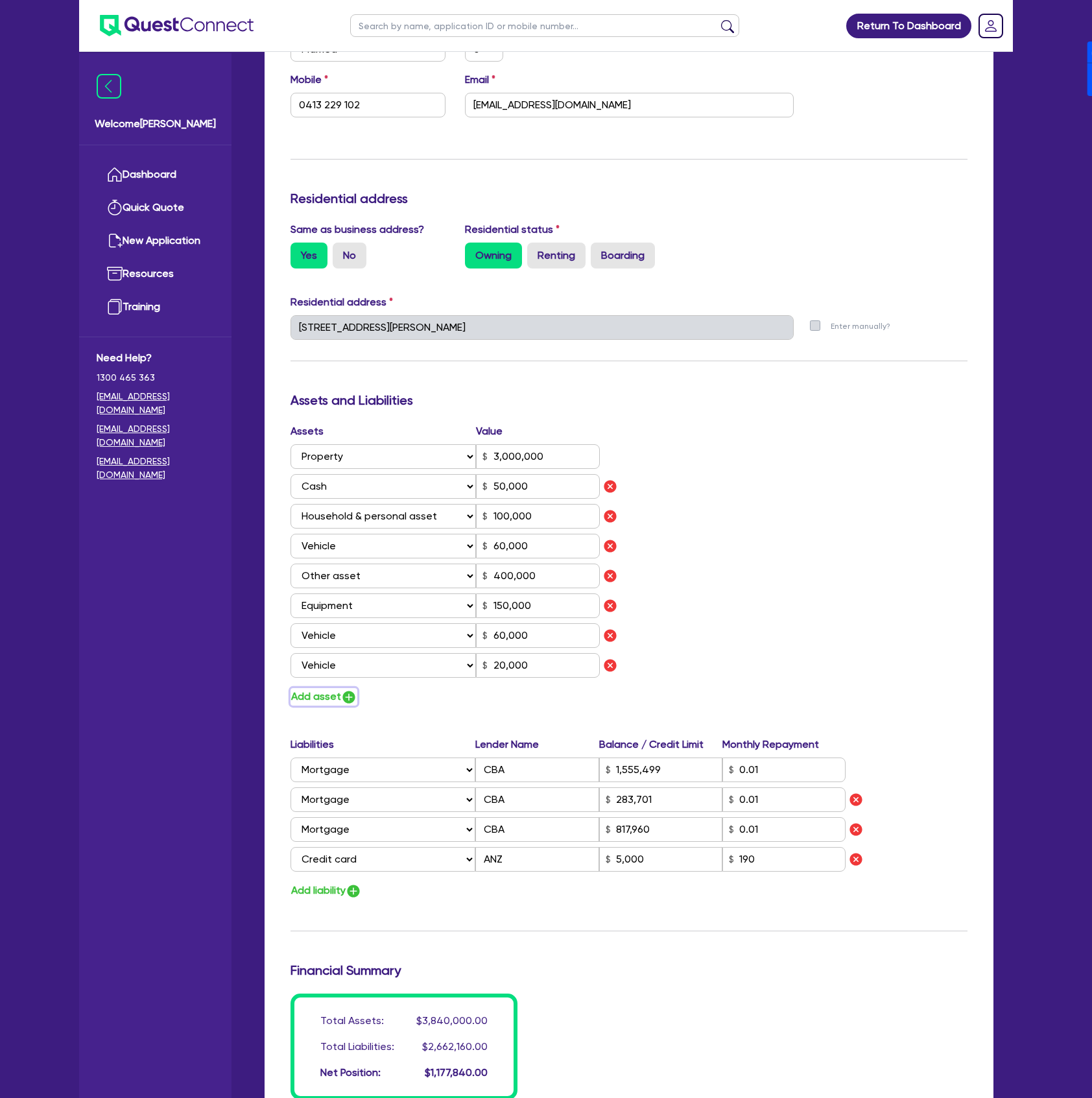
click at [345, 692] on img "button" at bounding box center [349, 696] width 15 height 15
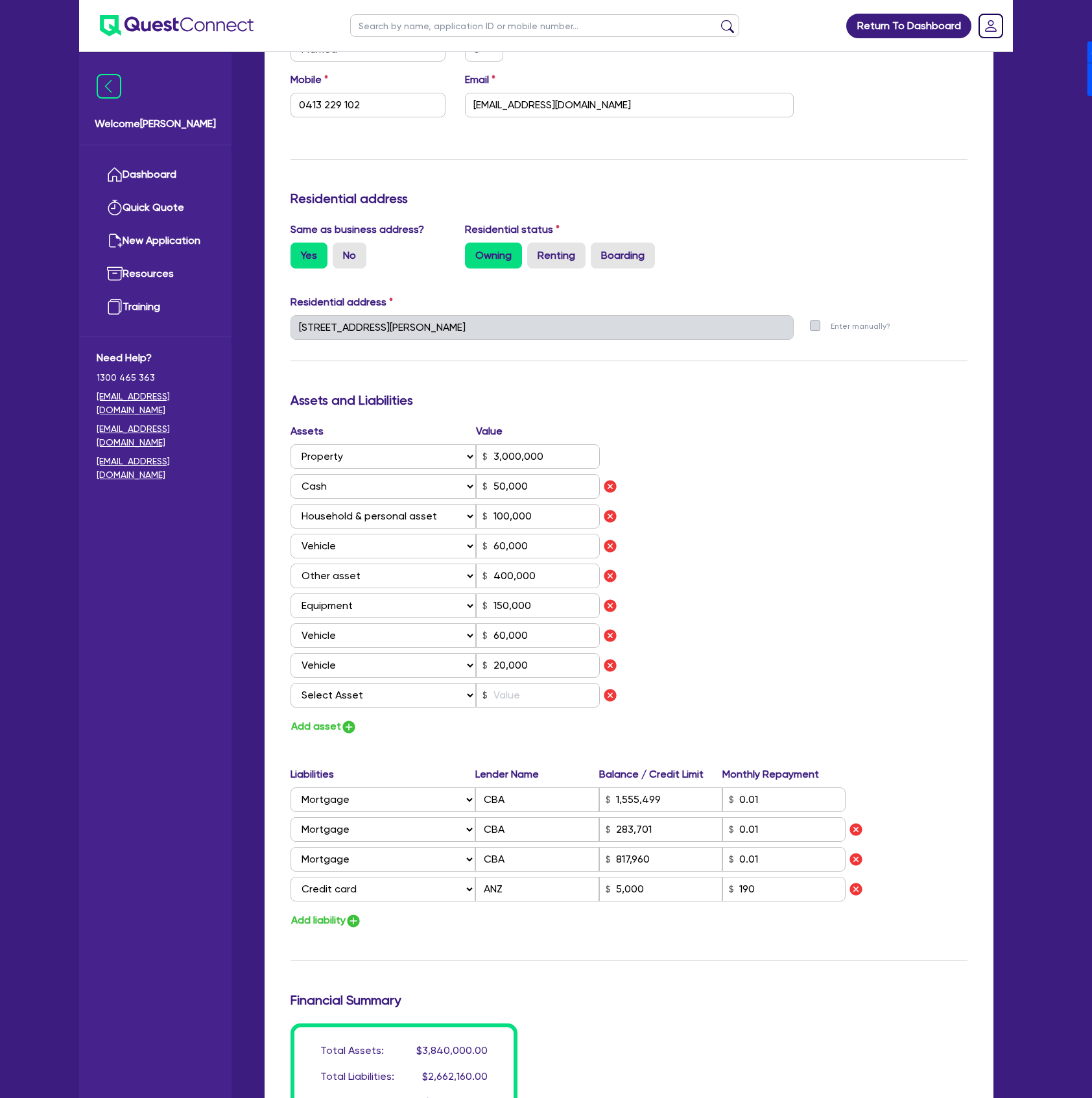
click at [357, 680] on div "Assets Value Select Asset Cash Property Investment property Vehicle Truck Trail…" at bounding box center [455, 568] width 349 height 289
click at [370, 695] on select "Select Asset Cash Property Investment property Vehicle Truck Trailer Equipment …" at bounding box center [384, 695] width 186 height 24
click at [291, 683] on select "Select Asset Cash Property Investment property Vehicle Truck Trailer Equipment …" at bounding box center [384, 695] width 186 height 24
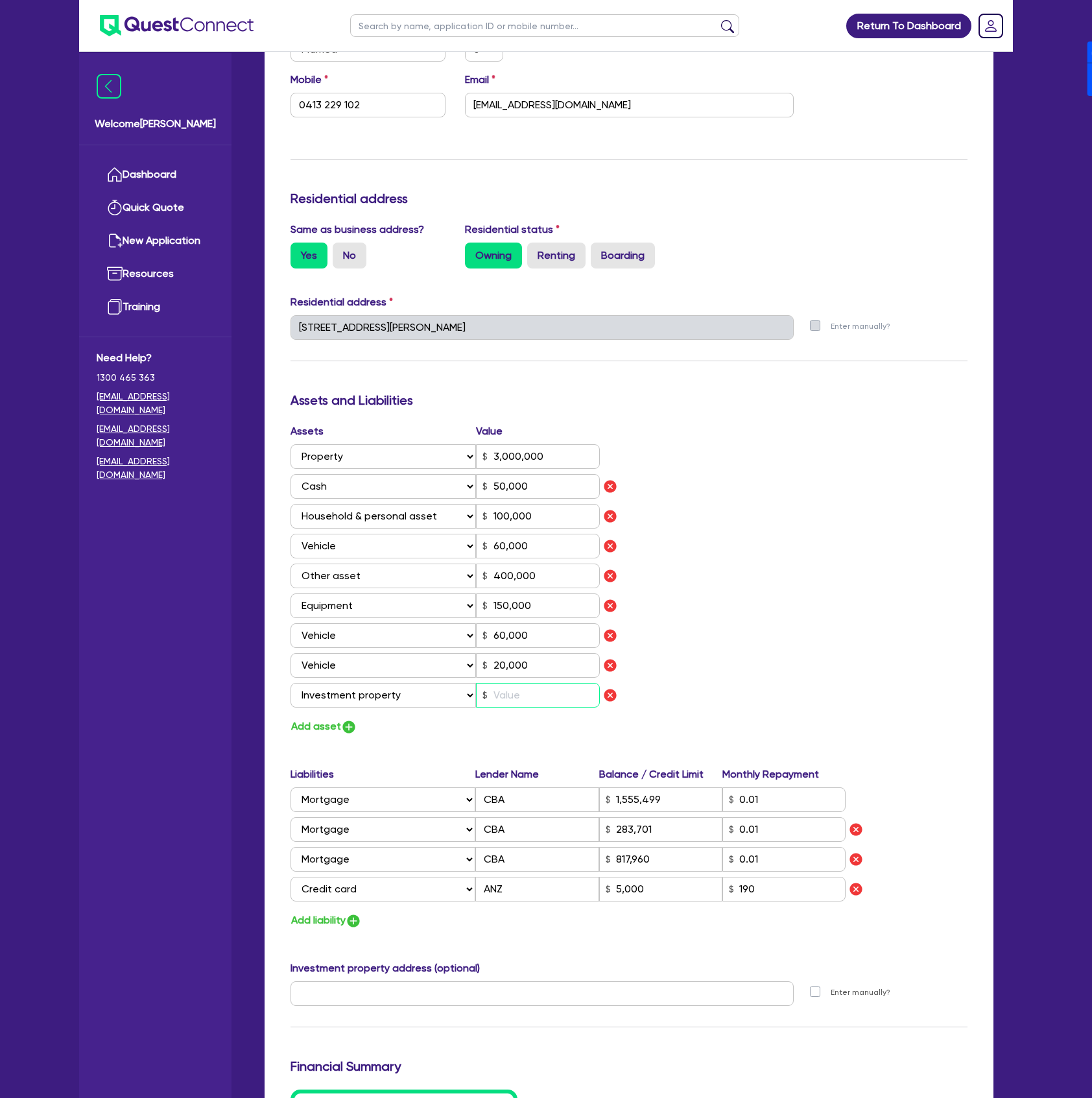
click at [504, 696] on input "text" at bounding box center [537, 695] width 124 height 24
click at [350, 729] on img "button" at bounding box center [349, 727] width 15 height 15
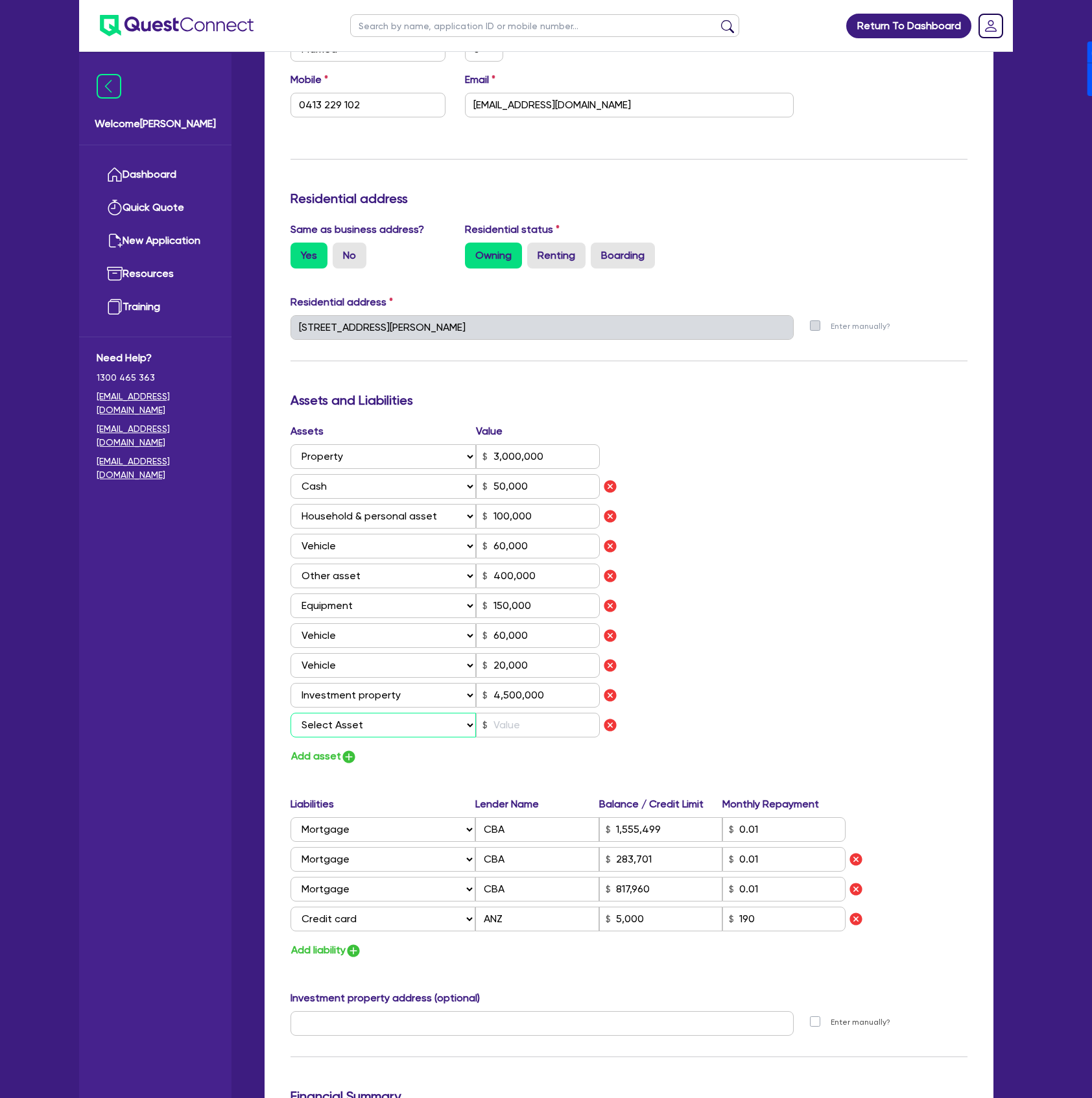
click at [351, 727] on select "Select Asset Cash Property Investment property Vehicle Truck Trailer Equipment …" at bounding box center [384, 725] width 186 height 24
click at [291, 713] on select "Select Asset Cash Property Investment property Vehicle Truck Trailer Equipment …" at bounding box center [384, 725] width 186 height 24
click at [532, 725] on input "text" at bounding box center [537, 725] width 124 height 24
click at [688, 613] on div "Assets Value Select Asset Cash Property Investment property Vehicle Truck Trail…" at bounding box center [629, 595] width 696 height 342
drag, startPoint x: 794, startPoint y: 828, endPoint x: 714, endPoint y: 825, distance: 80.1
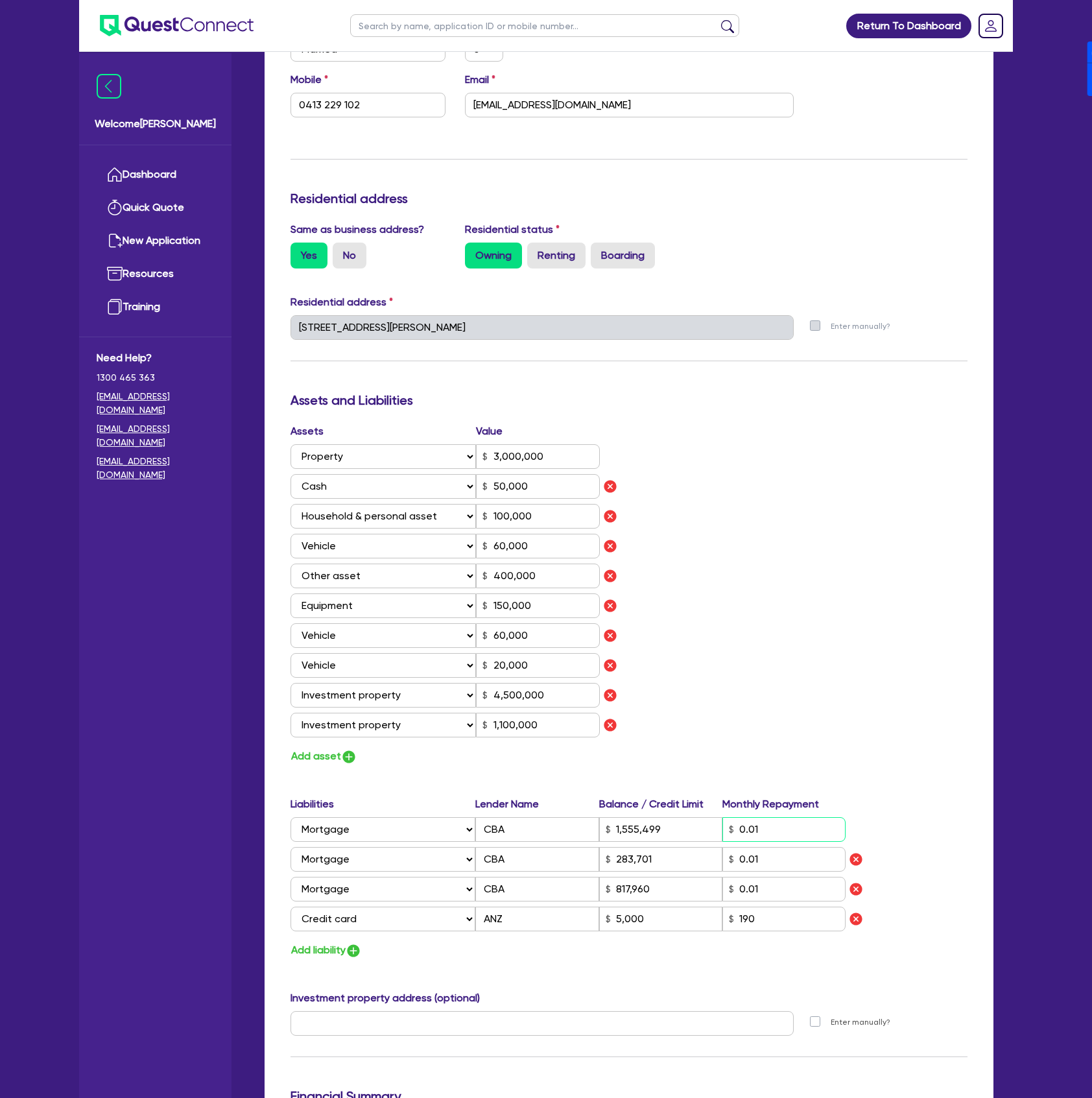
click at [714, 825] on div "Select Liability Credit card Mortgage Investment property loan Vehicle loan Tru…" at bounding box center [568, 829] width 555 height 24
click at [749, 624] on div "Assets Value Select Asset Cash Property Investment property Vehicle Truck Trail…" at bounding box center [629, 595] width 696 height 342
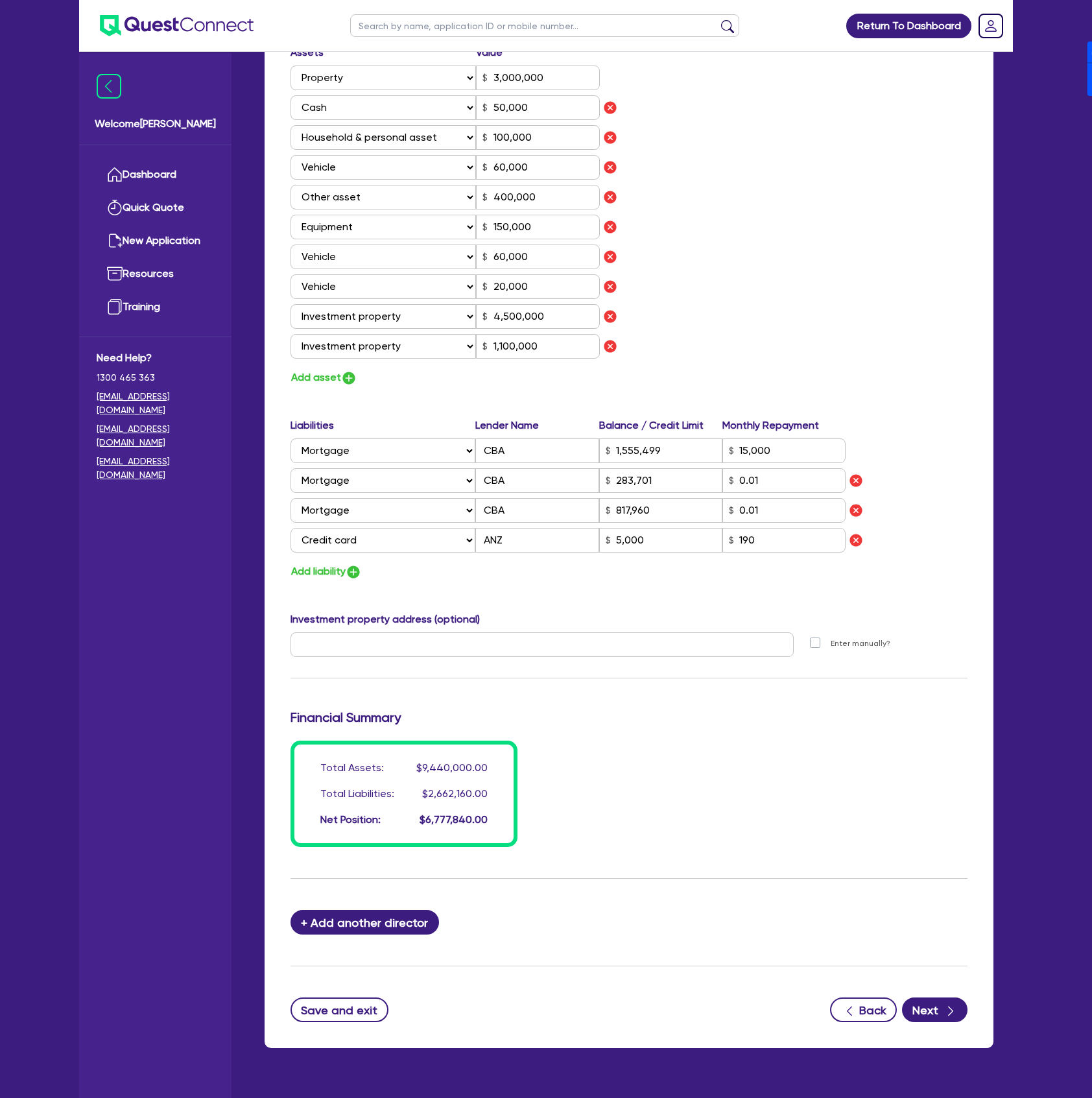
scroll to position [841, 0]
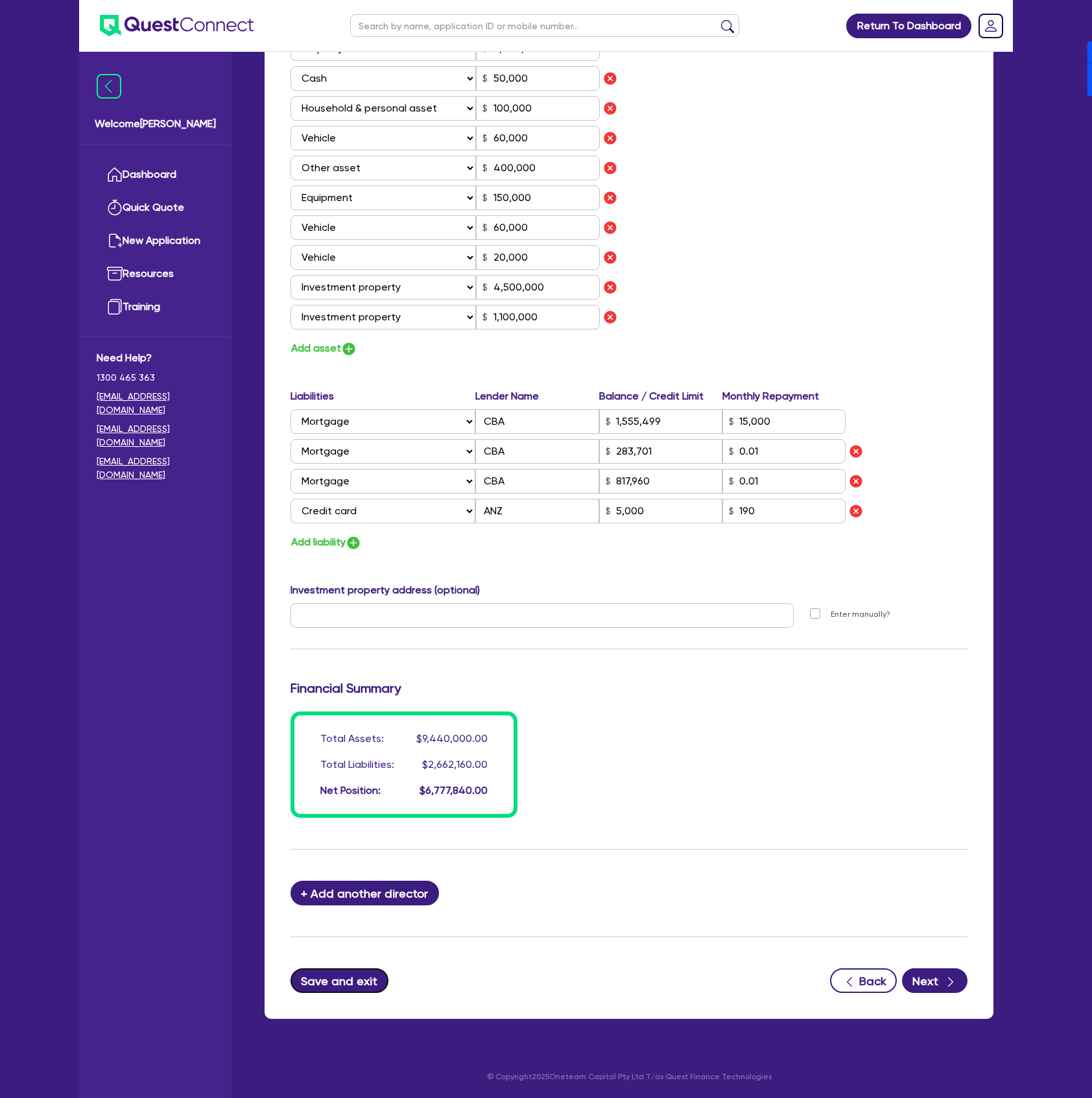
click at [361, 978] on button "Save and exit" at bounding box center [340, 981] width 98 height 24
